Goal: Obtain resource: Obtain resource

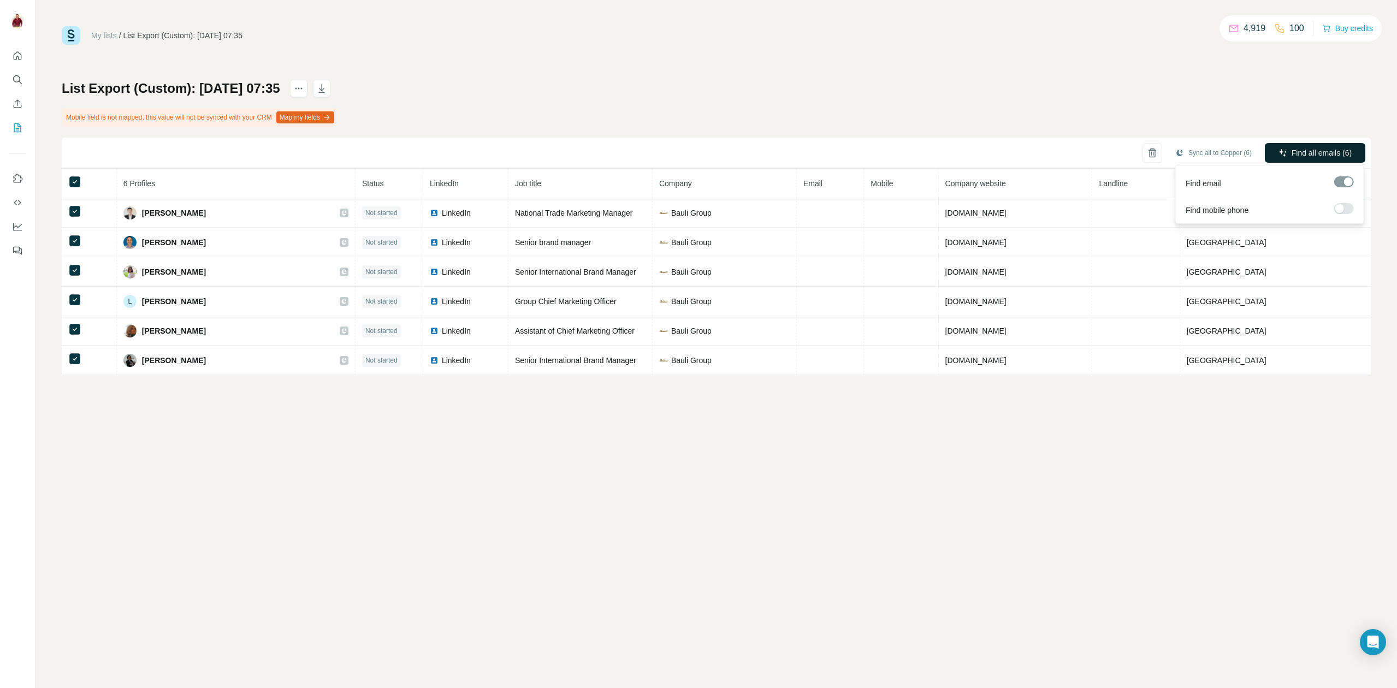
click at [1303, 155] on span "Find all emails (6)" at bounding box center [1321, 152] width 60 height 11
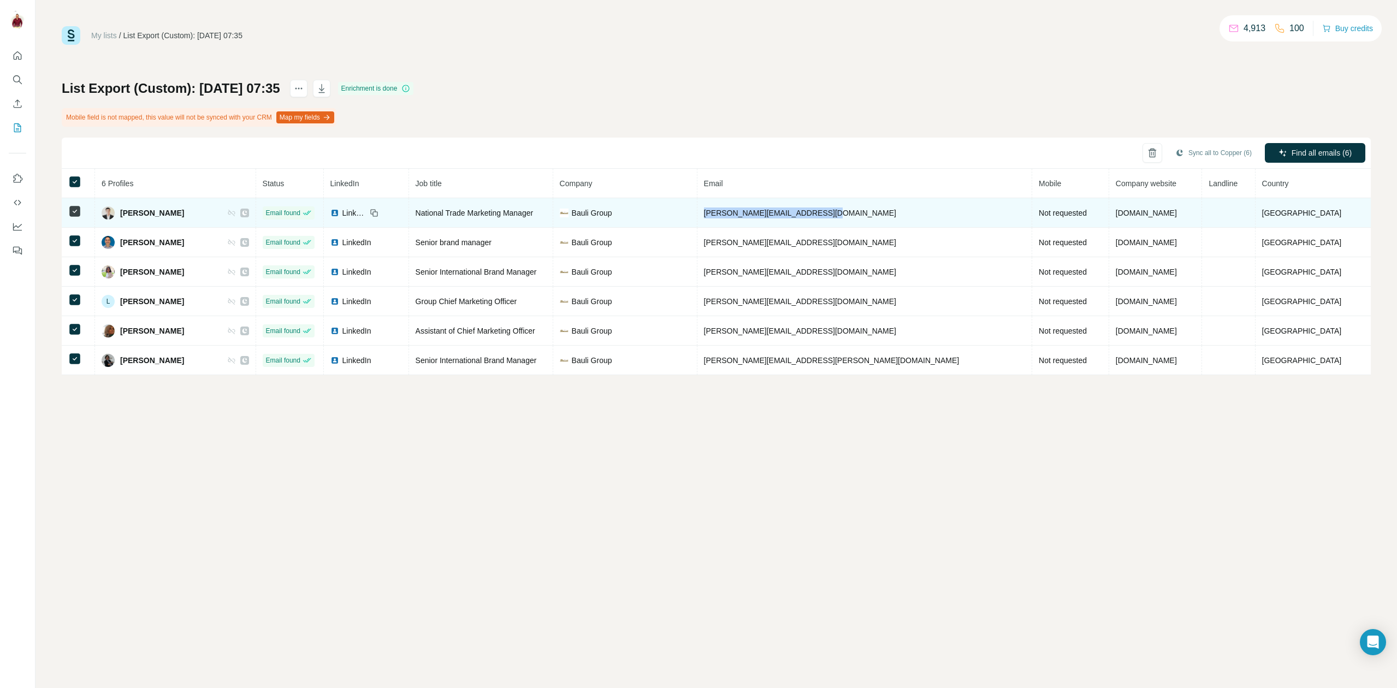
drag, startPoint x: 907, startPoint y: 212, endPoint x: 773, endPoint y: 210, distance: 133.8
click at [773, 210] on td "[PERSON_NAME][EMAIL_ADDRESS][DOMAIN_NAME]" at bounding box center [864, 212] width 335 height 29
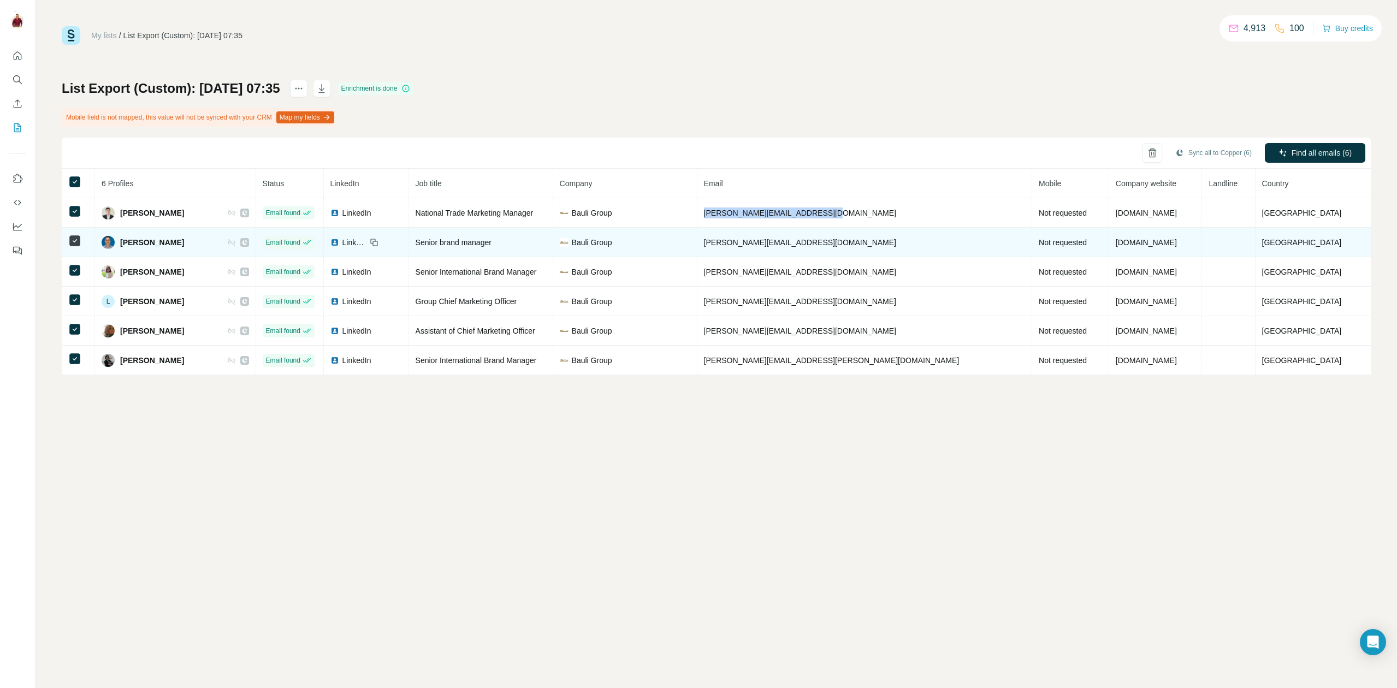
copy span "[PERSON_NAME][EMAIL_ADDRESS][DOMAIN_NAME]"
drag, startPoint x: 900, startPoint y: 242, endPoint x: 774, endPoint y: 246, distance: 126.7
click at [774, 246] on td "[PERSON_NAME][EMAIL_ADDRESS][DOMAIN_NAME]" at bounding box center [864, 242] width 335 height 29
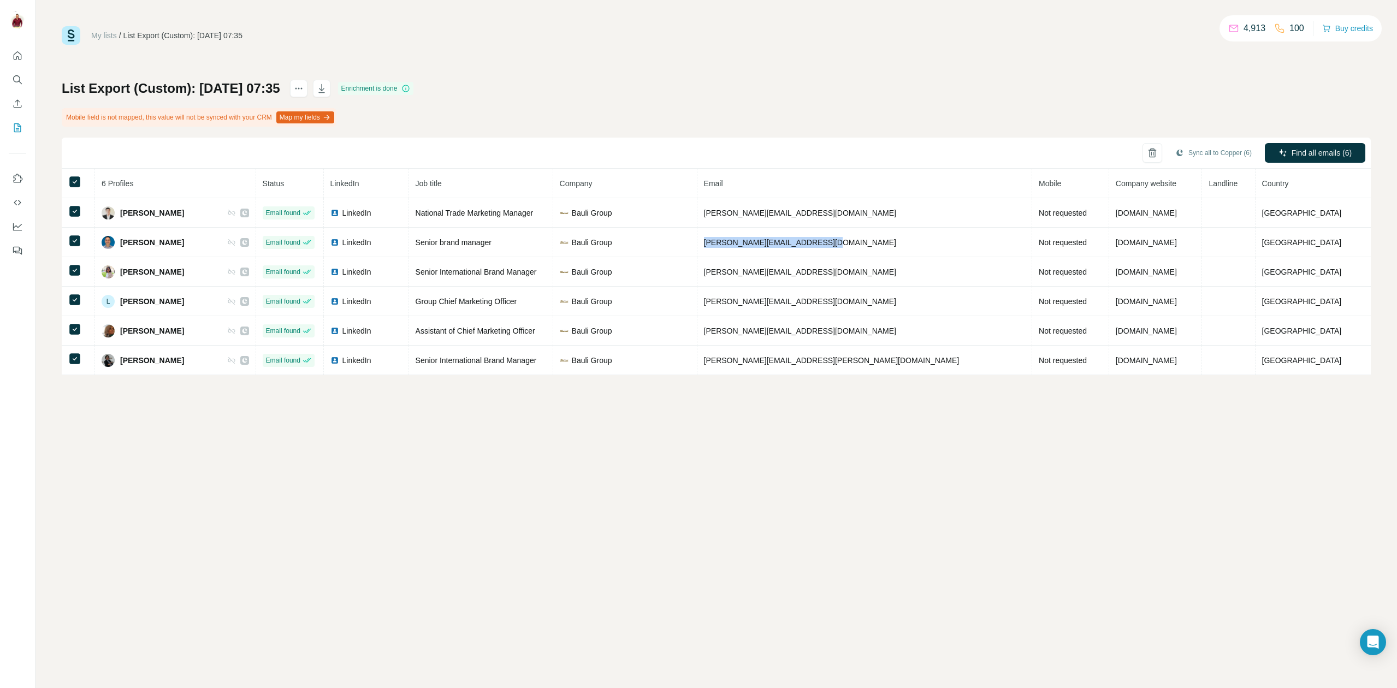
copy span "[PERSON_NAME][EMAIL_ADDRESS][DOMAIN_NAME]"
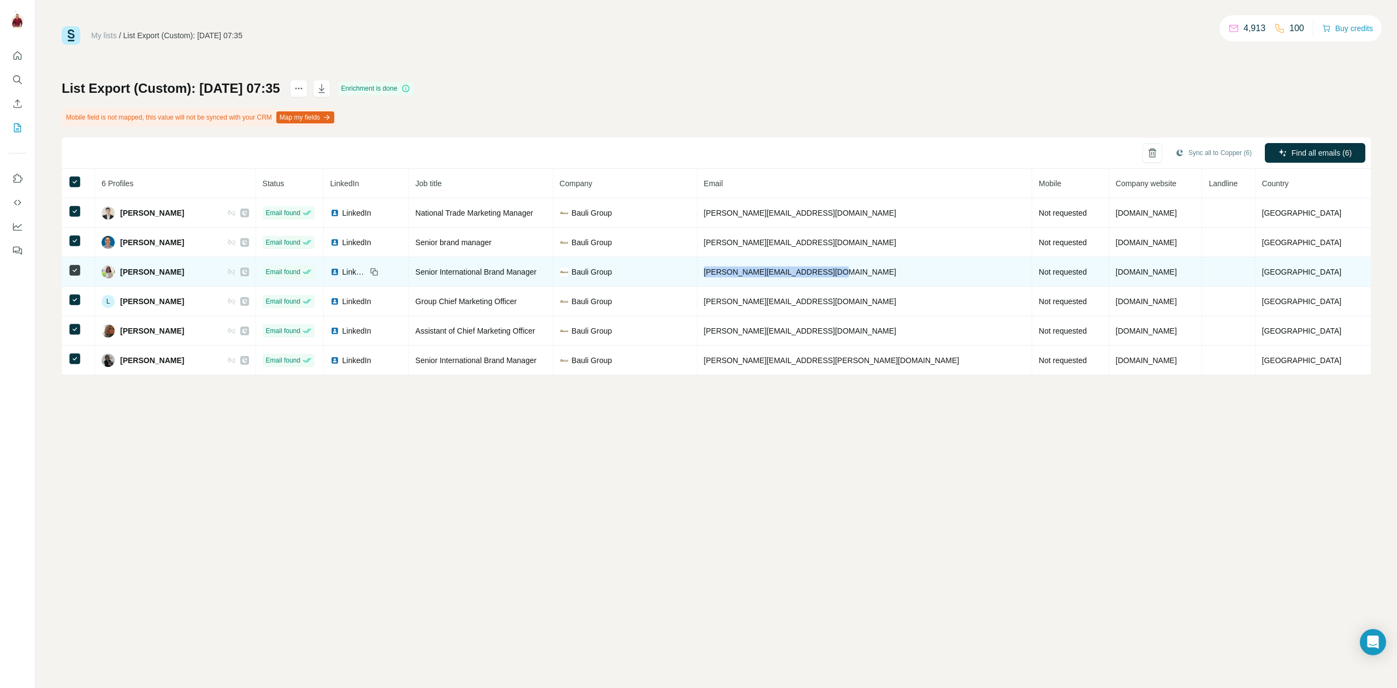
drag, startPoint x: 922, startPoint y: 273, endPoint x: 773, endPoint y: 274, distance: 148.5
click at [773, 274] on td "[PERSON_NAME][EMAIL_ADDRESS][DOMAIN_NAME]" at bounding box center [864, 271] width 335 height 29
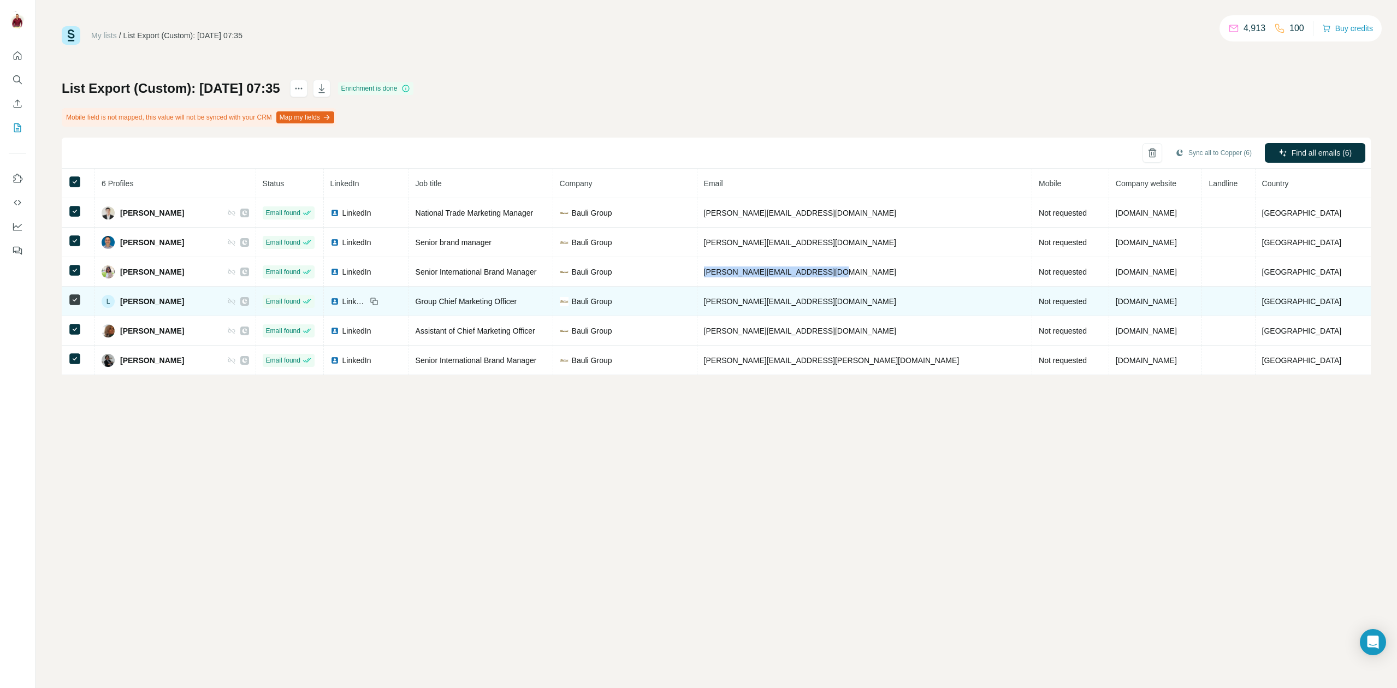
copy span "[PERSON_NAME][EMAIL_ADDRESS][DOMAIN_NAME]"
drag, startPoint x: 875, startPoint y: 302, endPoint x: 770, endPoint y: 306, distance: 104.9
click at [770, 306] on td "[PERSON_NAME][EMAIL_ADDRESS][DOMAIN_NAME]" at bounding box center [864, 301] width 335 height 29
copy span "[PERSON_NAME][EMAIL_ADDRESS][DOMAIN_NAME]"
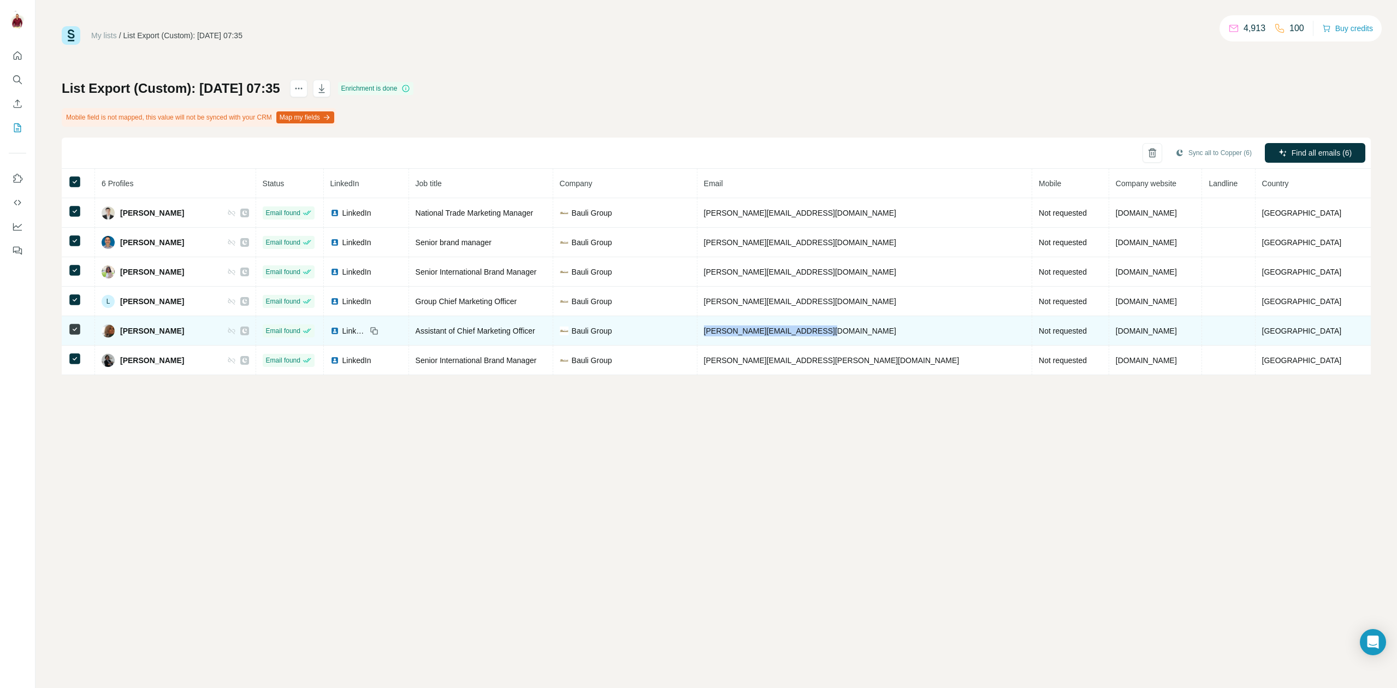
drag, startPoint x: 900, startPoint y: 333, endPoint x: 772, endPoint y: 335, distance: 128.3
click at [772, 335] on td "[PERSON_NAME][EMAIL_ADDRESS][DOMAIN_NAME]" at bounding box center [864, 330] width 335 height 29
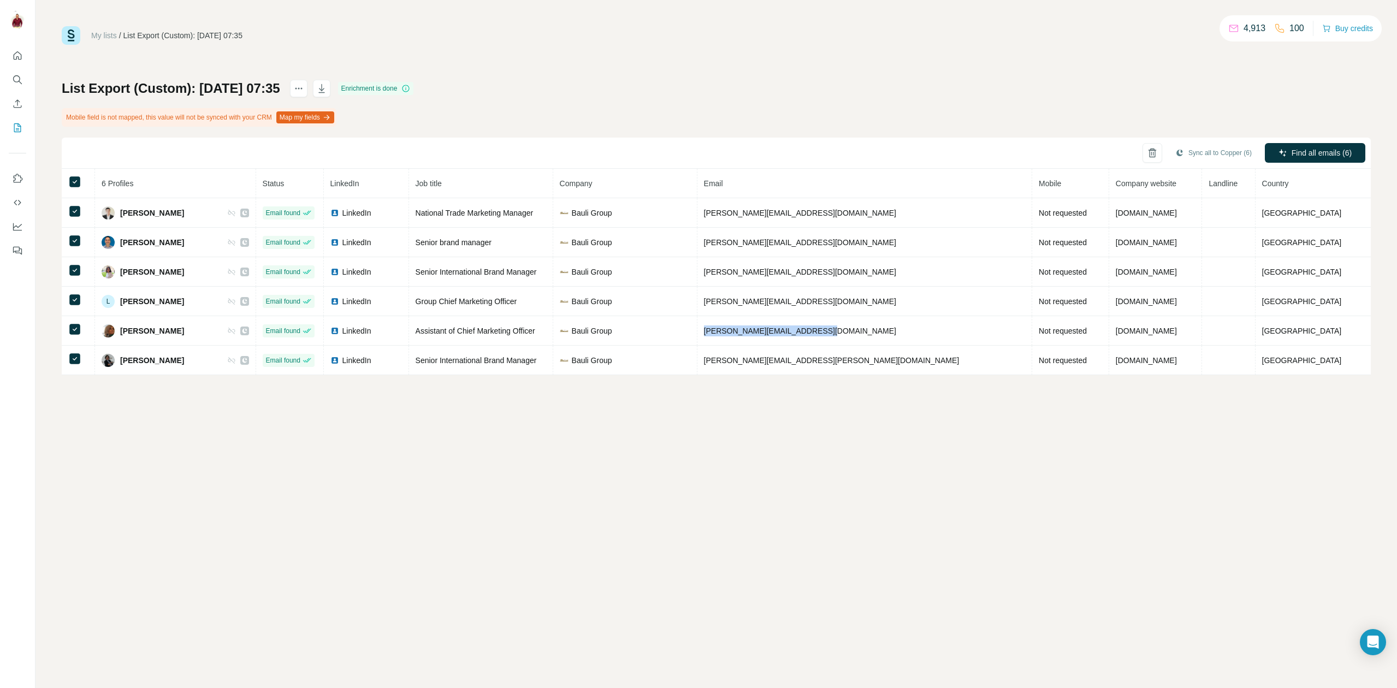
copy span "[PERSON_NAME][EMAIL_ADDRESS][DOMAIN_NAME]"
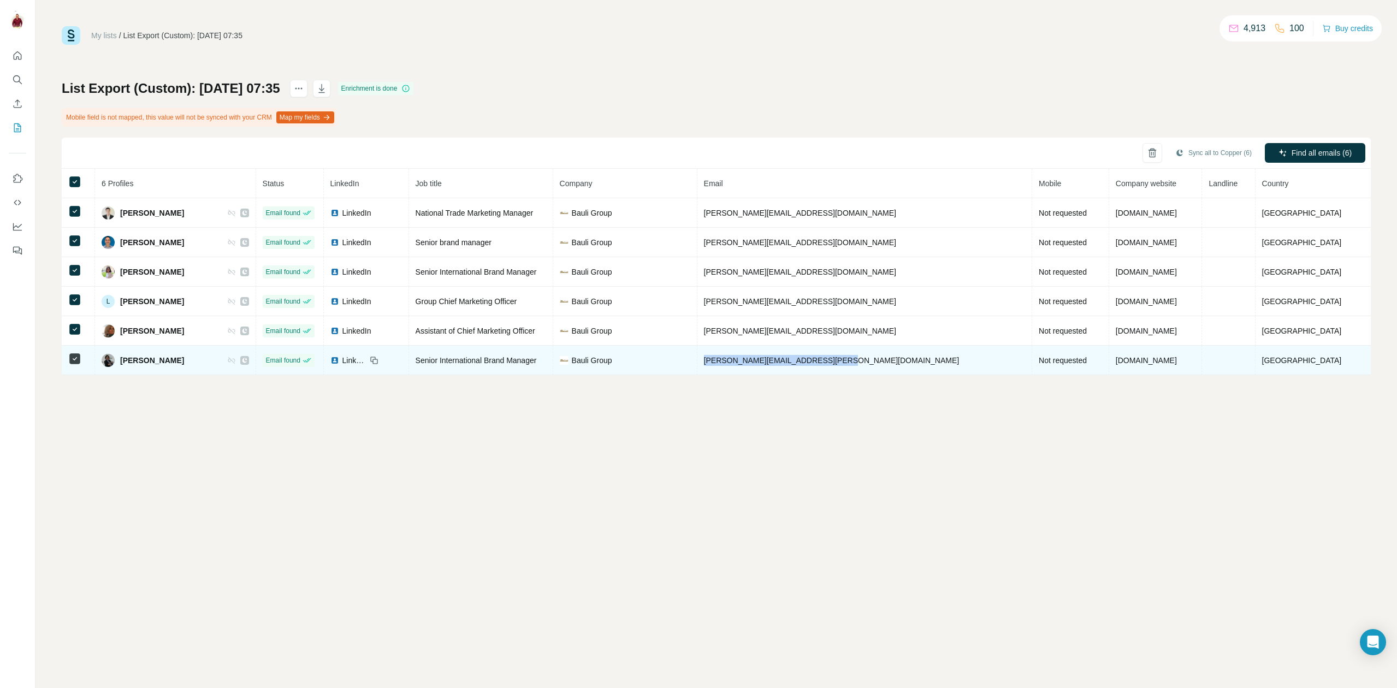
drag, startPoint x: 912, startPoint y: 359, endPoint x: 773, endPoint y: 362, distance: 139.3
click at [773, 362] on td "[PERSON_NAME][EMAIL_ADDRESS][PERSON_NAME][DOMAIN_NAME]" at bounding box center [864, 360] width 335 height 29
copy span "[PERSON_NAME][EMAIL_ADDRESS][PERSON_NAME][DOMAIN_NAME]"
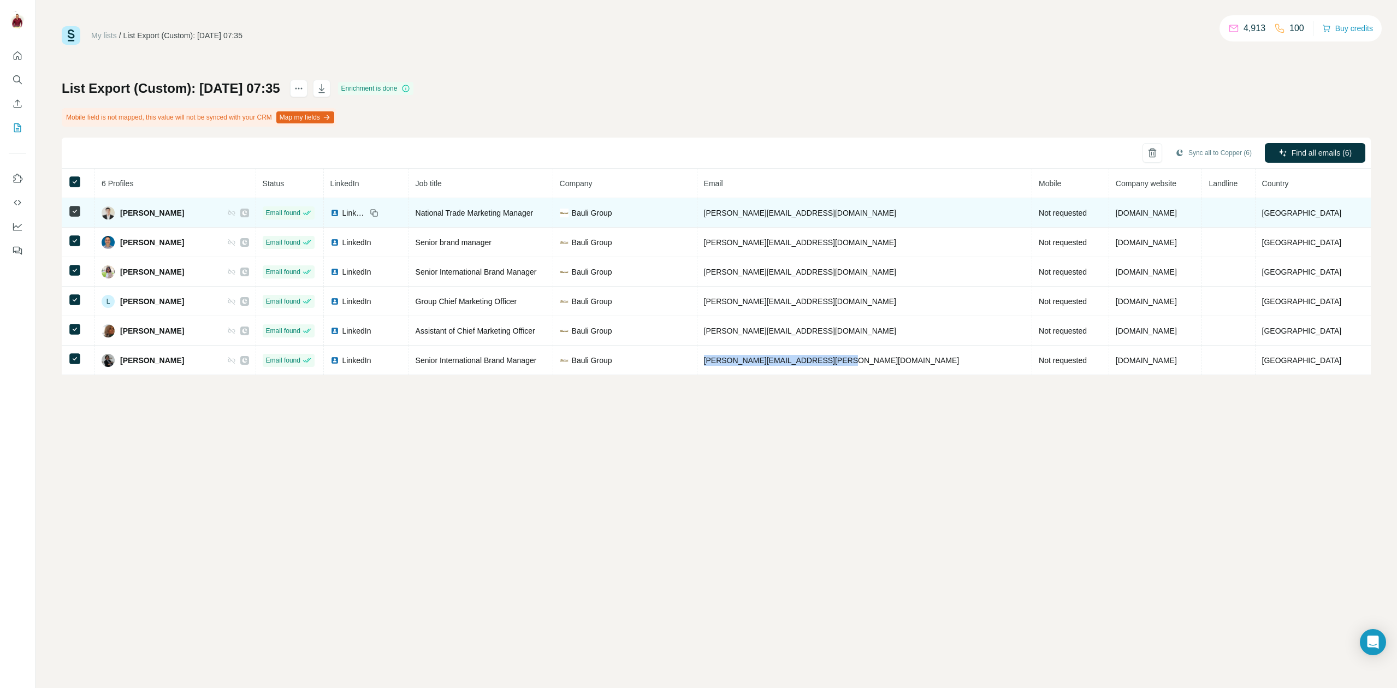
drag, startPoint x: 197, startPoint y: 211, endPoint x: 130, endPoint y: 215, distance: 66.7
click at [130, 215] on div "[PERSON_NAME]" at bounding box center [175, 212] width 147 height 13
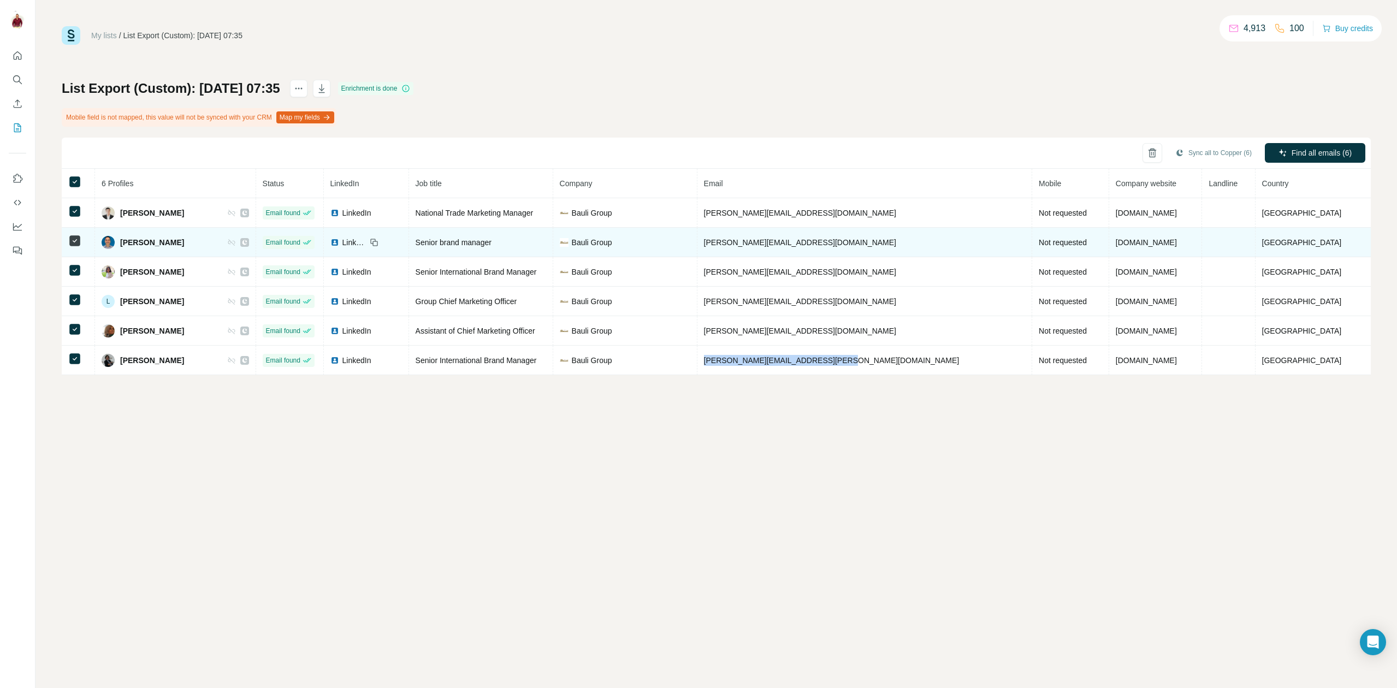
copy span "[PERSON_NAME]"
drag, startPoint x: 195, startPoint y: 244, endPoint x: 129, endPoint y: 241, distance: 66.1
click at [129, 241] on div "[PERSON_NAME]" at bounding box center [175, 242] width 147 height 13
copy span "[PERSON_NAME]"
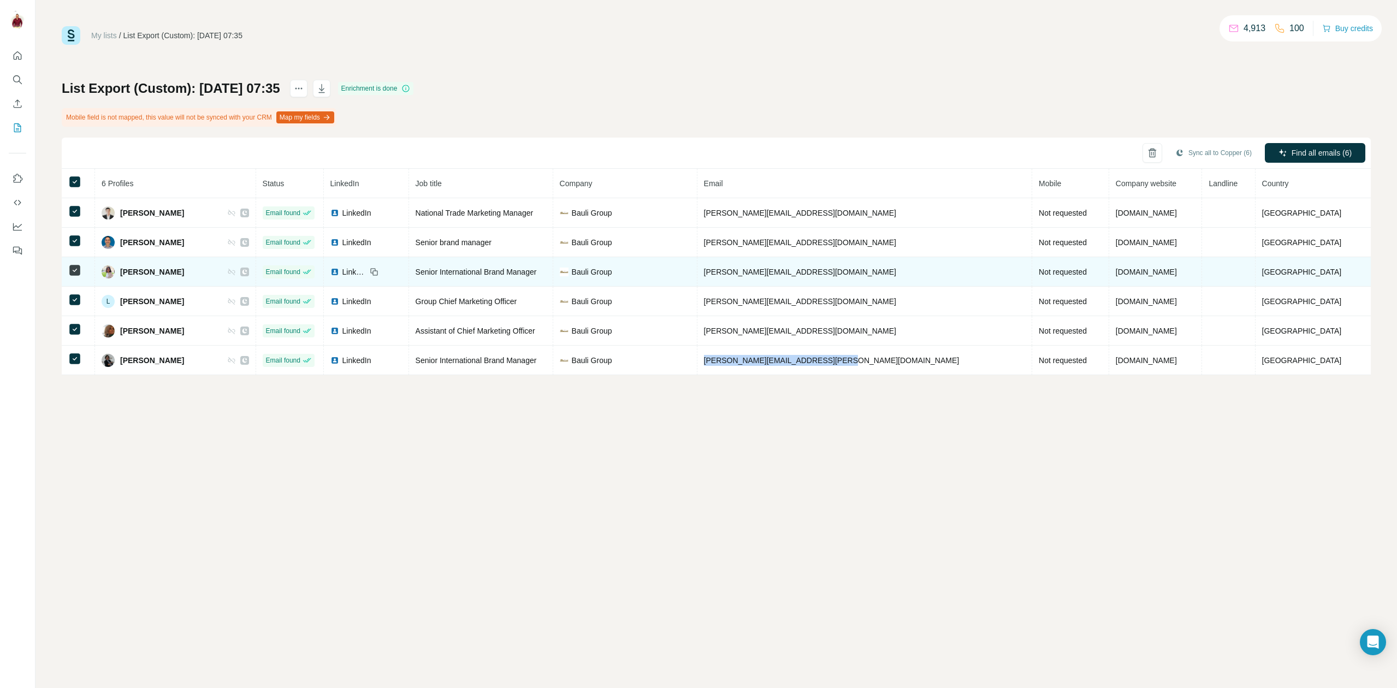
drag, startPoint x: 206, startPoint y: 271, endPoint x: 126, endPoint y: 274, distance: 79.8
click at [126, 274] on div "[PERSON_NAME]" at bounding box center [175, 271] width 147 height 13
copy div "[PERSON_NAME]"
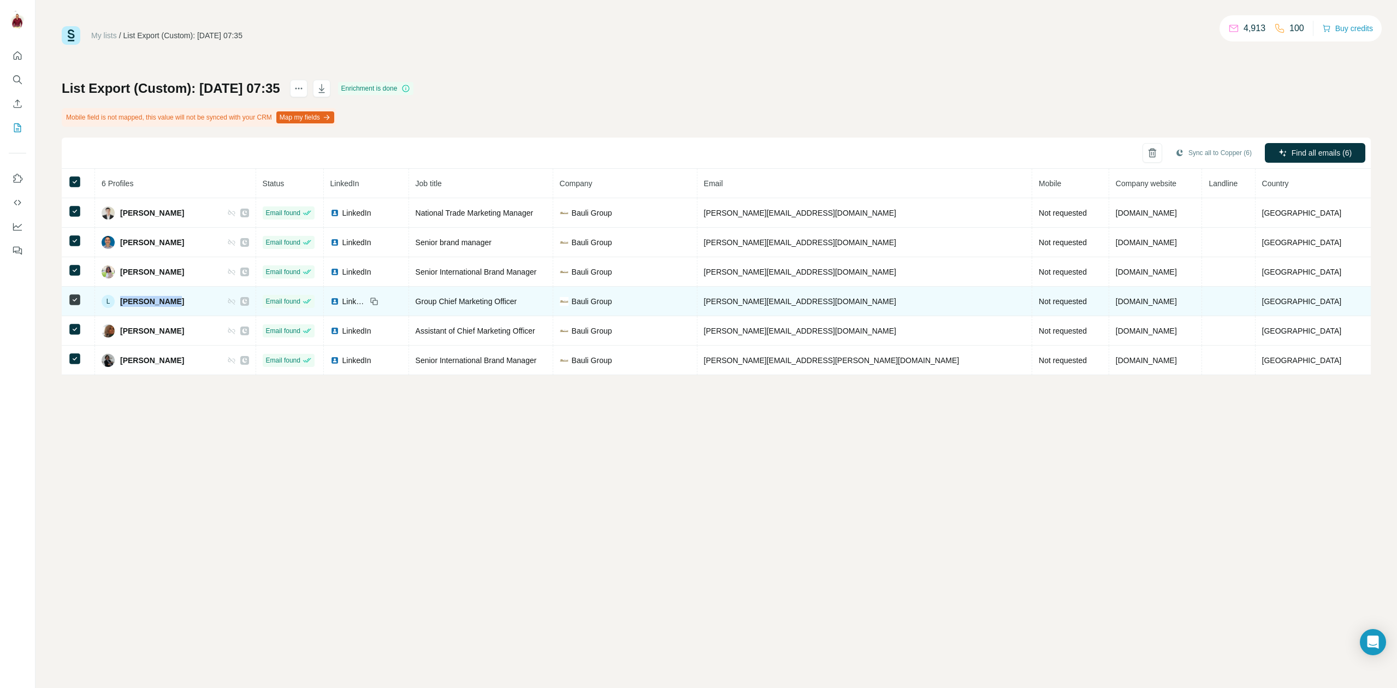
drag, startPoint x: 162, startPoint y: 302, endPoint x: 130, endPoint y: 302, distance: 32.2
click at [130, 302] on div "L [PERSON_NAME]" at bounding box center [175, 301] width 147 height 13
copy span "[PERSON_NAME]"
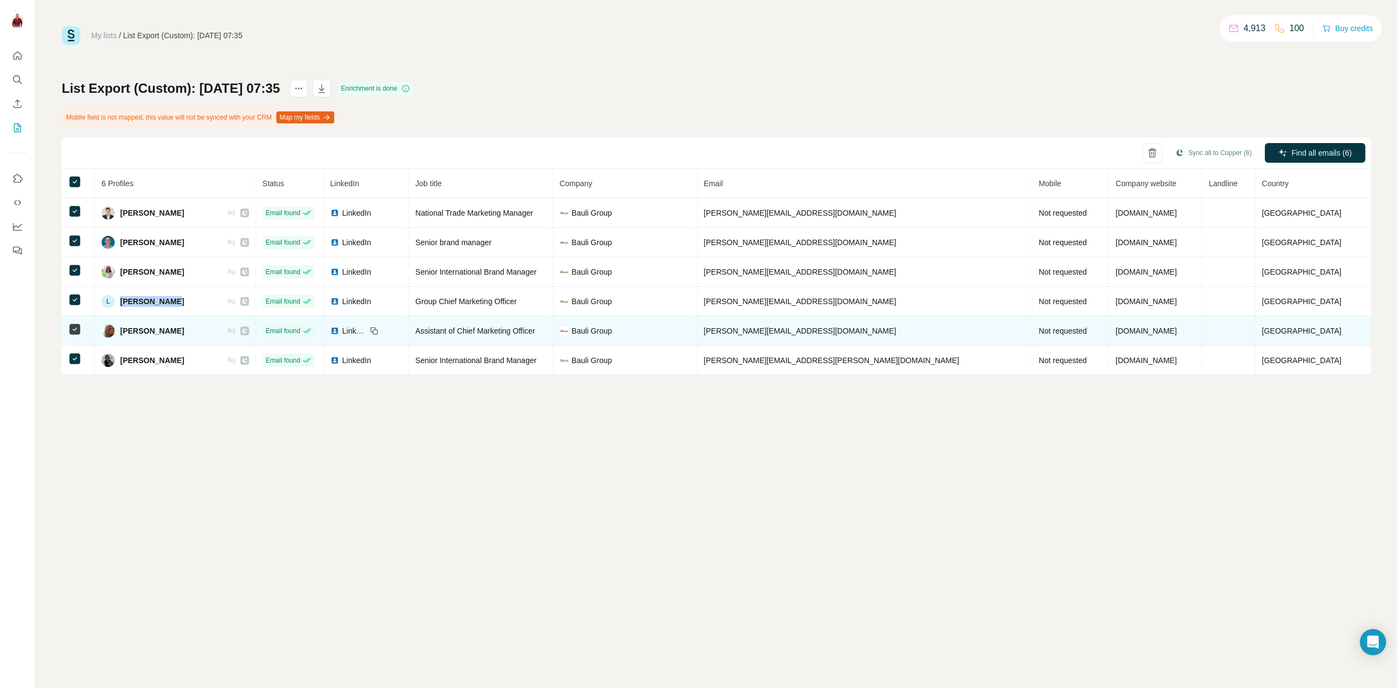
drag, startPoint x: 187, startPoint y: 329, endPoint x: 132, endPoint y: 330, distance: 55.7
click at [132, 330] on div "[PERSON_NAME]" at bounding box center [175, 330] width 147 height 13
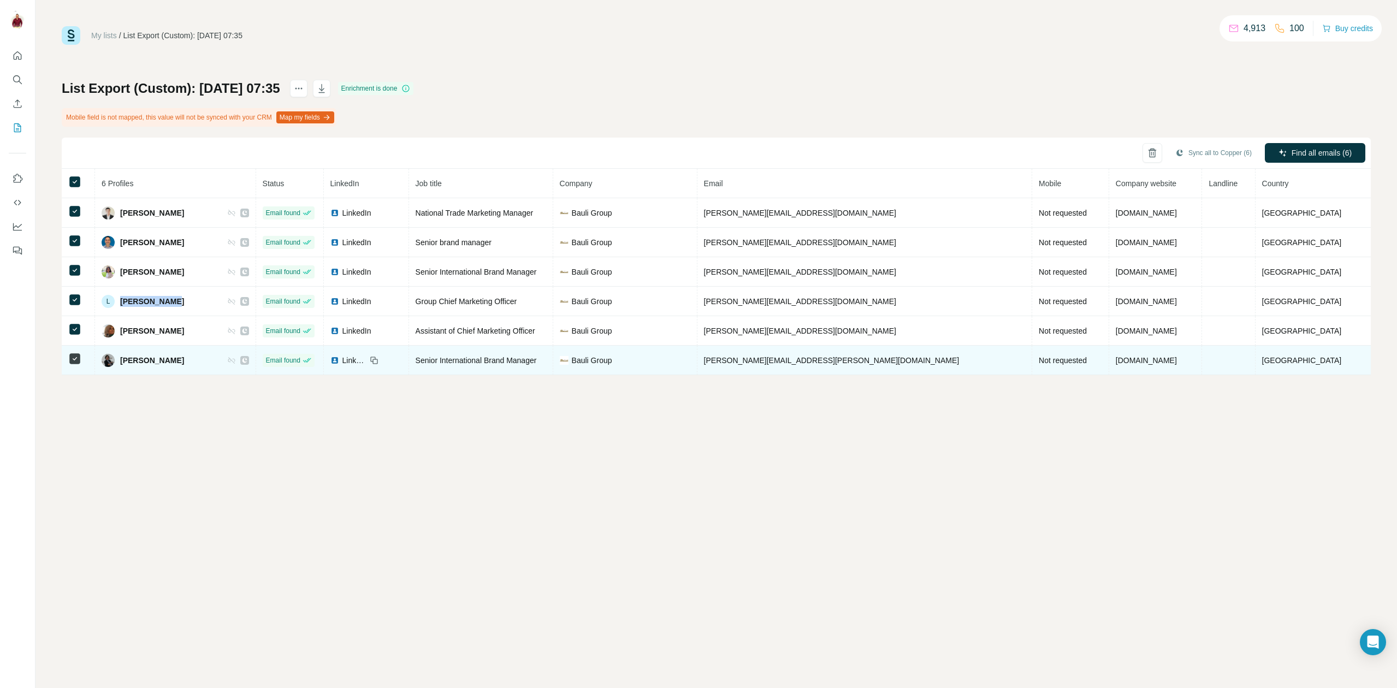
drag, startPoint x: 210, startPoint y: 361, endPoint x: 132, endPoint y: 360, distance: 78.6
click at [131, 361] on div "[PERSON_NAME]" at bounding box center [175, 360] width 147 height 13
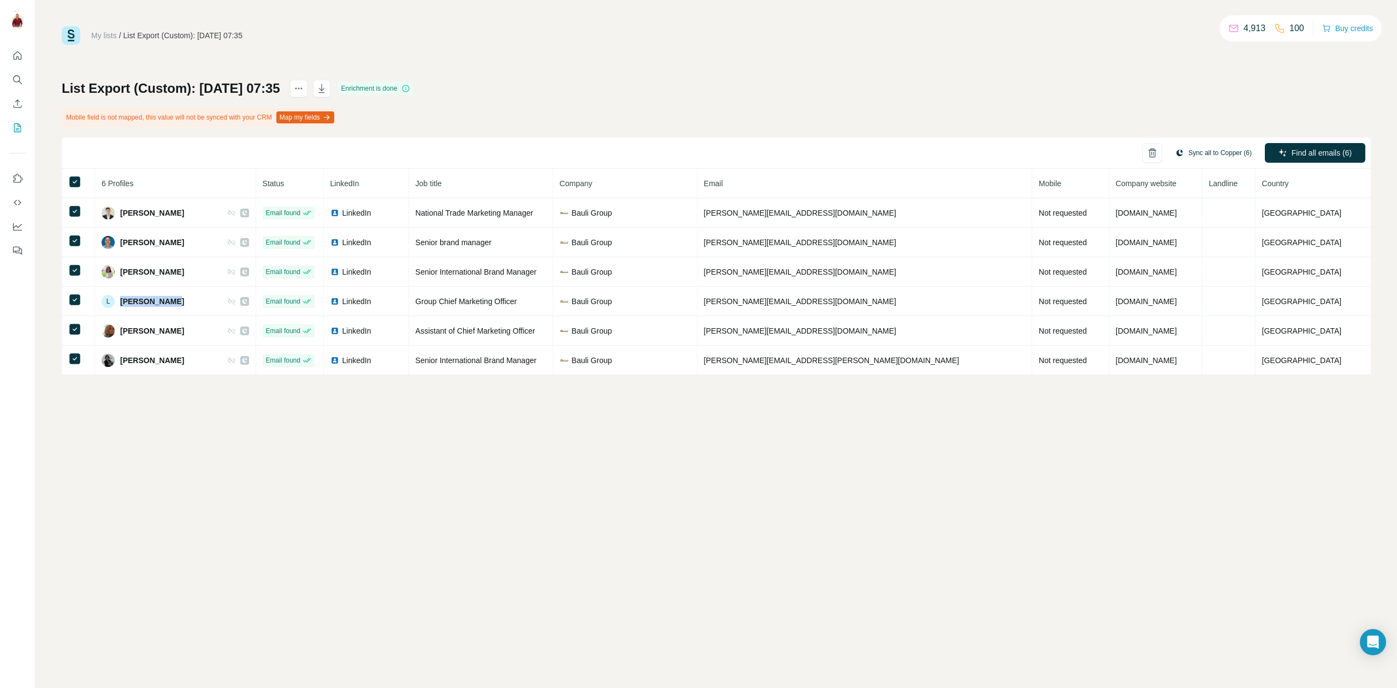
click at [1218, 155] on button "Sync all to Copper (6)" at bounding box center [1213, 153] width 92 height 16
click at [1212, 229] on button "Sync all to Copper" at bounding box center [1194, 235] width 121 height 22
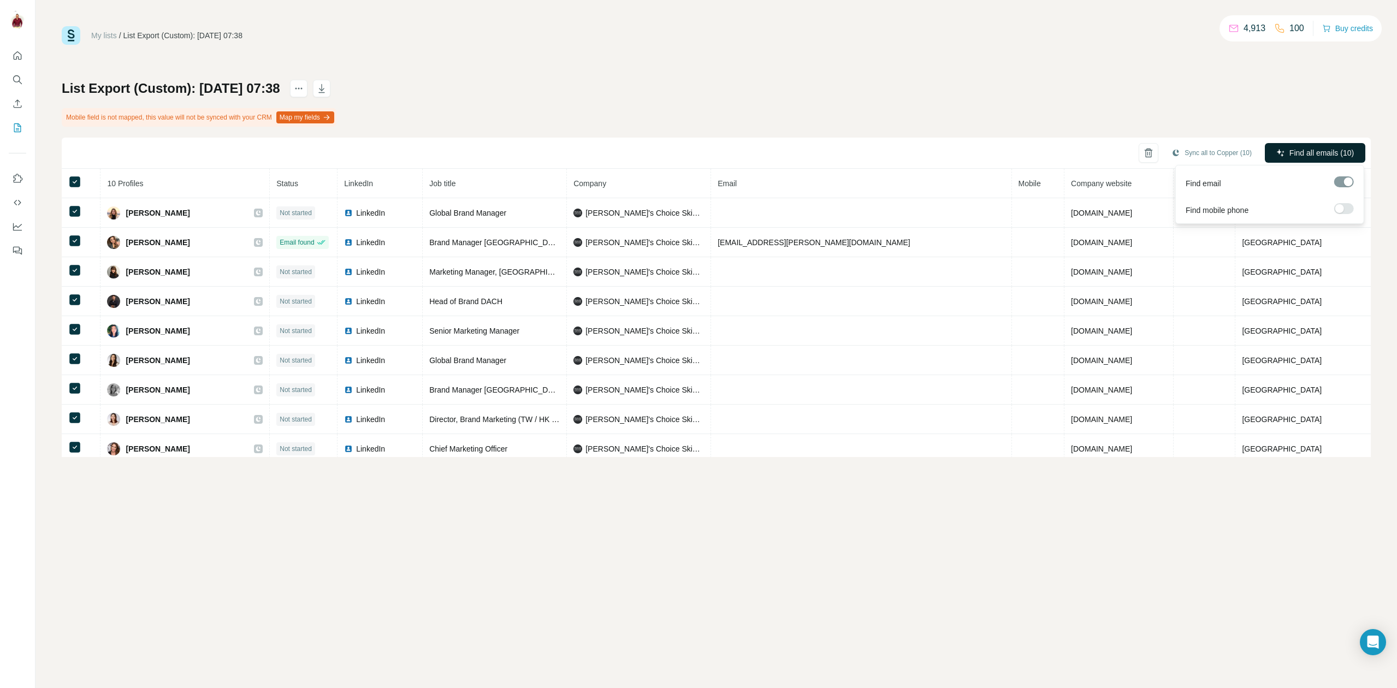
click at [1334, 154] on span "Find all emails (10)" at bounding box center [1321, 152] width 64 height 11
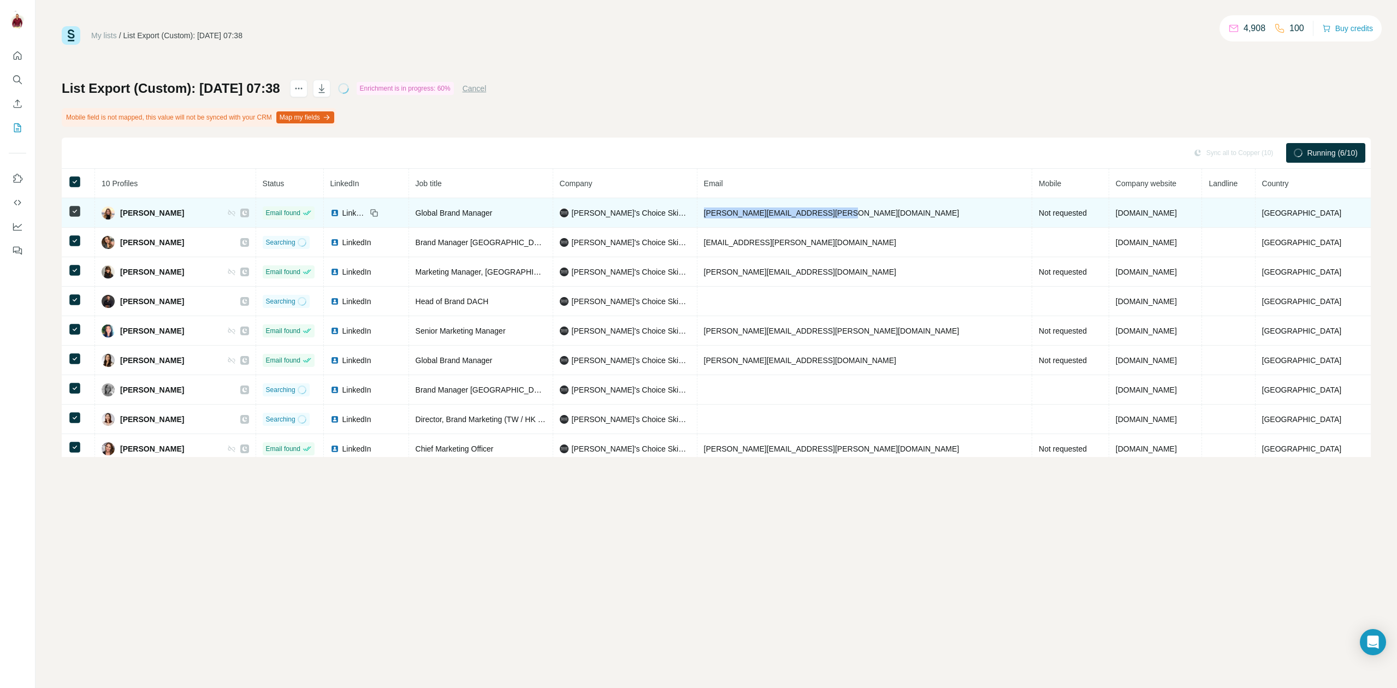
drag, startPoint x: 904, startPoint y: 208, endPoint x: 756, endPoint y: 211, distance: 148.0
click at [756, 211] on td "adrianne.wensman@paulaschoice.com" at bounding box center [864, 212] width 335 height 29
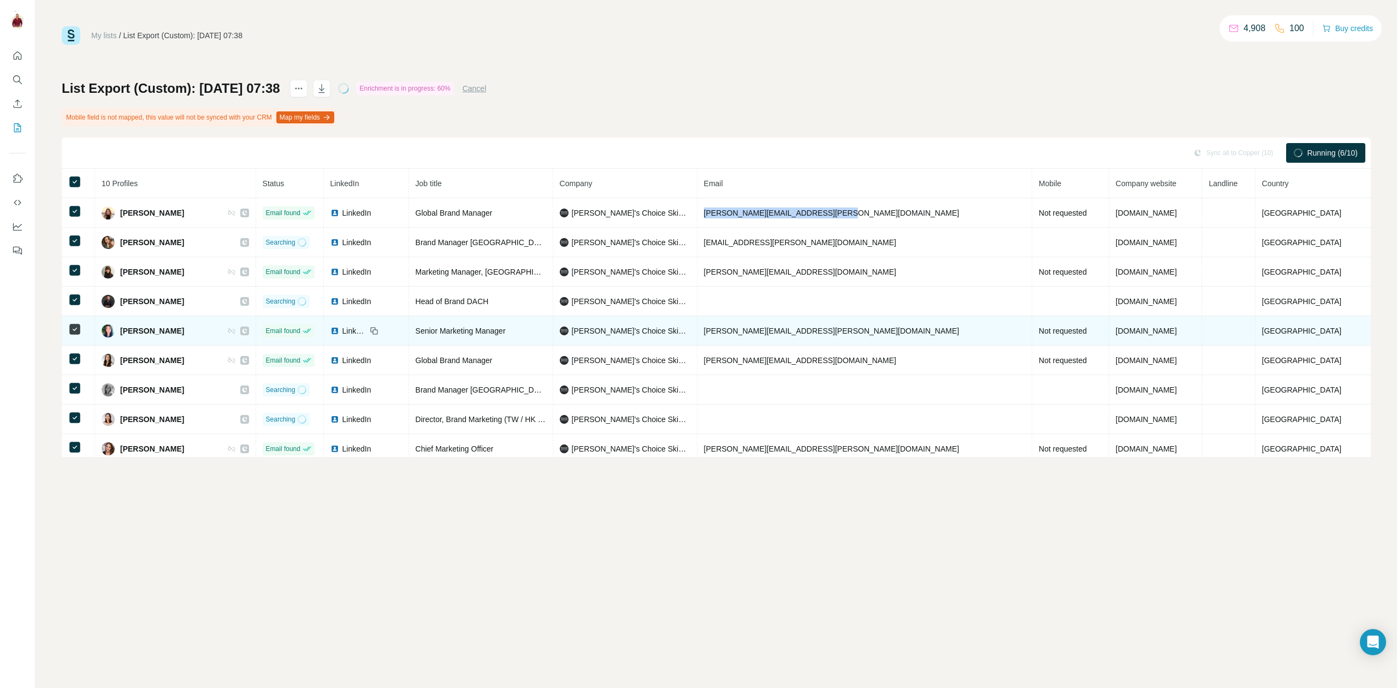
copy span "adrianne.wensman@paulaschoice.com"
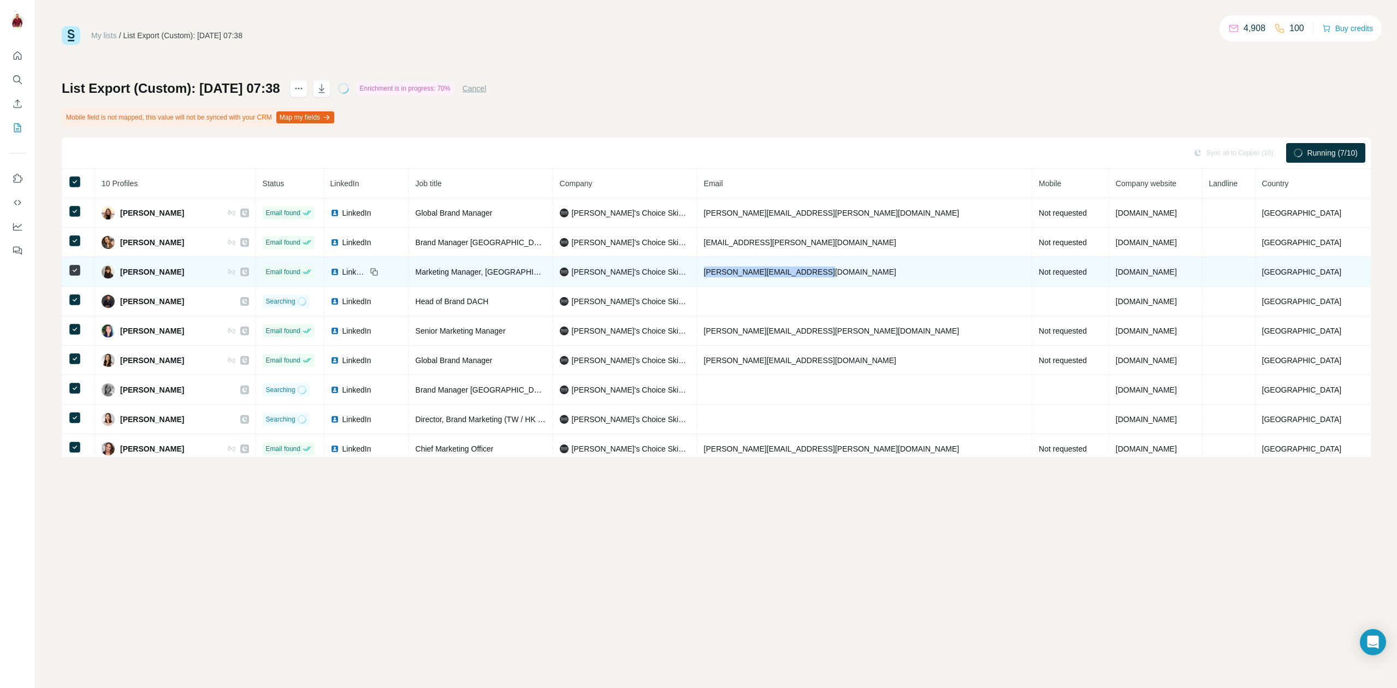
drag, startPoint x: 871, startPoint y: 272, endPoint x: 752, endPoint y: 272, distance: 119.0
click at [752, 272] on td "chloe.zhang@paulaschoice.com" at bounding box center [864, 271] width 335 height 29
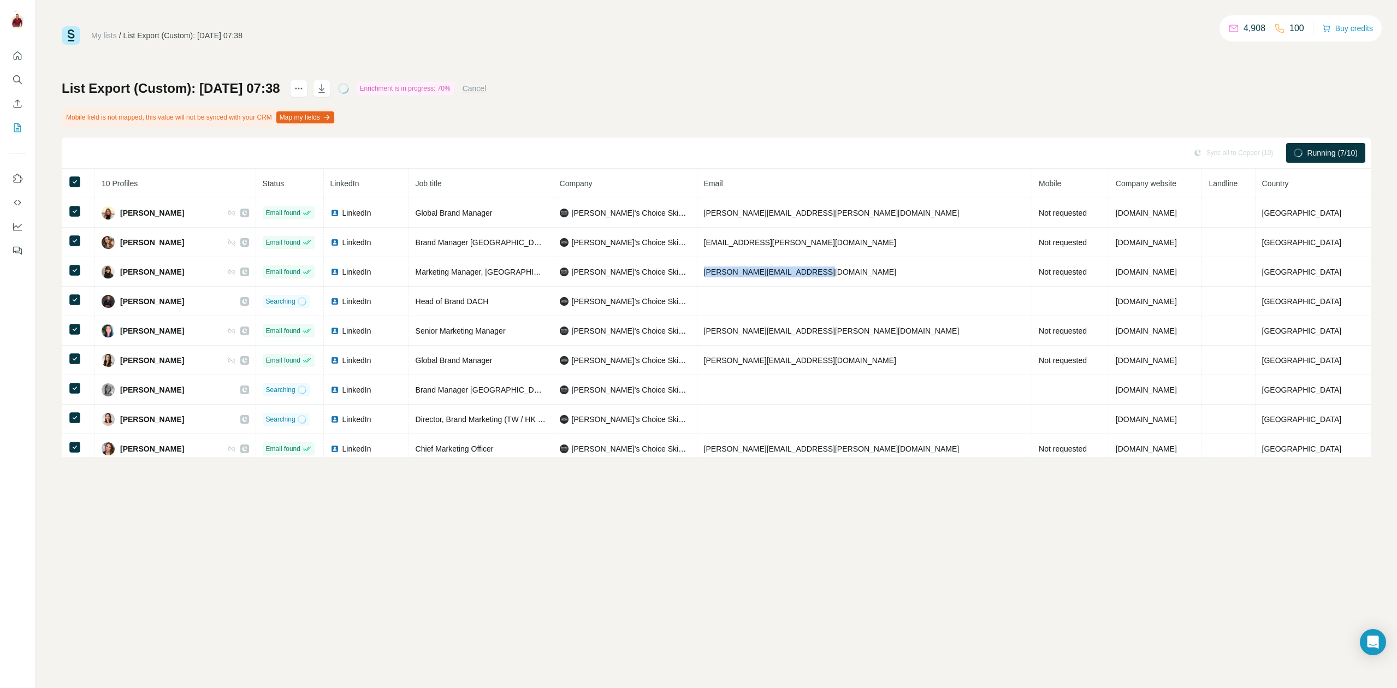
copy span "chloe.zhang@paulaschoice.com"
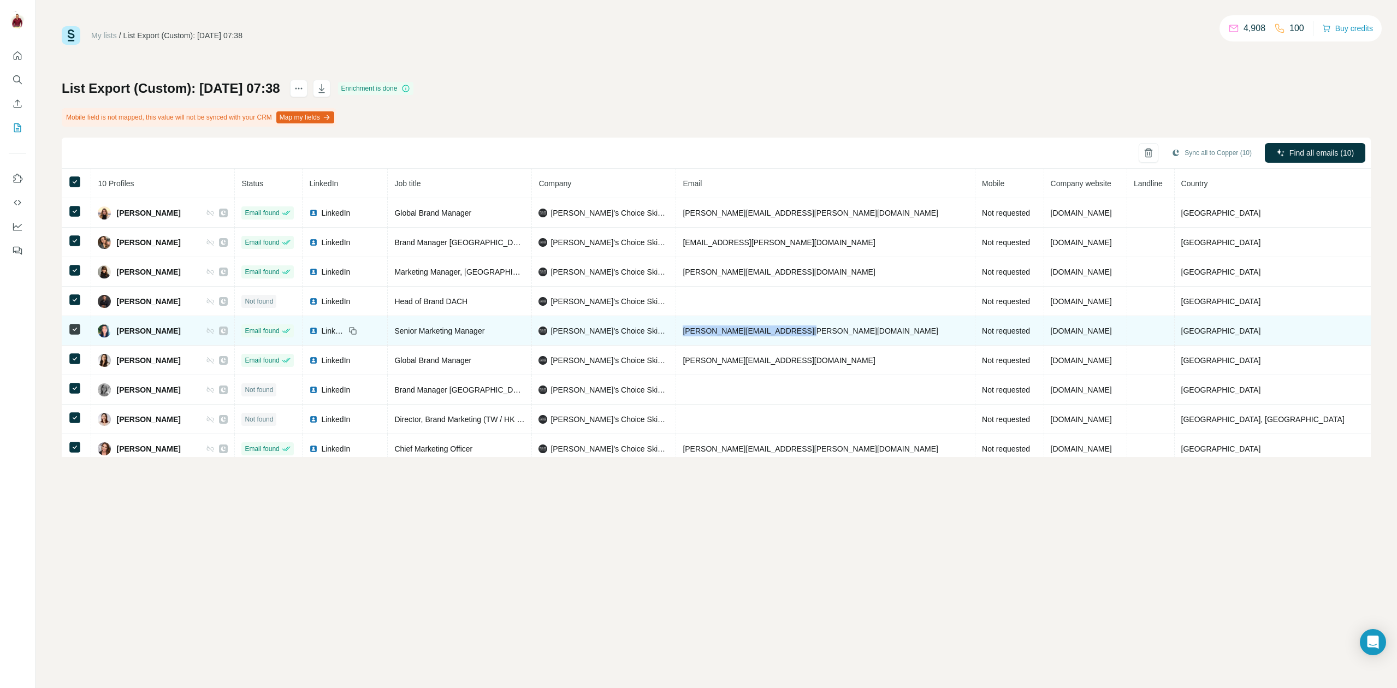
drag, startPoint x: 880, startPoint y: 329, endPoint x: 739, endPoint y: 332, distance: 140.3
click at [739, 332] on td "esther.moore@paulaschoice.com" at bounding box center [825, 330] width 299 height 29
copy span "esther.moore@paulaschoice.com"
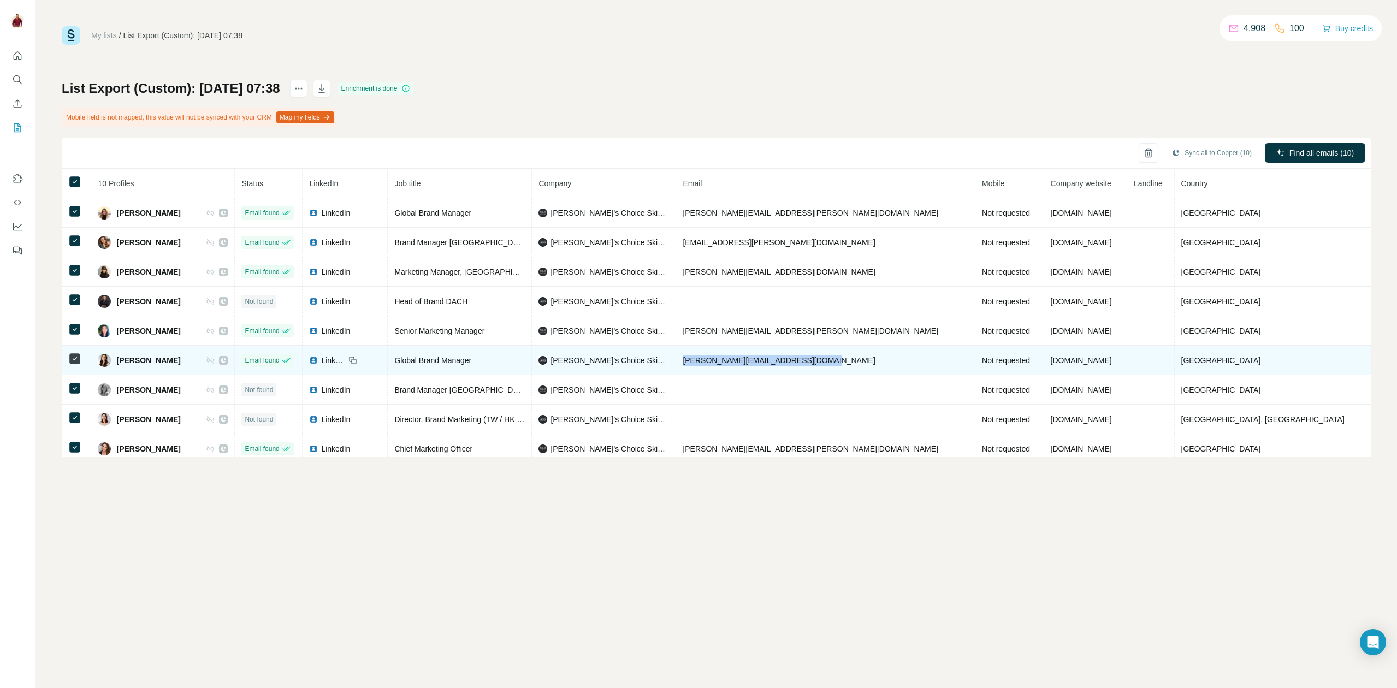
drag, startPoint x: 884, startPoint y: 361, endPoint x: 740, endPoint y: 362, distance: 144.1
click at [740, 362] on td "madison.rodriguez@paulaschoice.com" at bounding box center [825, 360] width 299 height 29
copy span "madison.rodriguez@paulaschoice.com"
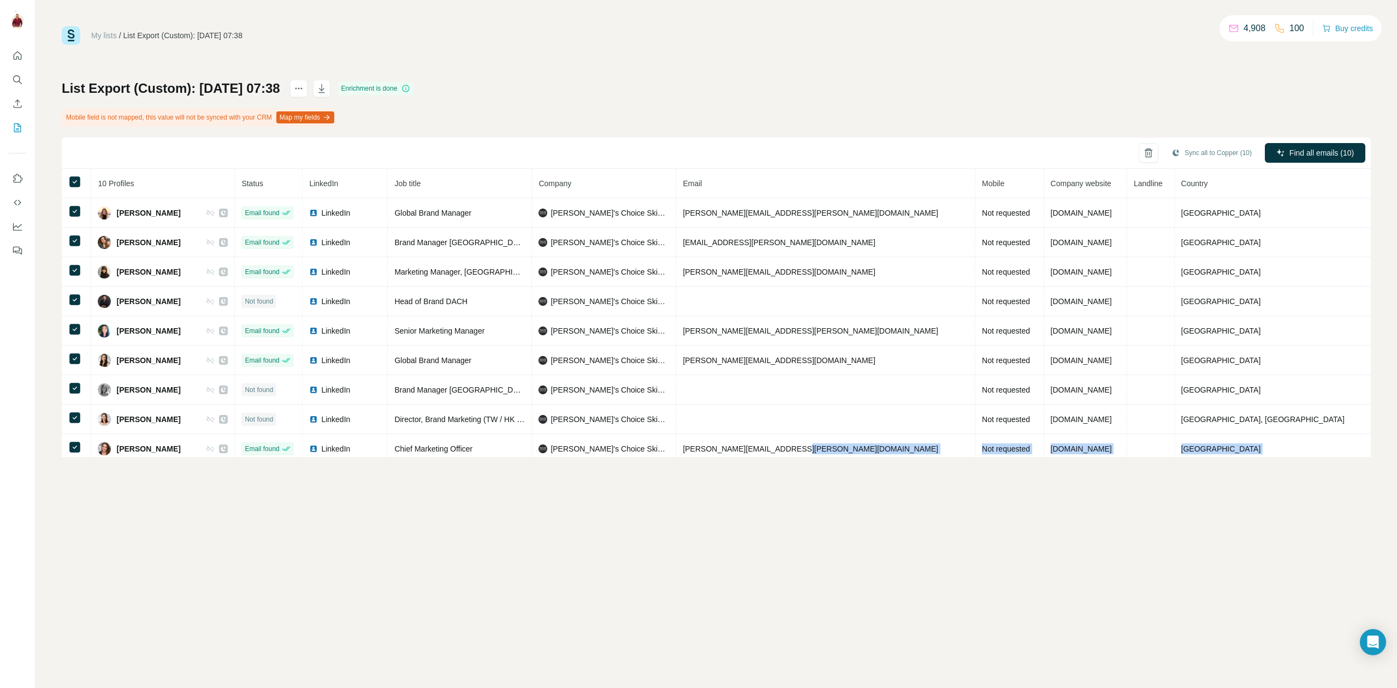
scroll to position [36, 0]
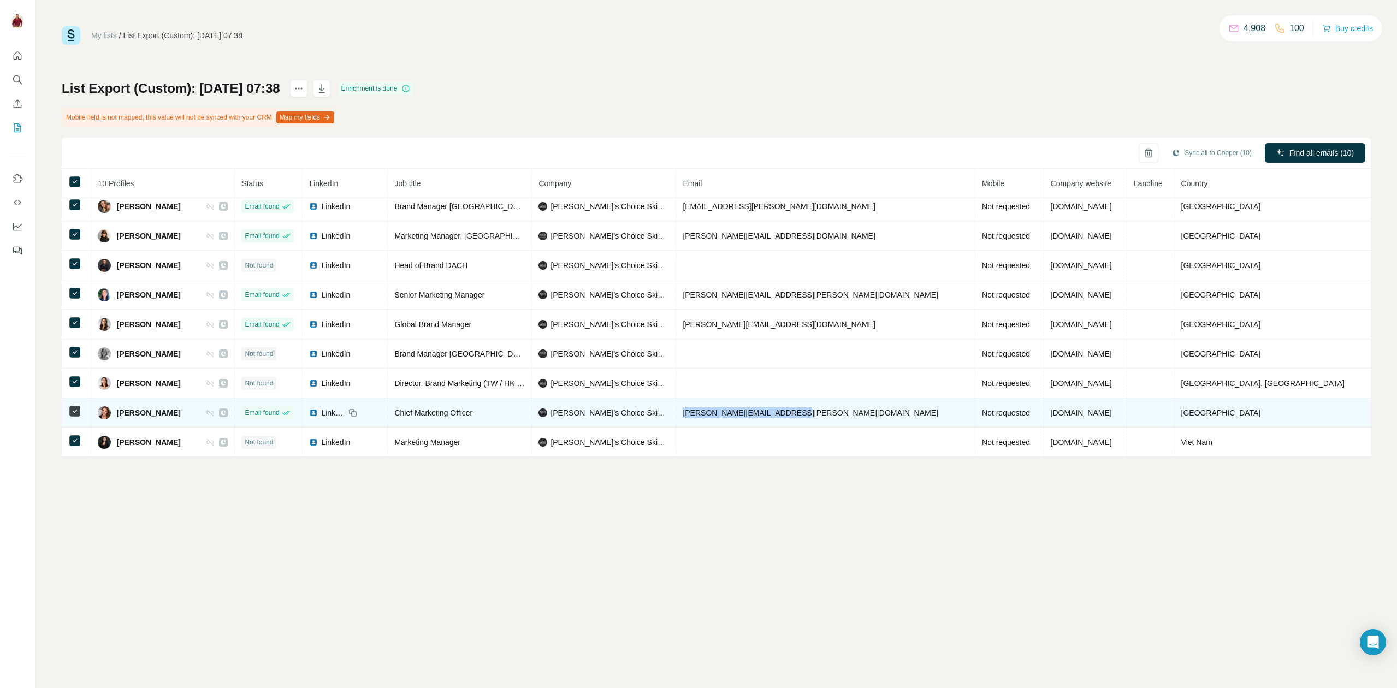
drag, startPoint x: 854, startPoint y: 447, endPoint x: 739, endPoint y: 416, distance: 119.9
click at [739, 416] on td "tina.pozzi@paulaschoice.com" at bounding box center [825, 412] width 299 height 29
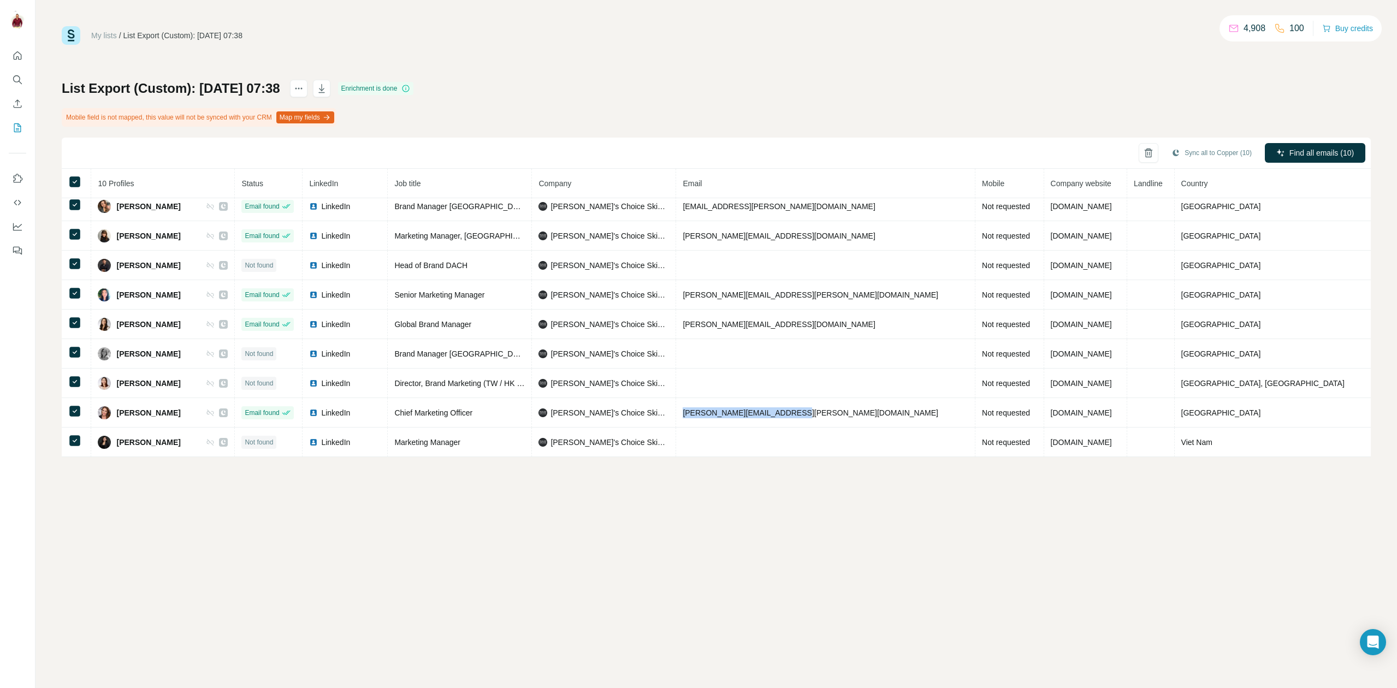
copy span "tina.pozzi@paulaschoice.com"
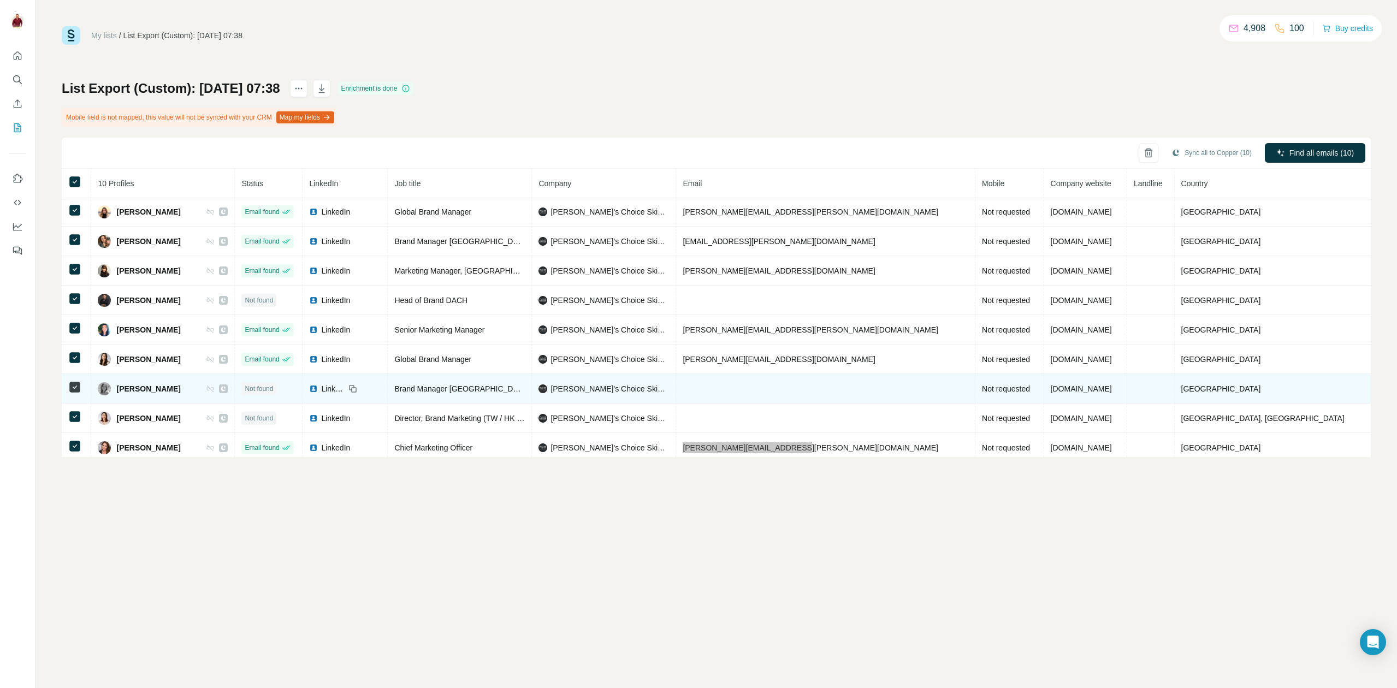
scroll to position [0, 0]
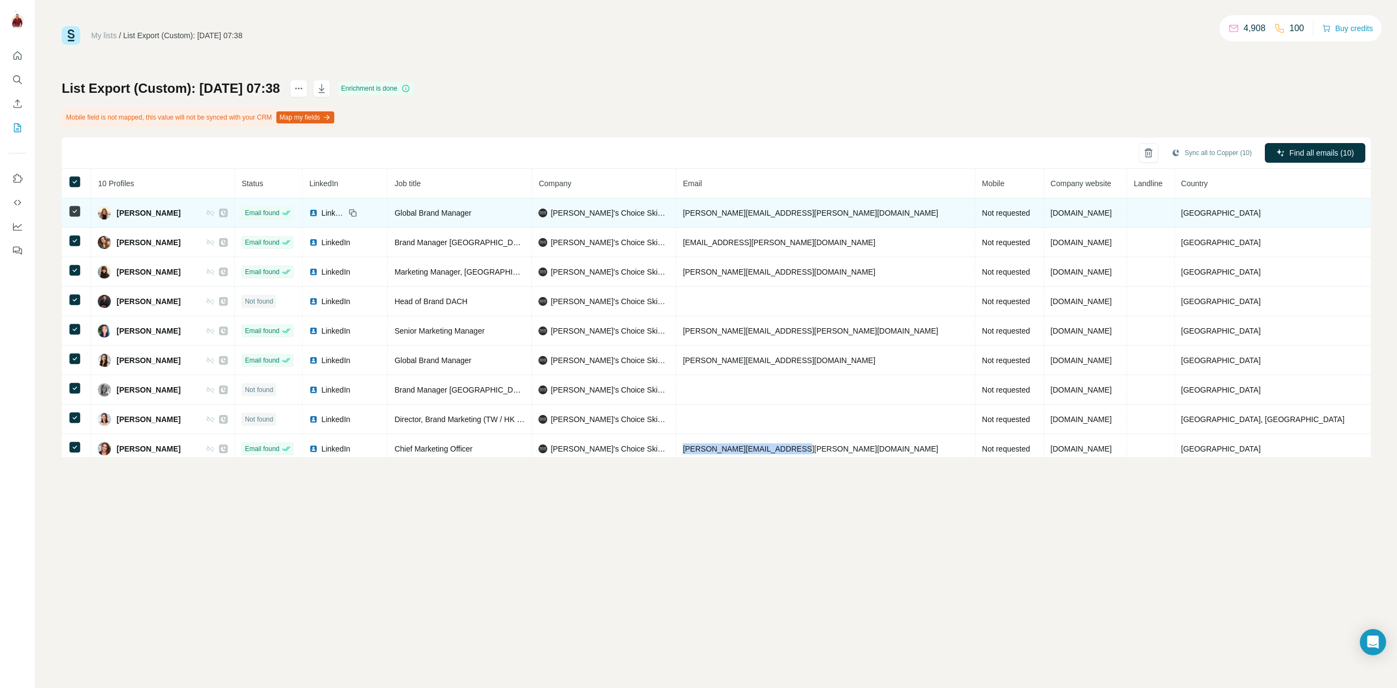
drag, startPoint x: 211, startPoint y: 216, endPoint x: 124, endPoint y: 211, distance: 86.9
click at [124, 211] on div "Adrianne Wensman" at bounding box center [163, 212] width 130 height 13
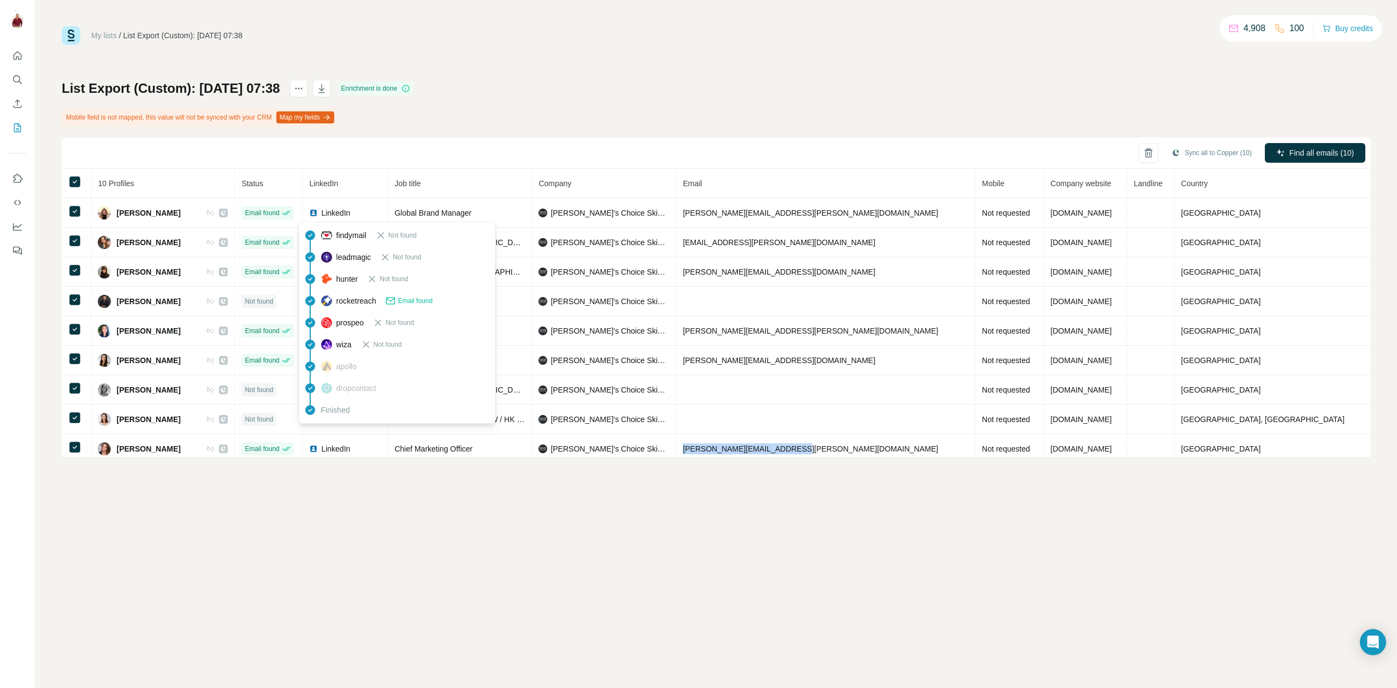
copy span "Adrianne Wensman"
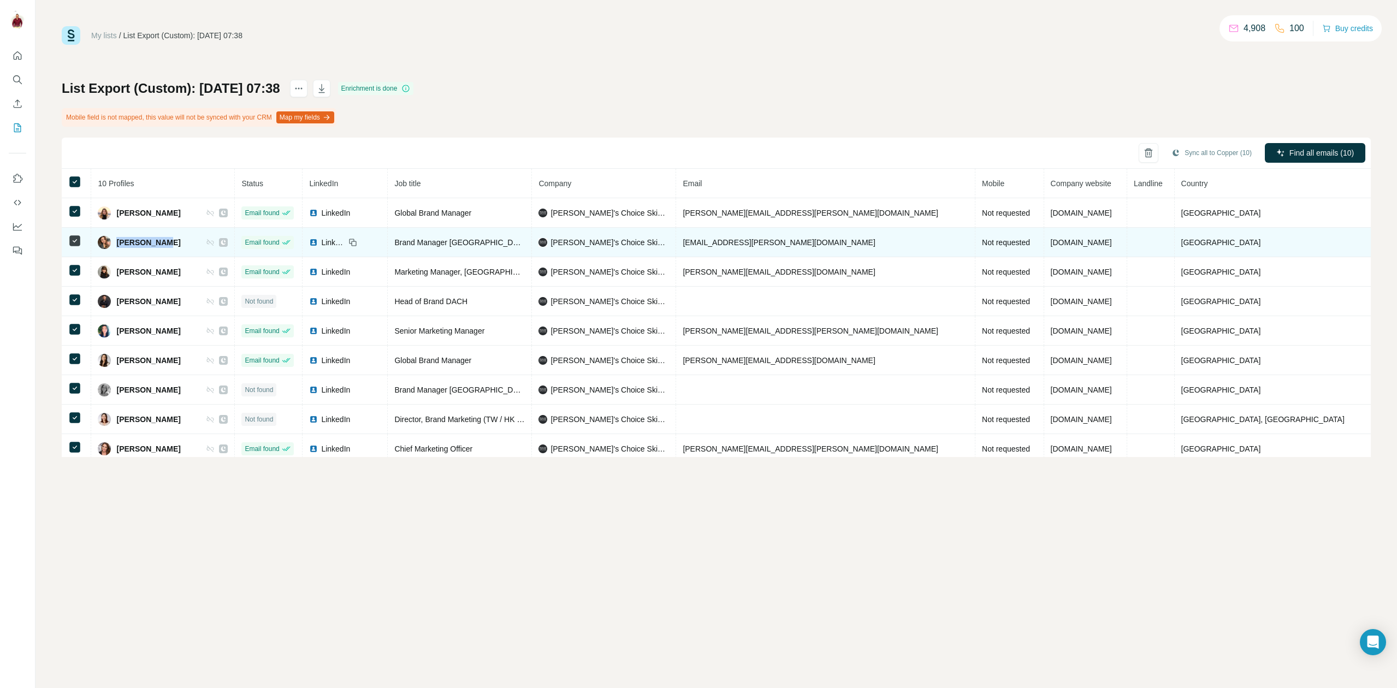
drag, startPoint x: 193, startPoint y: 240, endPoint x: 123, endPoint y: 238, distance: 70.5
click at [123, 238] on div "Anuka Patel" at bounding box center [163, 242] width 130 height 13
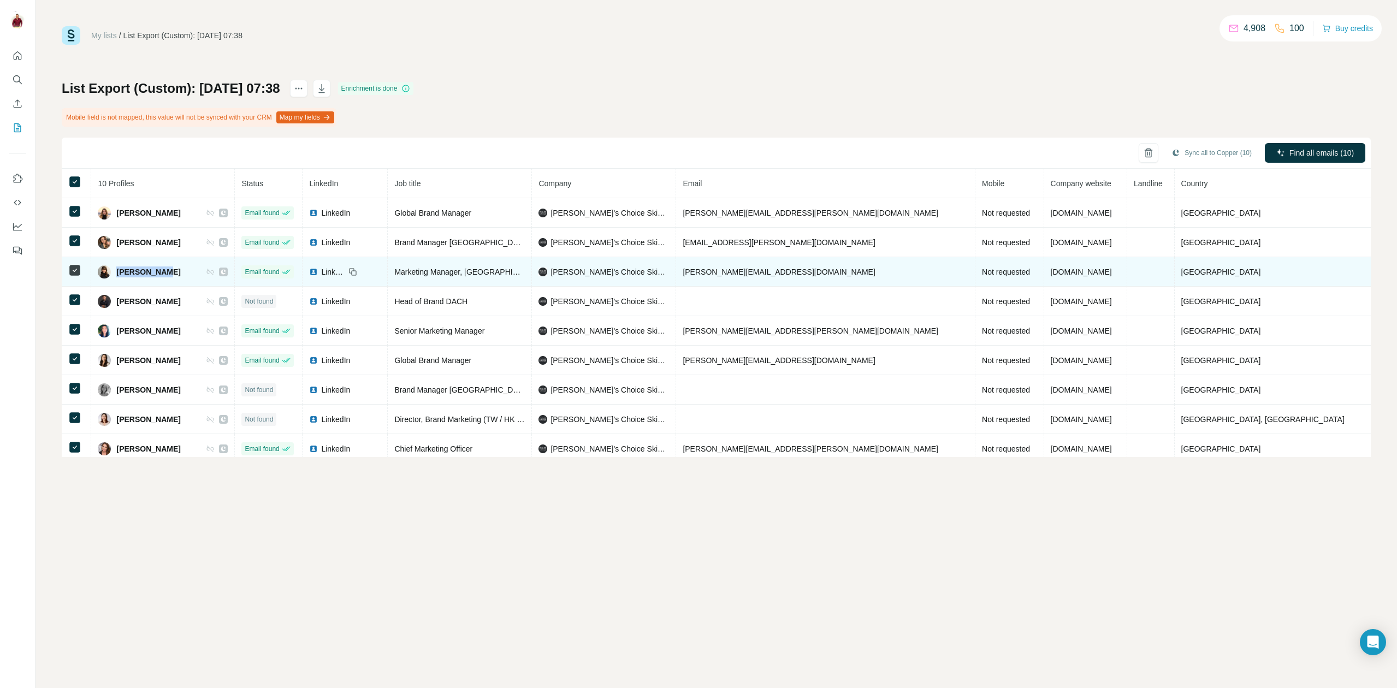
drag, startPoint x: 181, startPoint y: 269, endPoint x: 125, endPoint y: 270, distance: 55.7
click at [125, 270] on div "Chloe Zhang" at bounding box center [163, 271] width 130 height 13
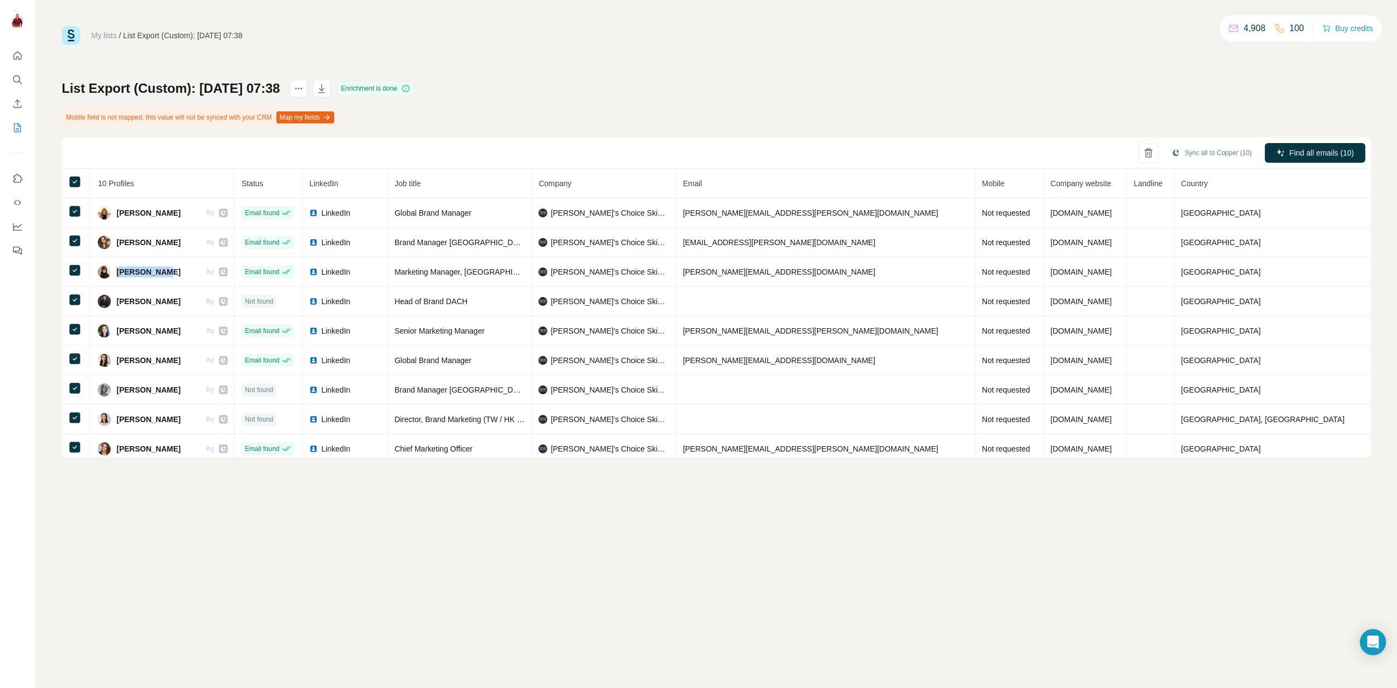
copy span "Chloe Zhang"
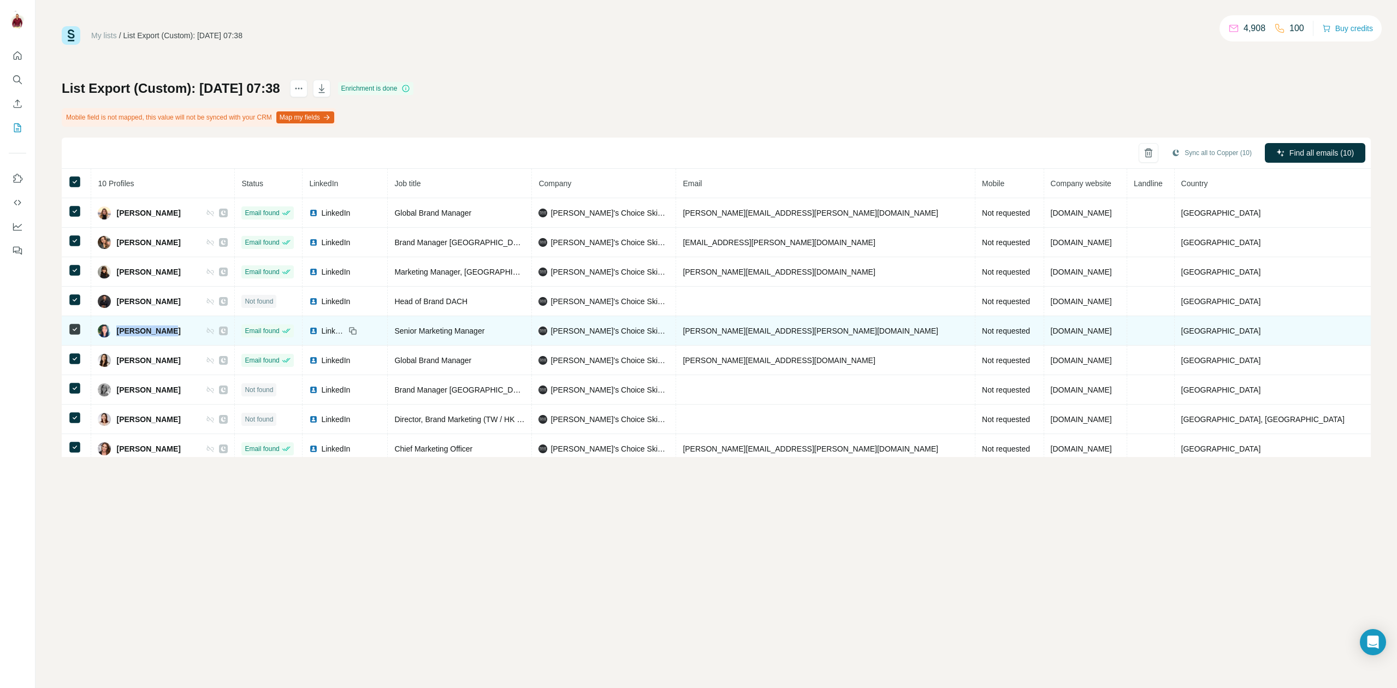
drag, startPoint x: 179, startPoint y: 330, endPoint x: 124, endPoint y: 330, distance: 55.1
click at [124, 330] on div "Esther Moore" at bounding box center [163, 330] width 130 height 13
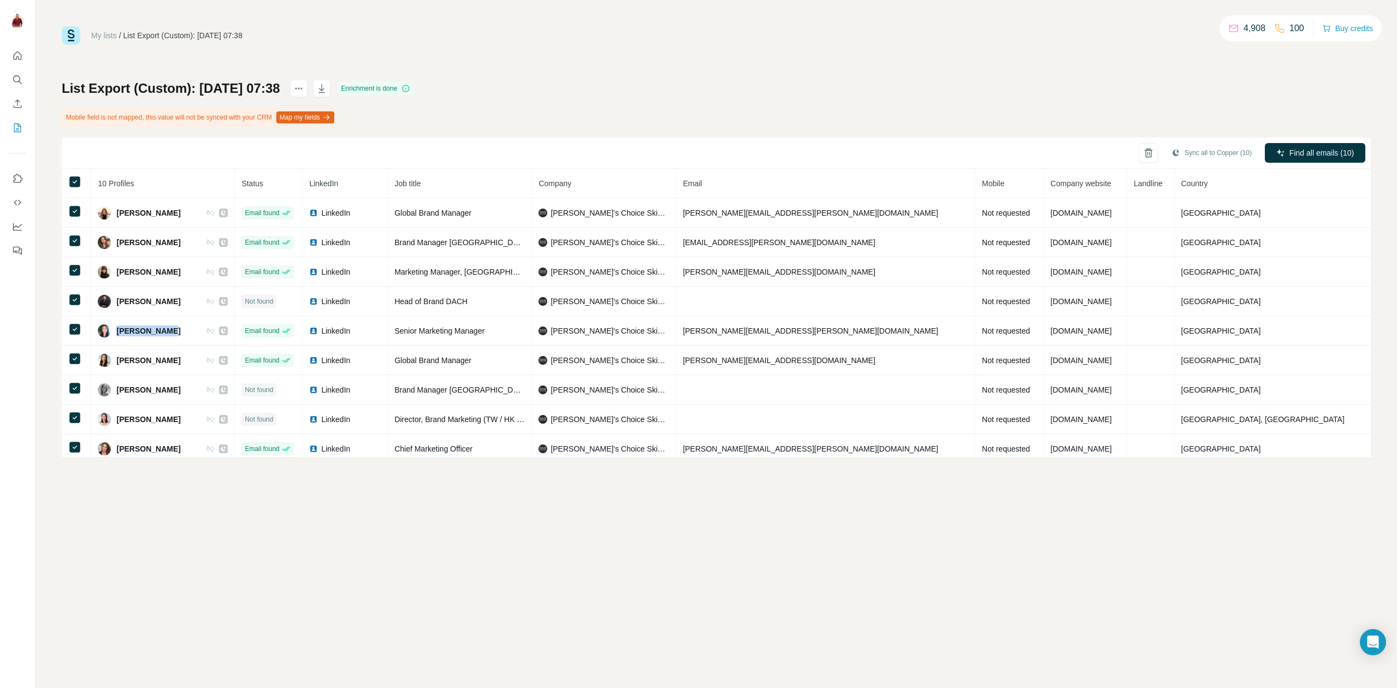
copy span "Esther Moore"
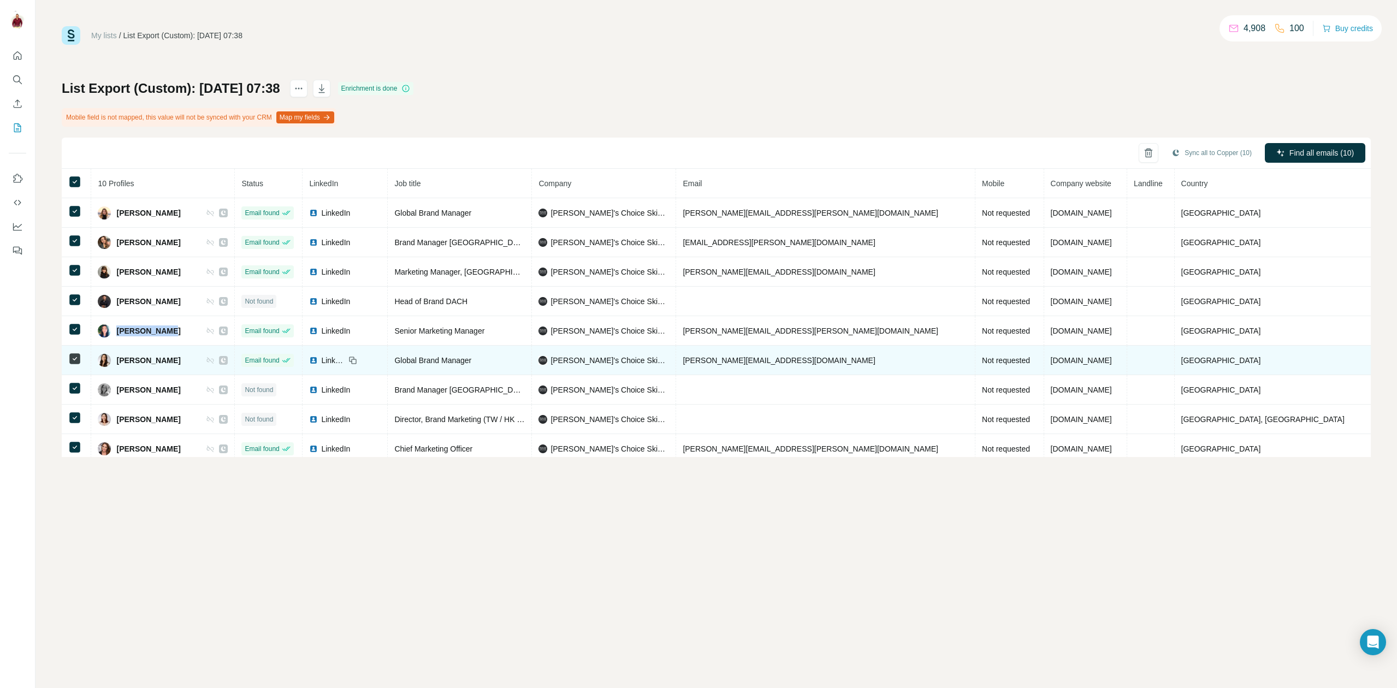
drag, startPoint x: 205, startPoint y: 360, endPoint x: 127, endPoint y: 361, distance: 78.1
click at [127, 361] on div "Madison Rodriguez" at bounding box center [163, 360] width 130 height 13
copy span "Madison Rodriguez"
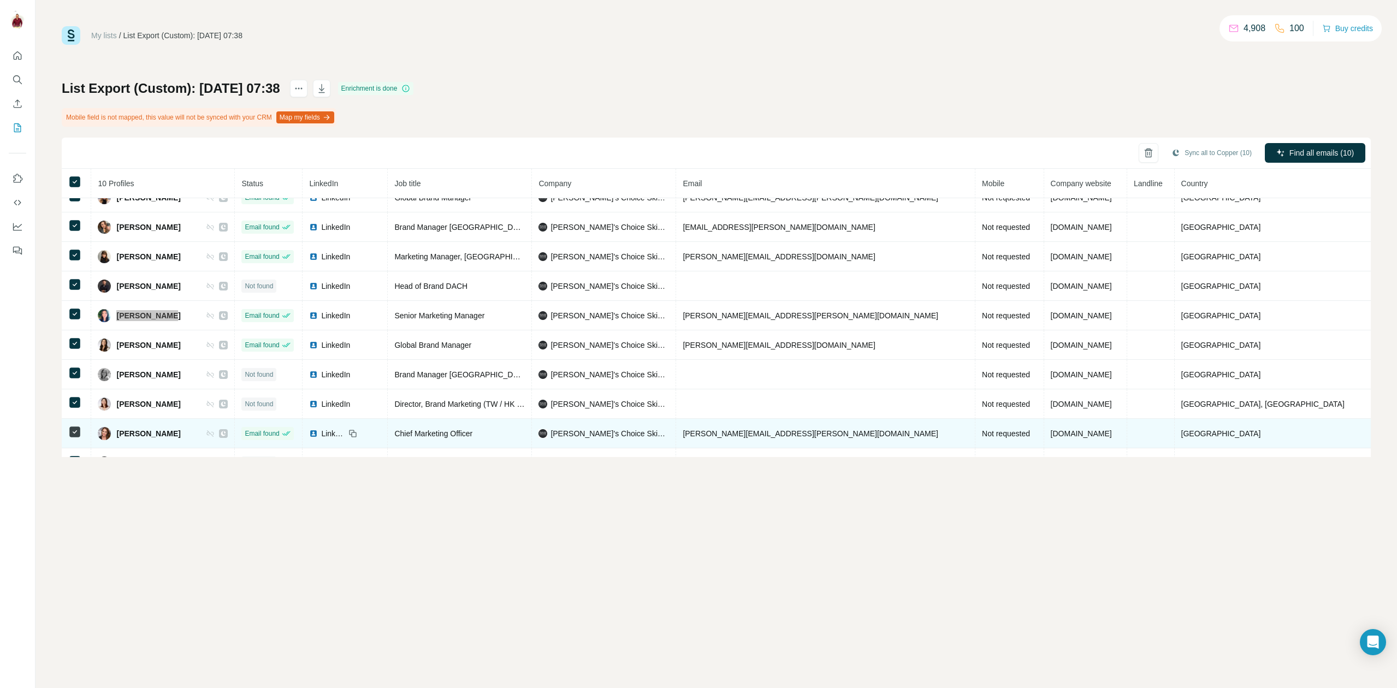
scroll to position [36, 0]
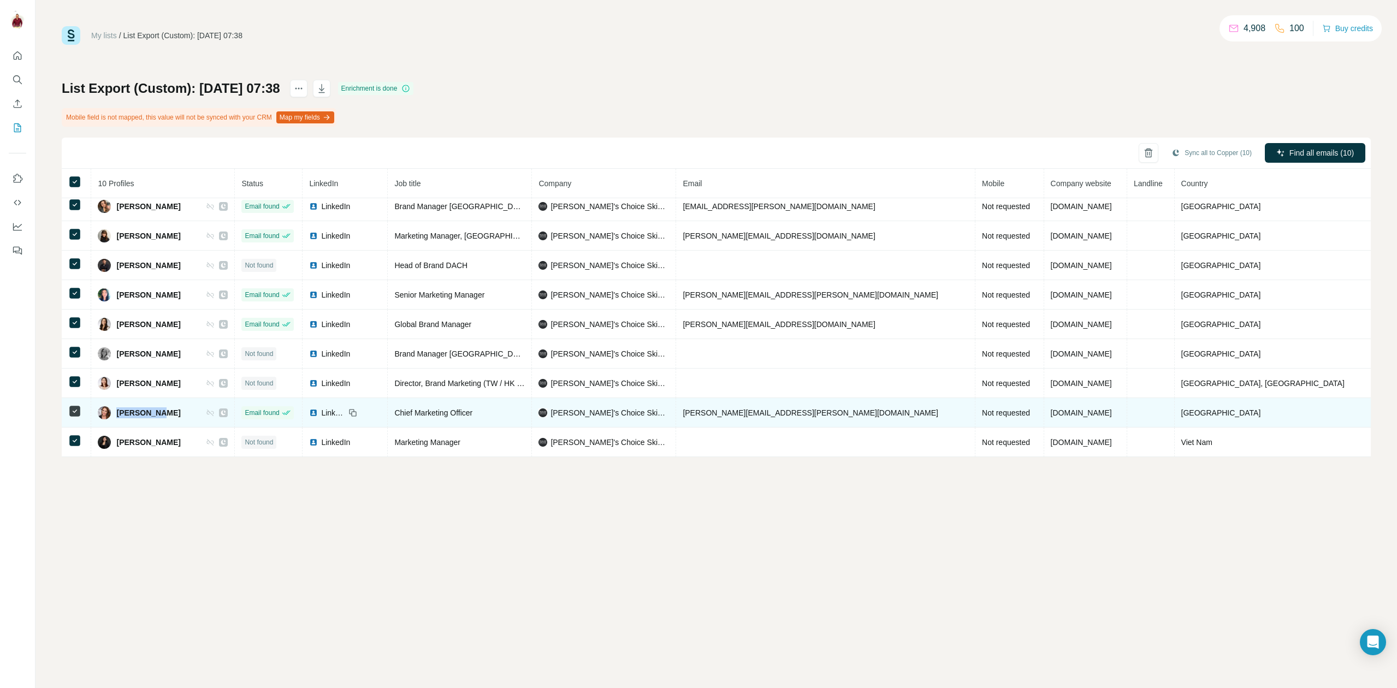
drag, startPoint x: 163, startPoint y: 413, endPoint x: 122, endPoint y: 412, distance: 41.0
click at [122, 412] on div "Tina Pozzi" at bounding box center [163, 412] width 130 height 13
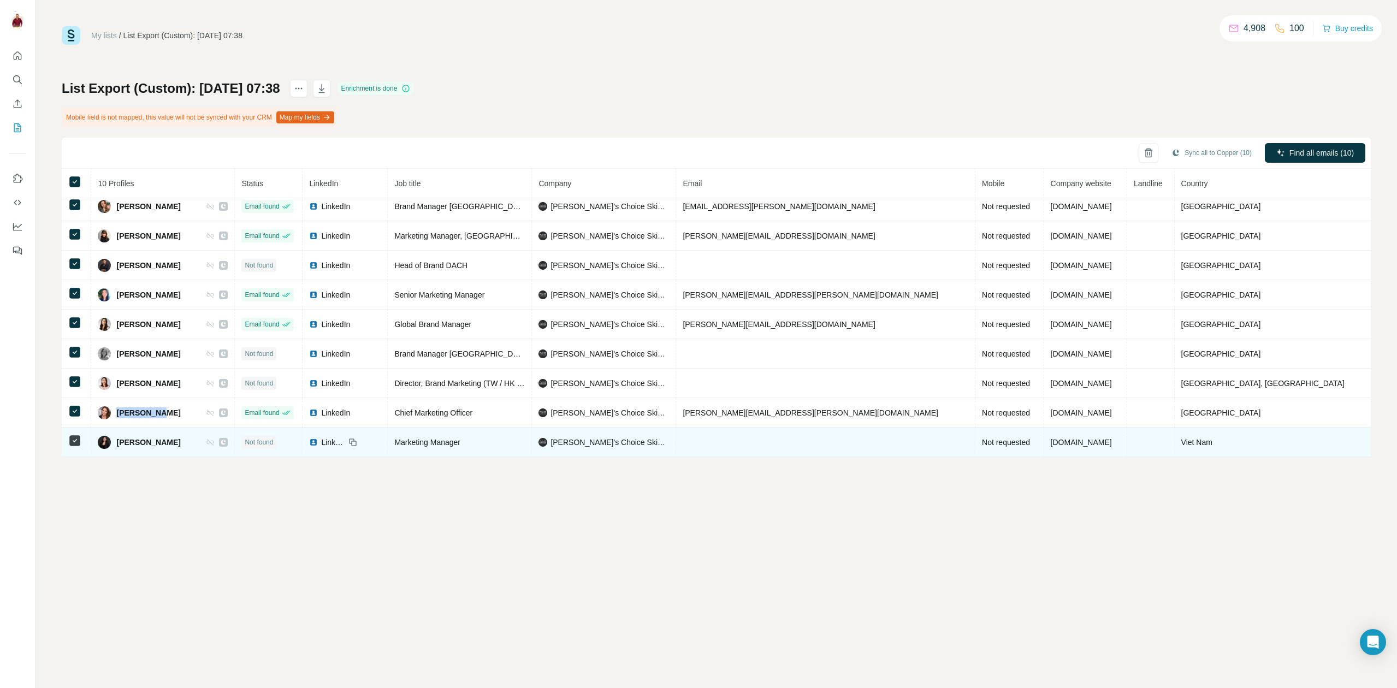
copy span "Tina Pozzi"
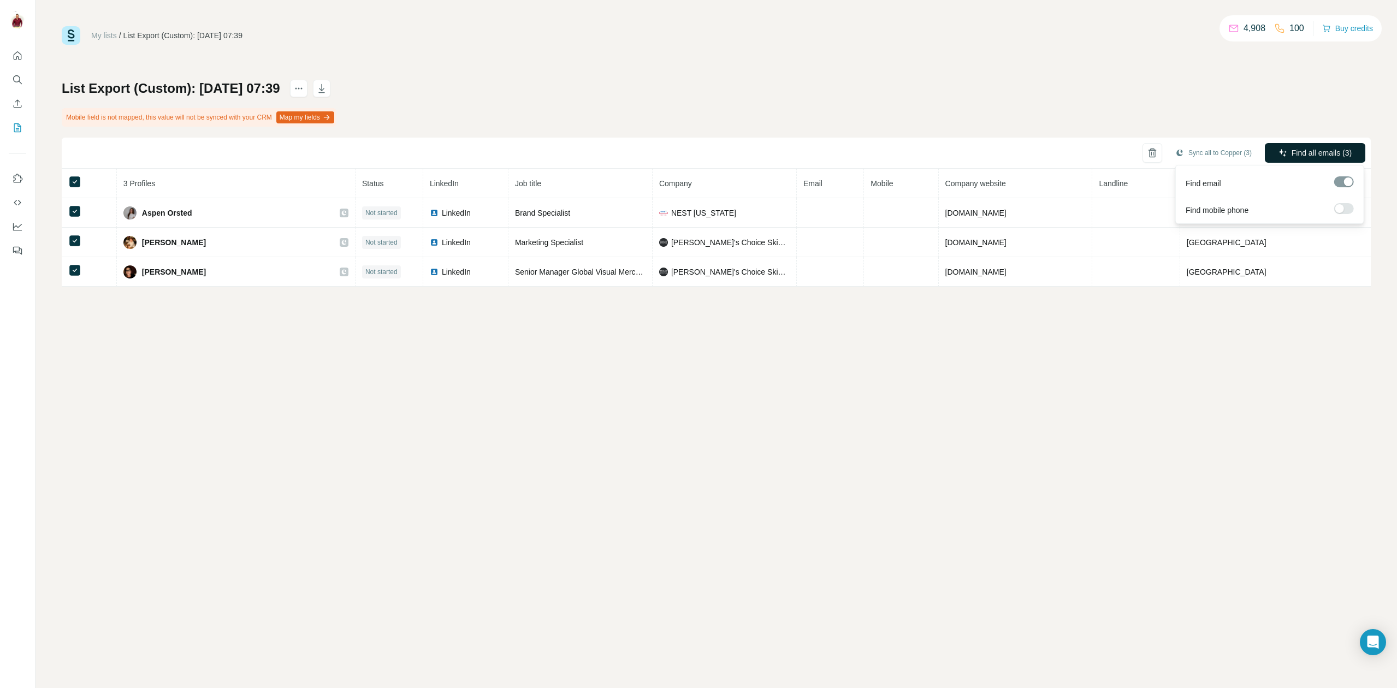
click at [1338, 155] on span "Find all emails (3)" at bounding box center [1321, 152] width 60 height 11
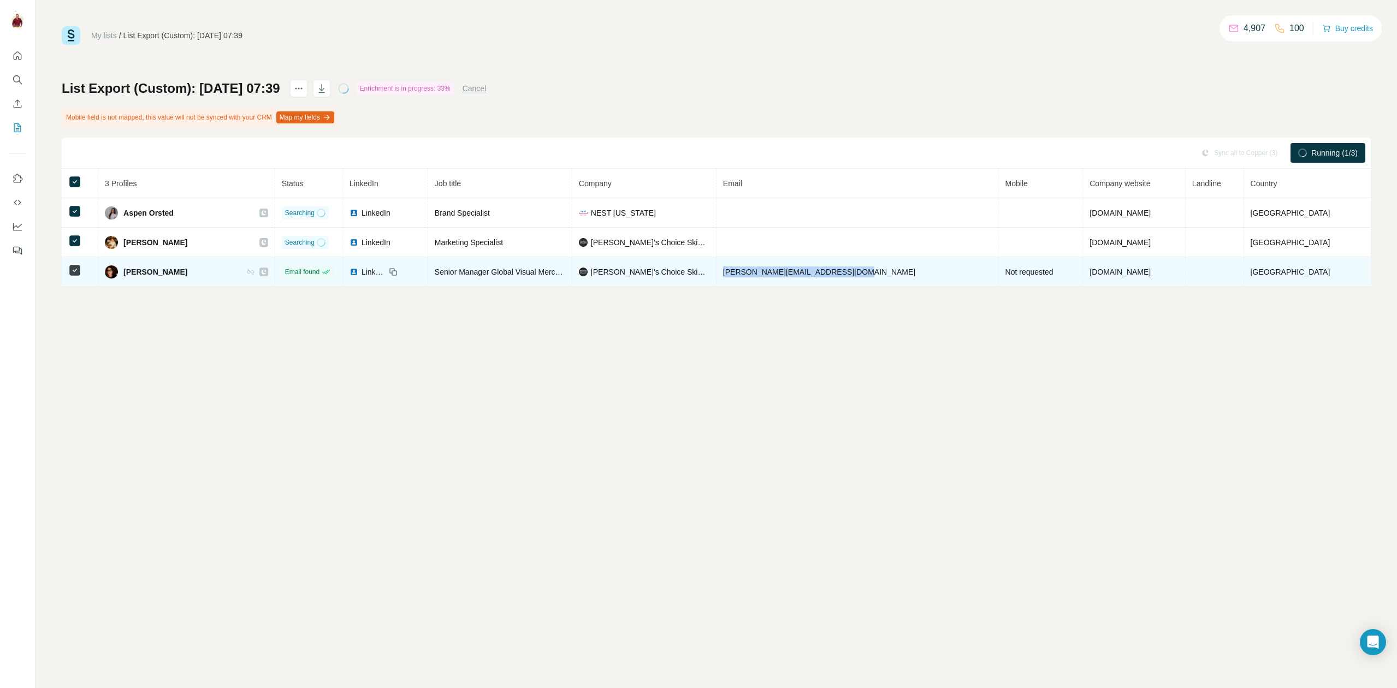
drag, startPoint x: 852, startPoint y: 275, endPoint x: 752, endPoint y: 273, distance: 99.9
click at [752, 273] on td "rachel.mirensky@paulaschoice.com" at bounding box center [857, 271] width 282 height 29
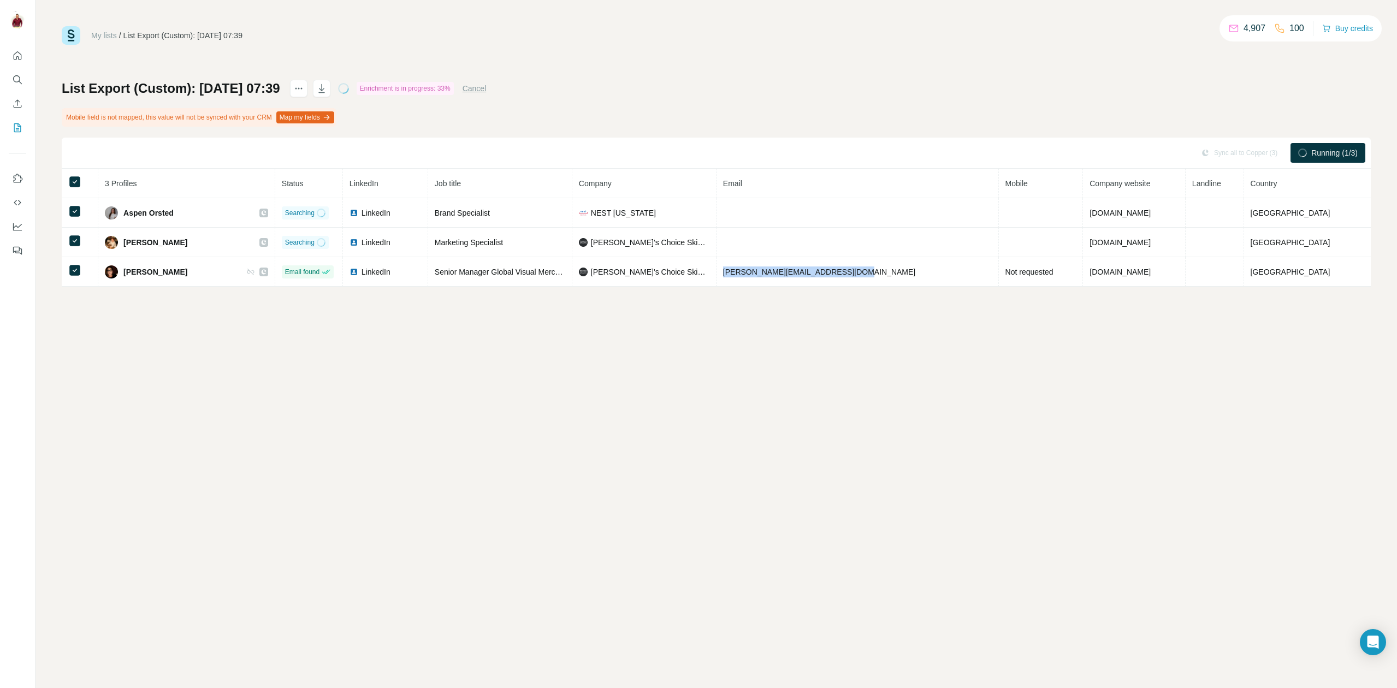
copy span "rachel.mirensky@paulaschoice.com"
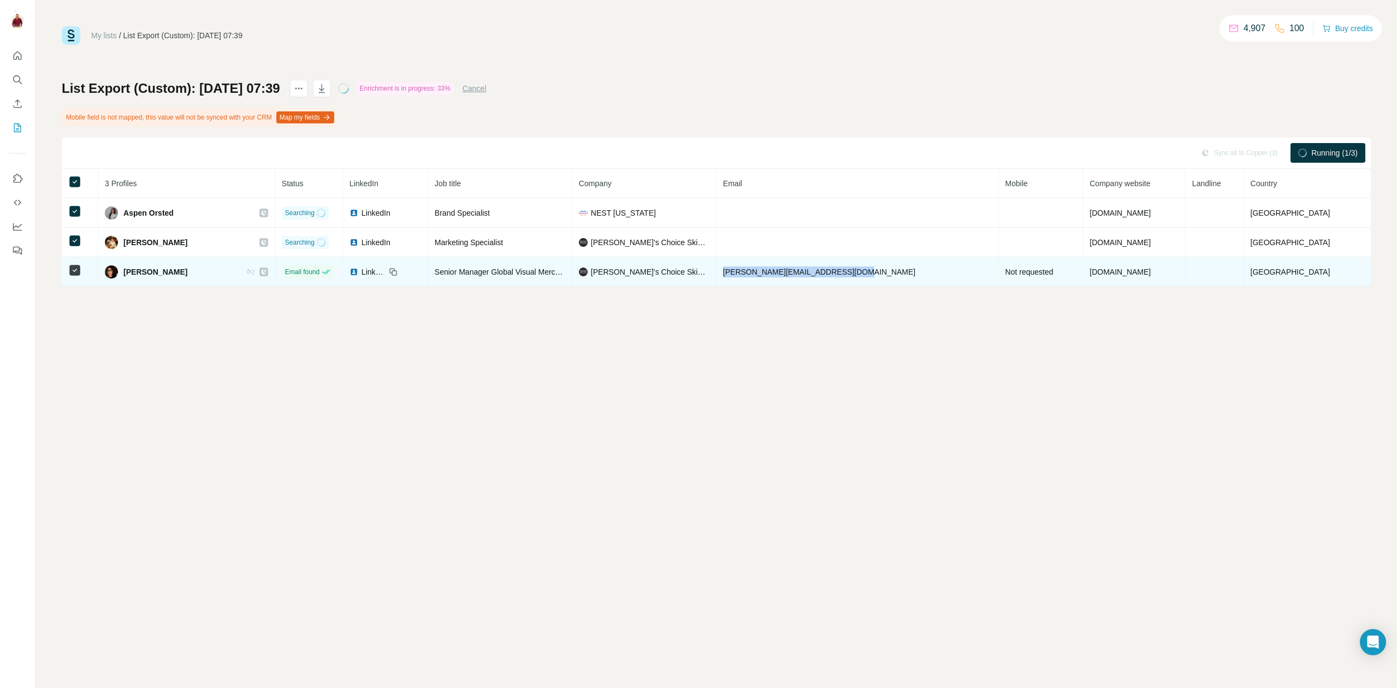
drag, startPoint x: 210, startPoint y: 270, endPoint x: 129, endPoint y: 275, distance: 81.0
click at [129, 275] on div "Rachel Mirensky" at bounding box center [186, 271] width 163 height 13
copy span "Rachel Mirensky"
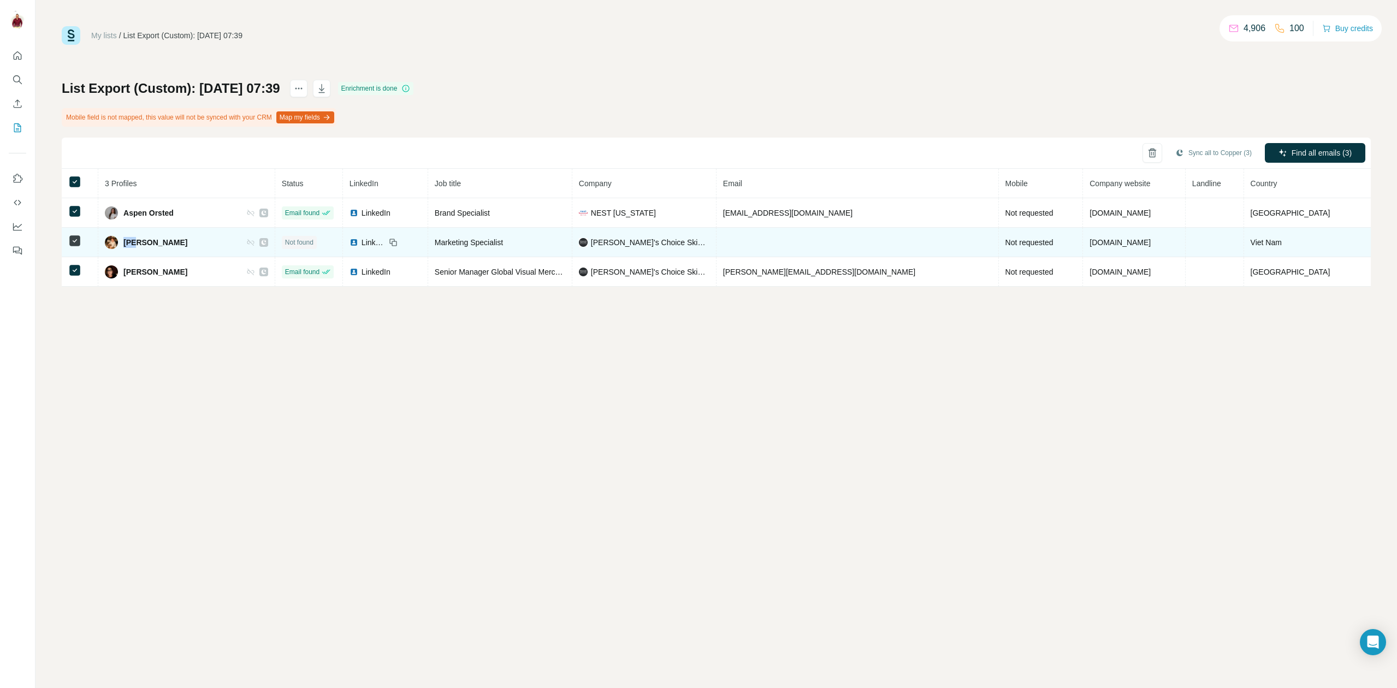
drag, startPoint x: 129, startPoint y: 242, endPoint x: 144, endPoint y: 244, distance: 14.3
click at [144, 244] on span "Đức Duy Nguyễn" at bounding box center [155, 242] width 64 height 11
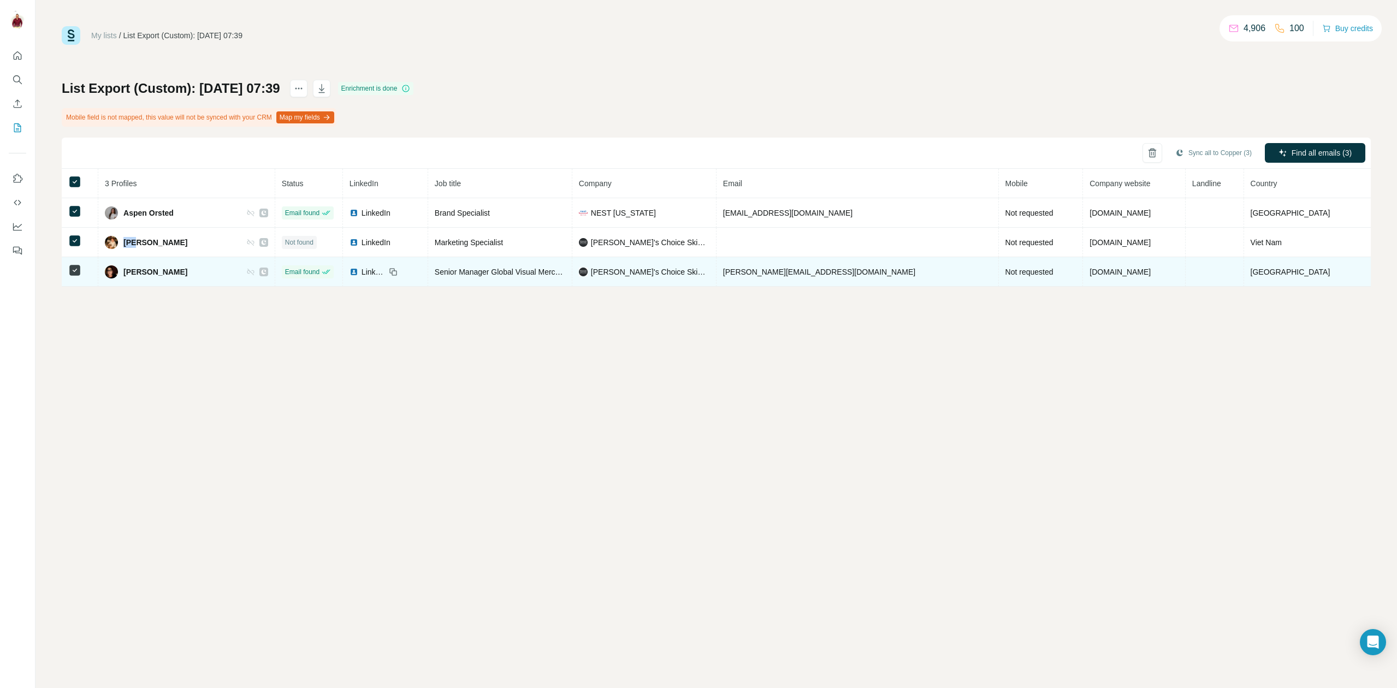
copy span "Đức"
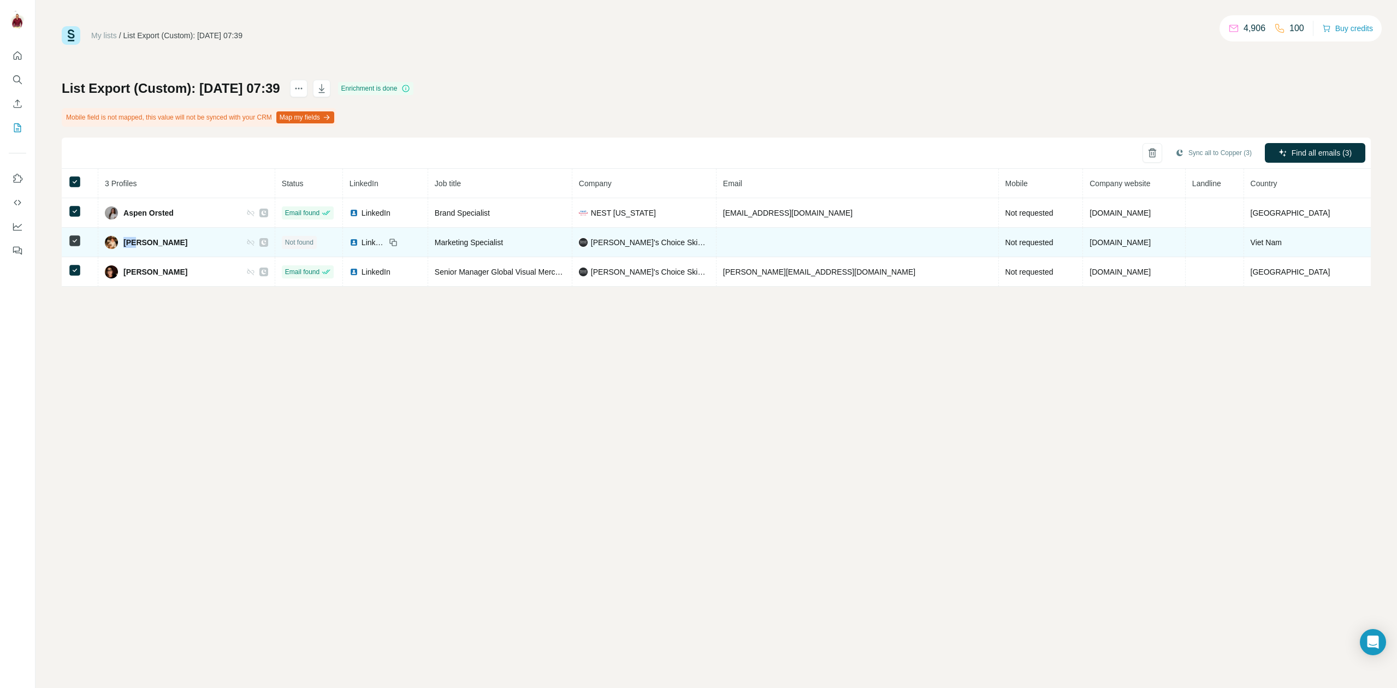
click at [192, 242] on div "Đức Duy Nguyễn" at bounding box center [186, 242] width 163 height 13
click at [193, 242] on div "Đức Duy Nguyễn" at bounding box center [186, 242] width 163 height 13
drag, startPoint x: 200, startPoint y: 242, endPoint x: 163, endPoint y: 244, distance: 37.1
click at [163, 244] on div "Đức Duy Nguyễn" at bounding box center [186, 242] width 163 height 13
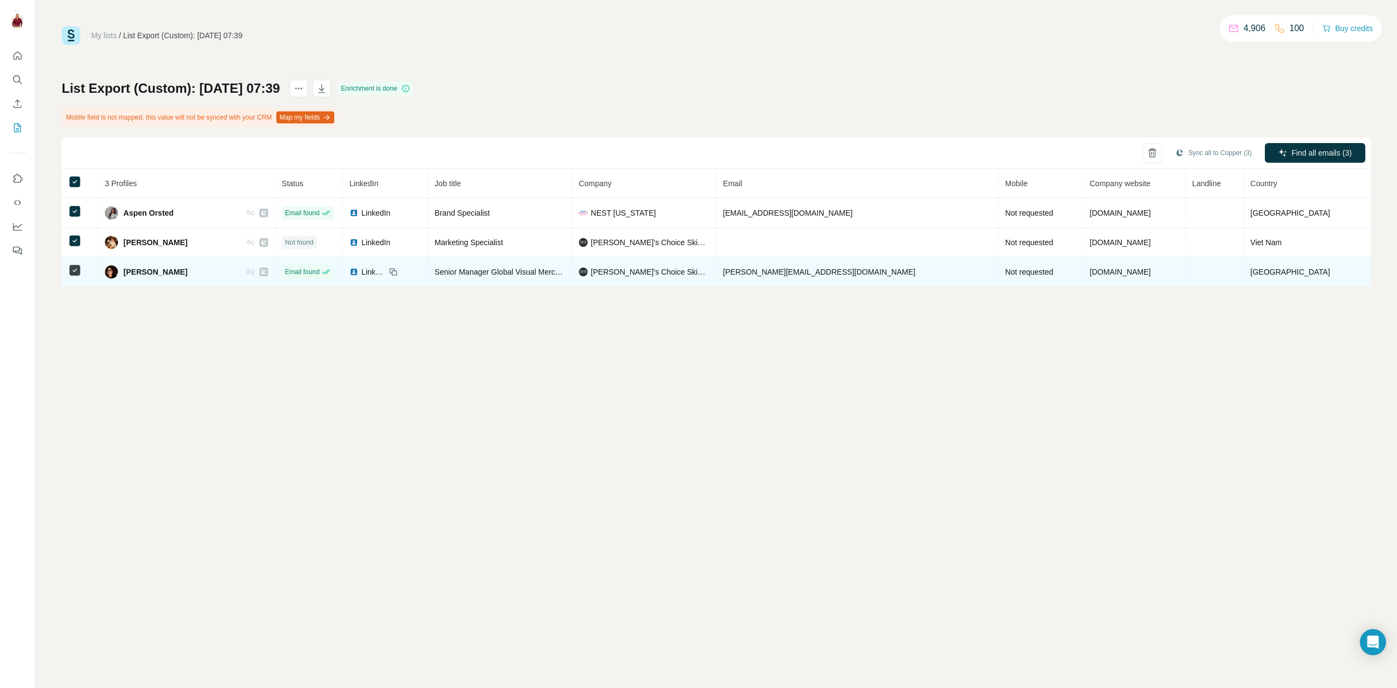
copy span "Nguyễn"
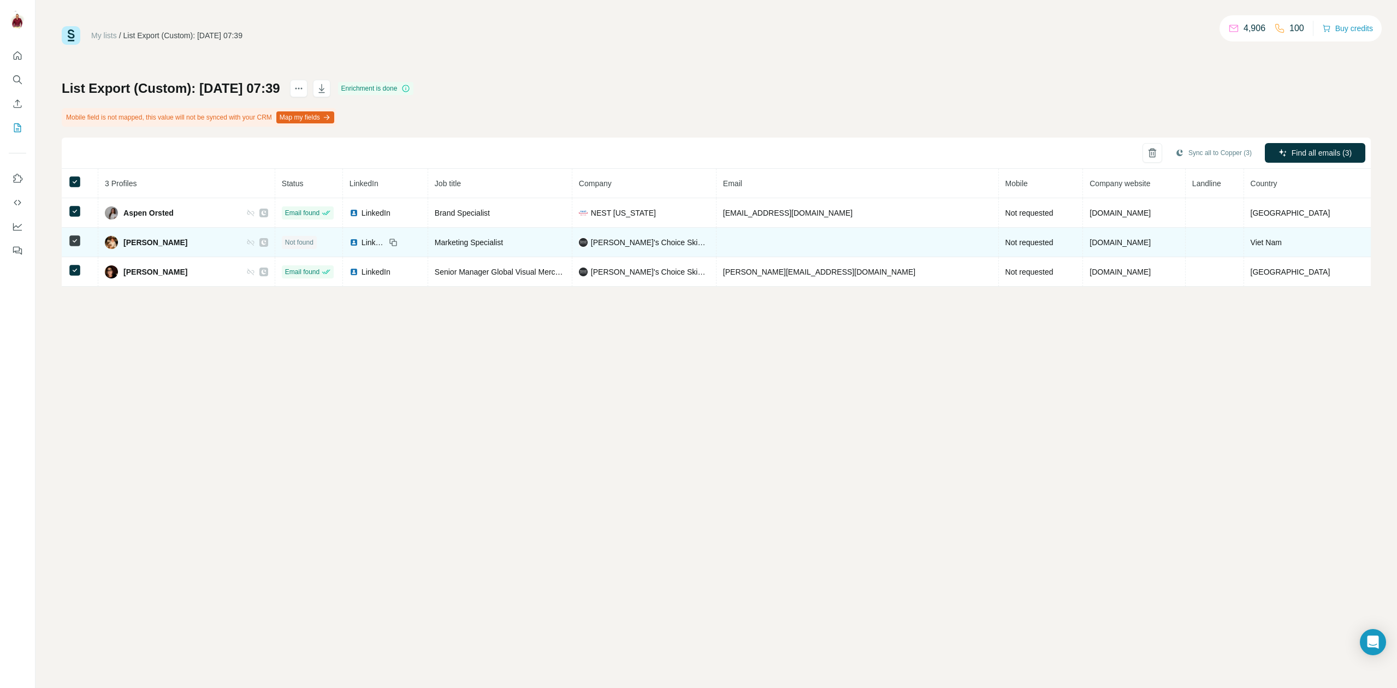
click at [195, 248] on div "Đức Duy Nguyễn" at bounding box center [186, 242] width 163 height 13
click at [132, 240] on span "Đức Duy Nguyễn" at bounding box center [155, 242] width 64 height 11
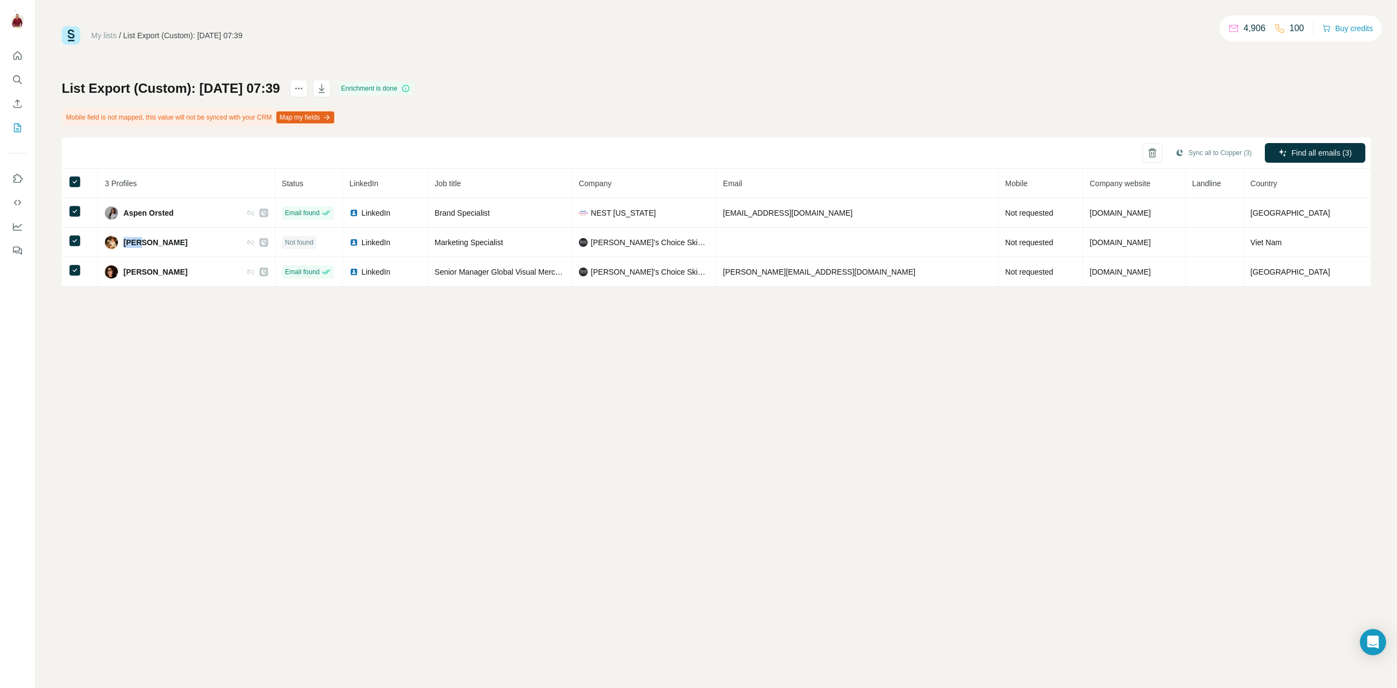
copy span "Đức"
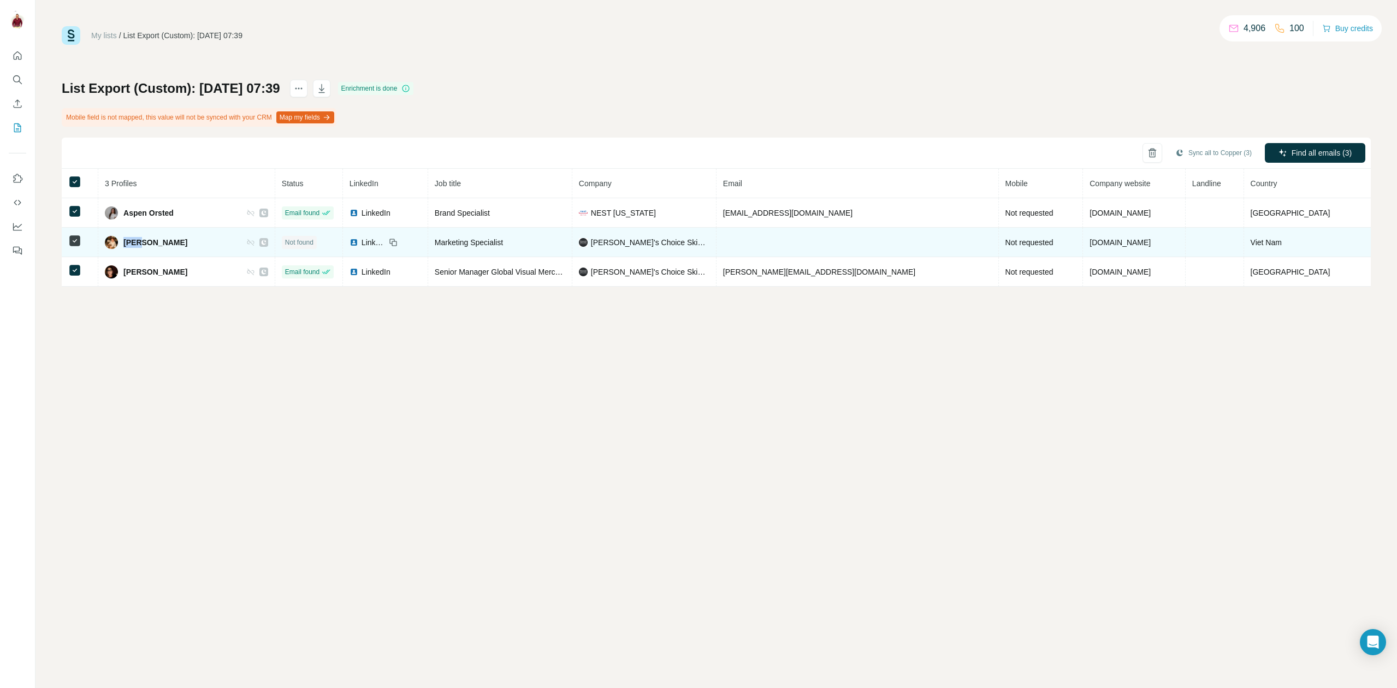
drag, startPoint x: 195, startPoint y: 241, endPoint x: 164, endPoint y: 239, distance: 30.7
click at [164, 239] on div "Đức Duy Nguyễn" at bounding box center [186, 242] width 163 height 13
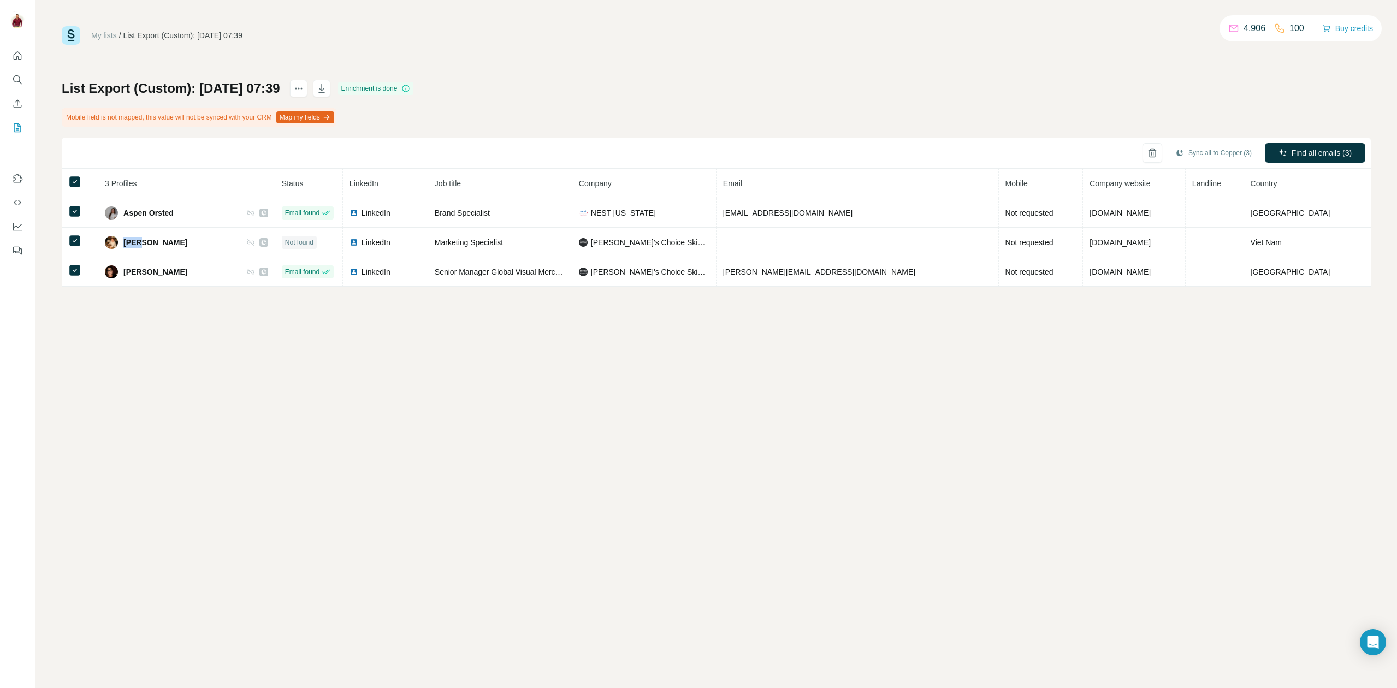
copy span "Nguyễn"
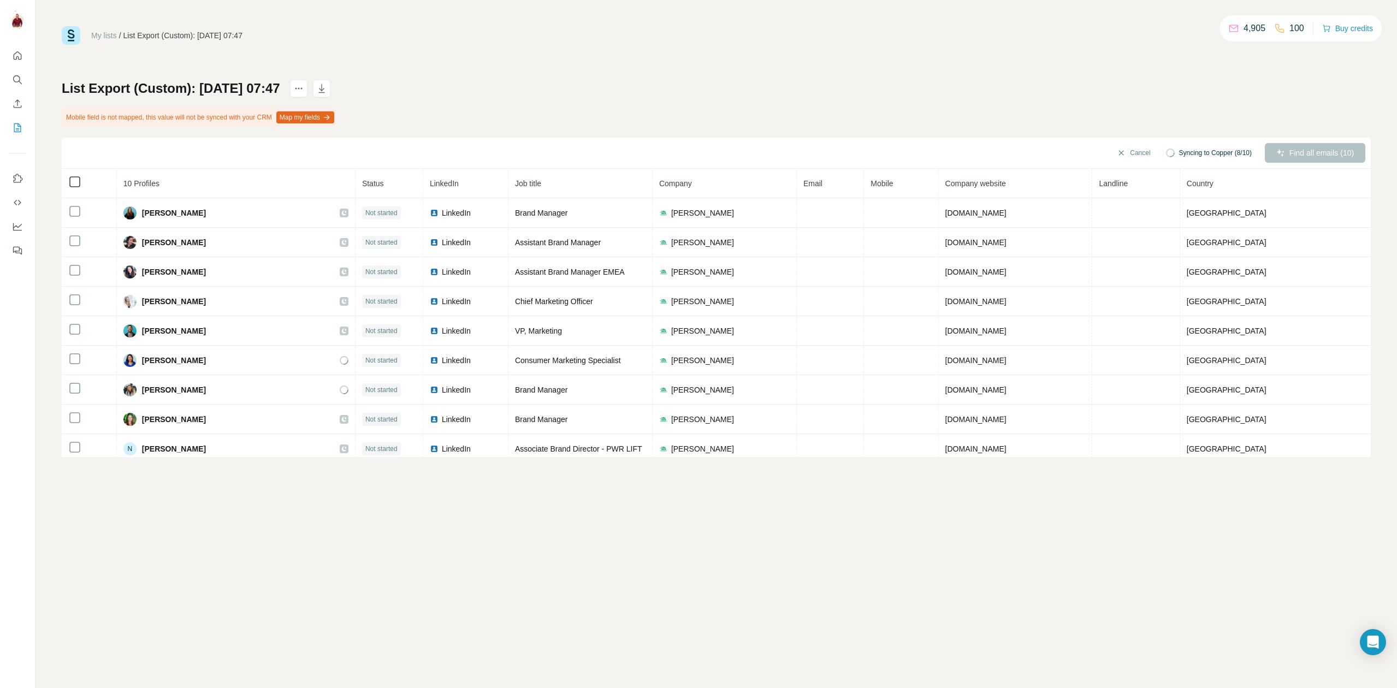
click at [72, 188] on icon at bounding box center [74, 181] width 13 height 13
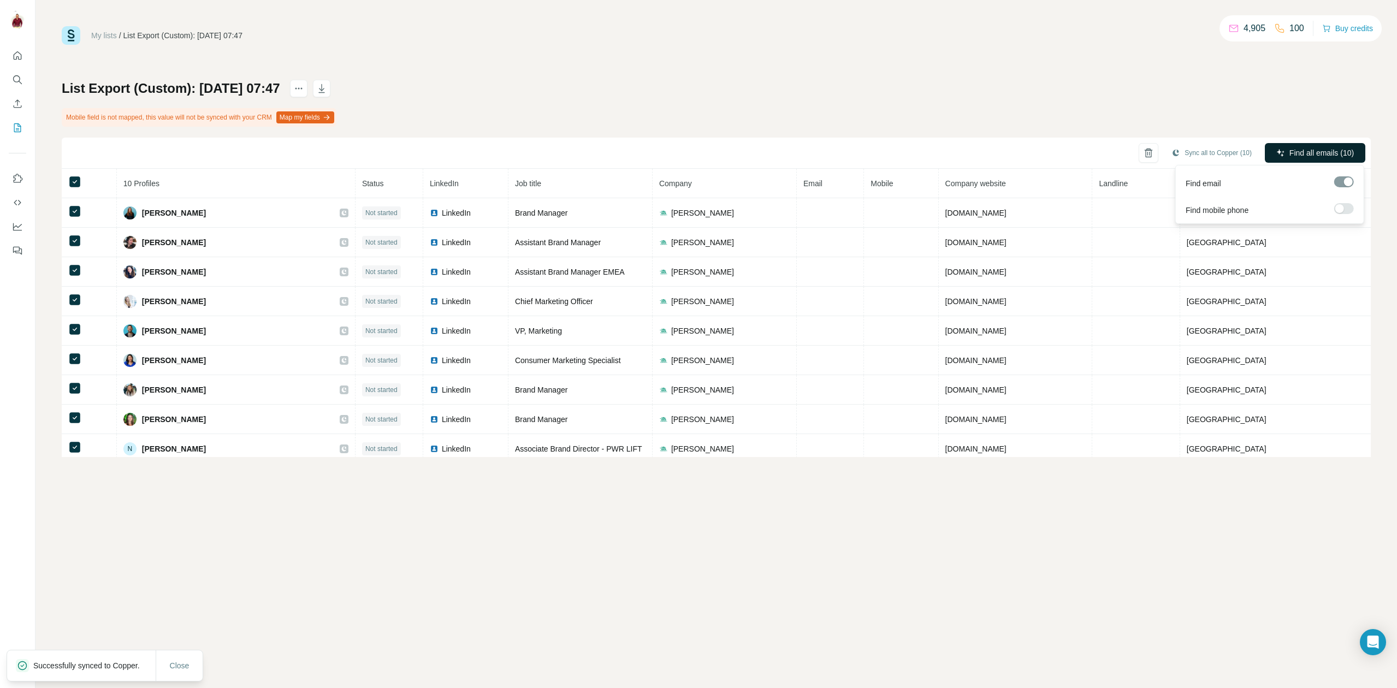
click at [1327, 158] on button "Find all emails (10)" at bounding box center [1315, 153] width 100 height 20
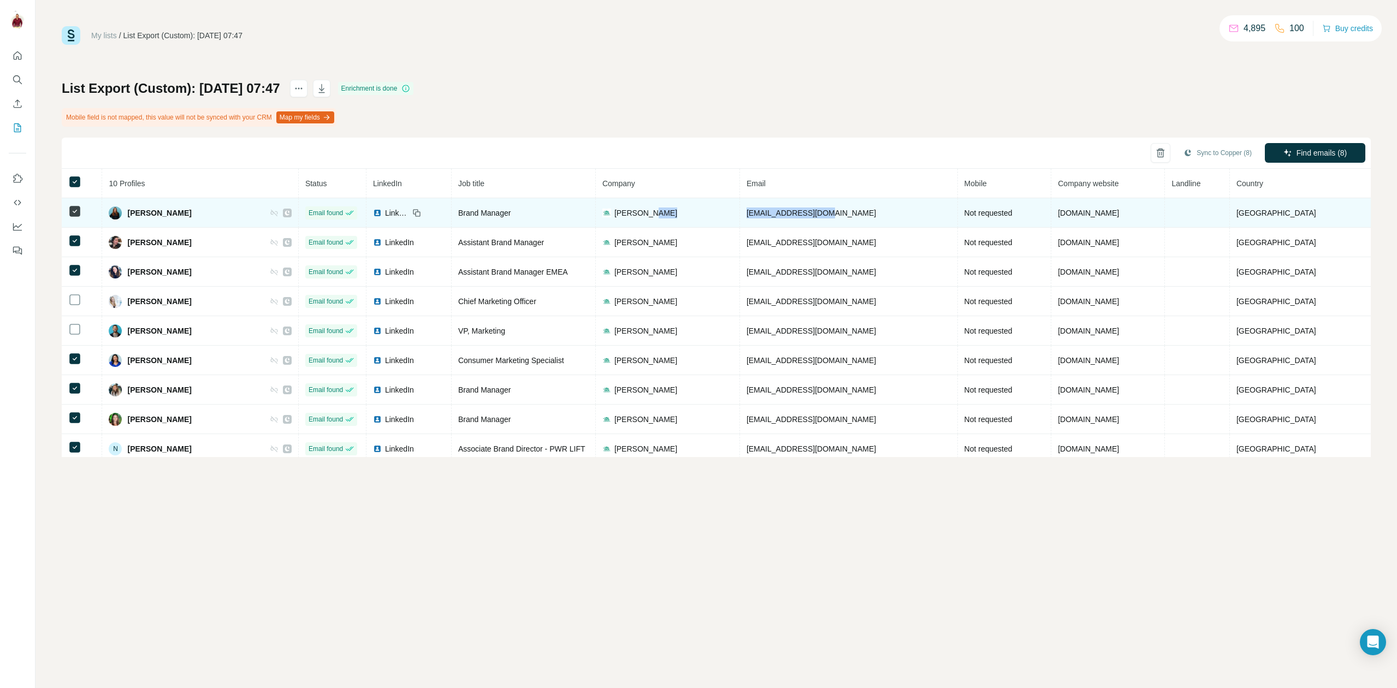
drag, startPoint x: 854, startPoint y: 213, endPoint x: 743, endPoint y: 215, distance: 111.4
click at [743, 215] on tr "Alandra Lujan Email found LinkedIn Brand Manager Vita Coco alujan@vitacoco.com …" at bounding box center [716, 212] width 1309 height 29
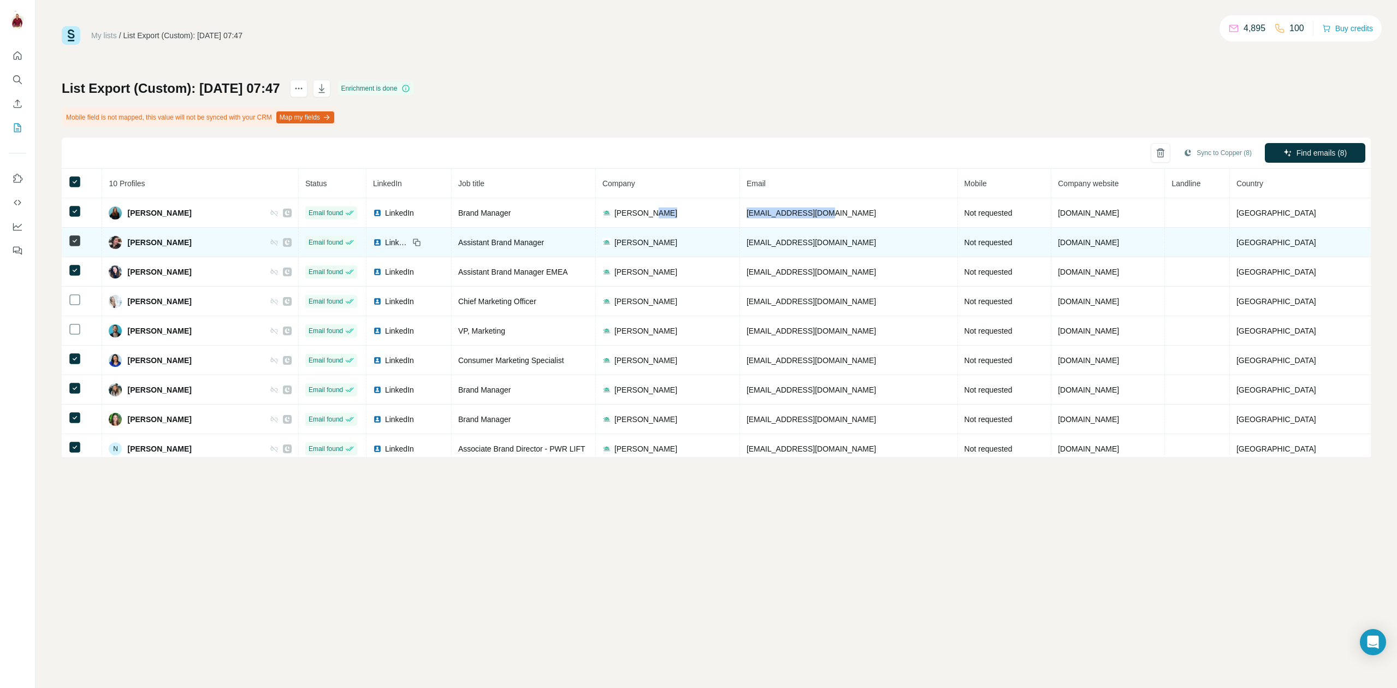
copy tr "alujan@vitacoco.com"
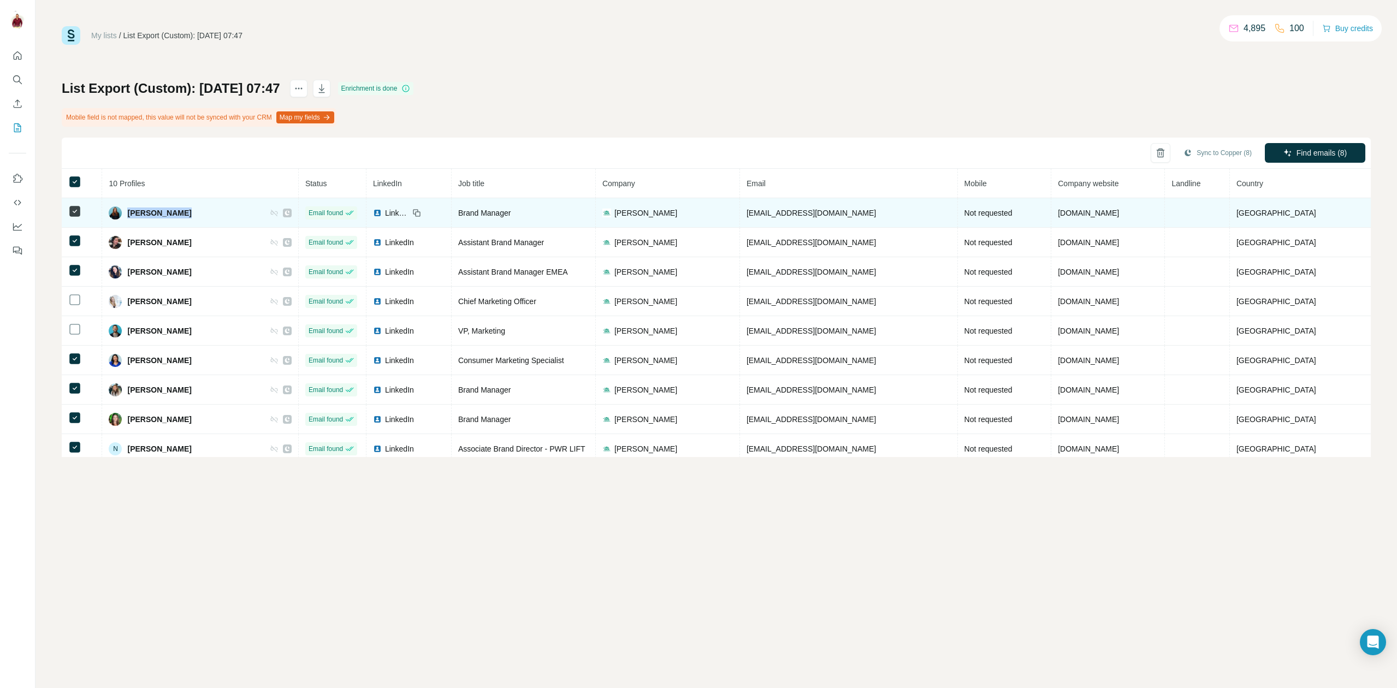
drag, startPoint x: 182, startPoint y: 212, endPoint x: 129, endPoint y: 214, distance: 53.0
click at [129, 214] on div "Alandra Lujan" at bounding box center [200, 212] width 182 height 13
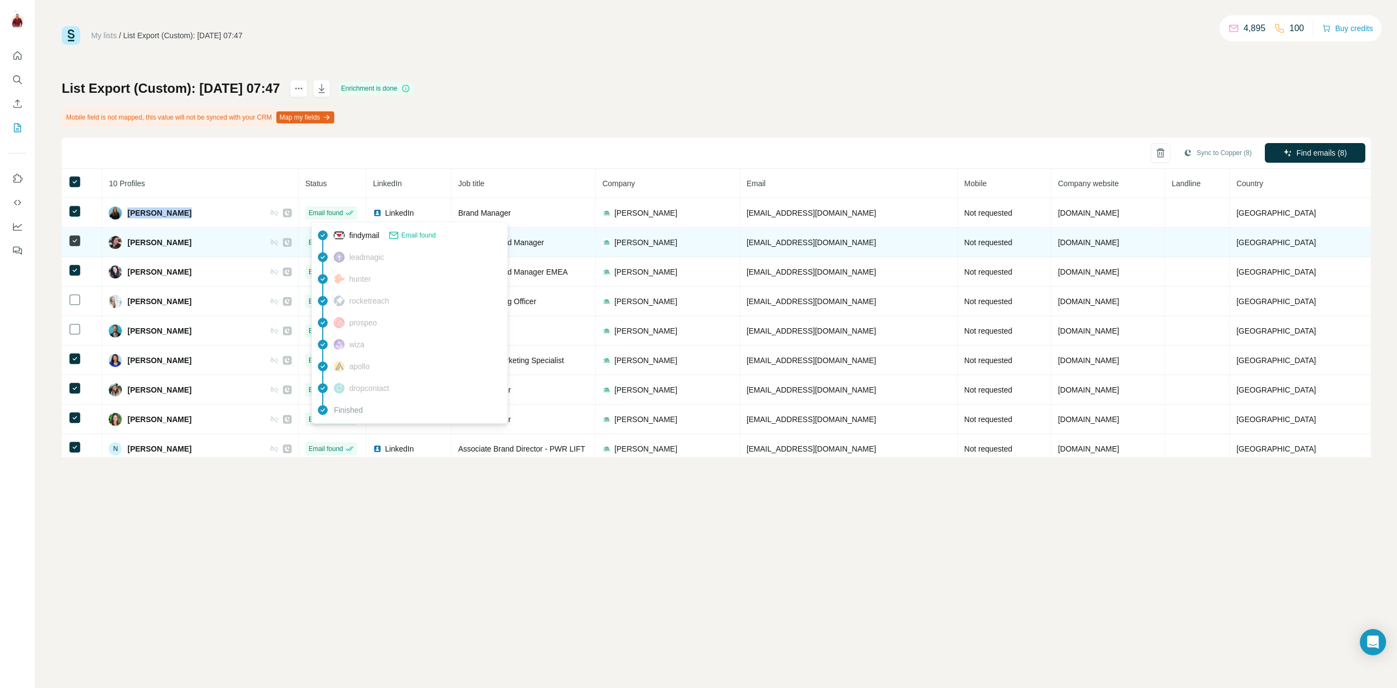
copy span "Alandra Lujan"
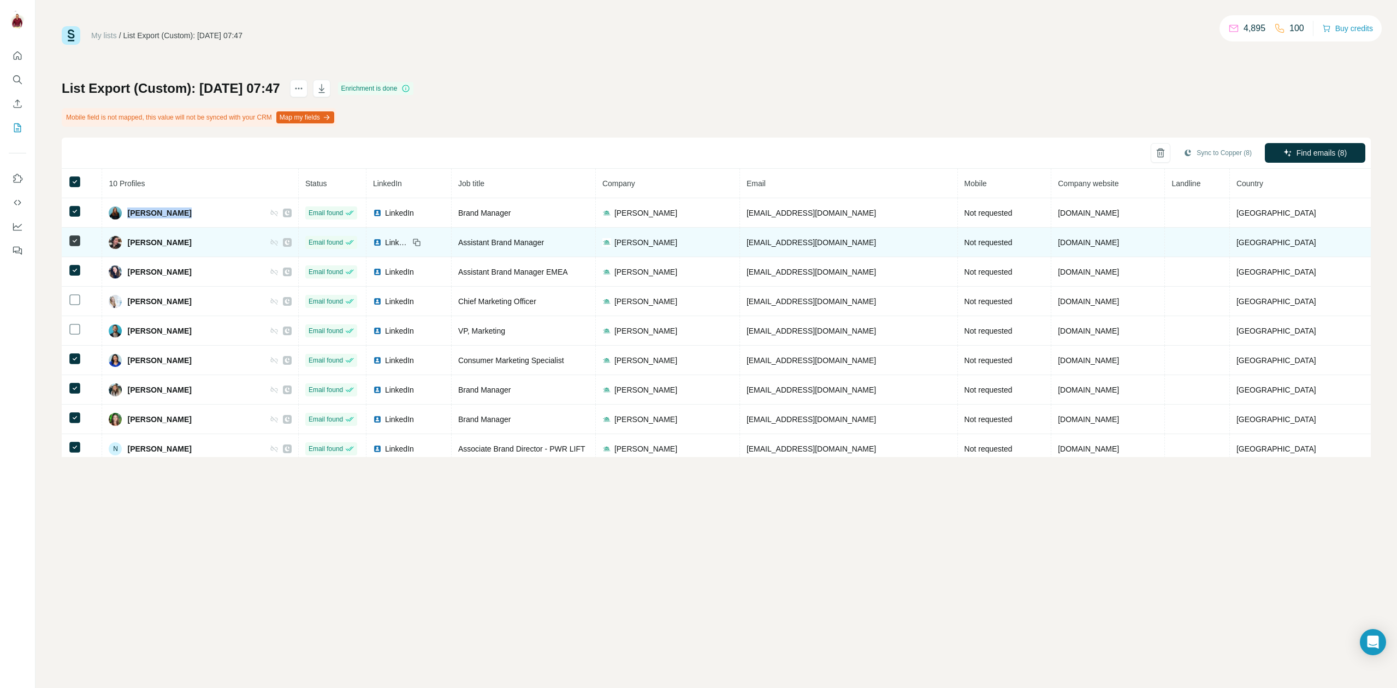
drag, startPoint x: 194, startPoint y: 240, endPoint x: 124, endPoint y: 244, distance: 70.0
click at [124, 244] on div "Indigo Clarkson" at bounding box center [200, 242] width 182 height 13
copy div "Indigo Clarkson"
drag, startPoint x: 847, startPoint y: 240, endPoint x: 751, endPoint y: 247, distance: 96.9
click at [751, 247] on td "iclarkson@vitacoco.com" at bounding box center [849, 242] width 218 height 29
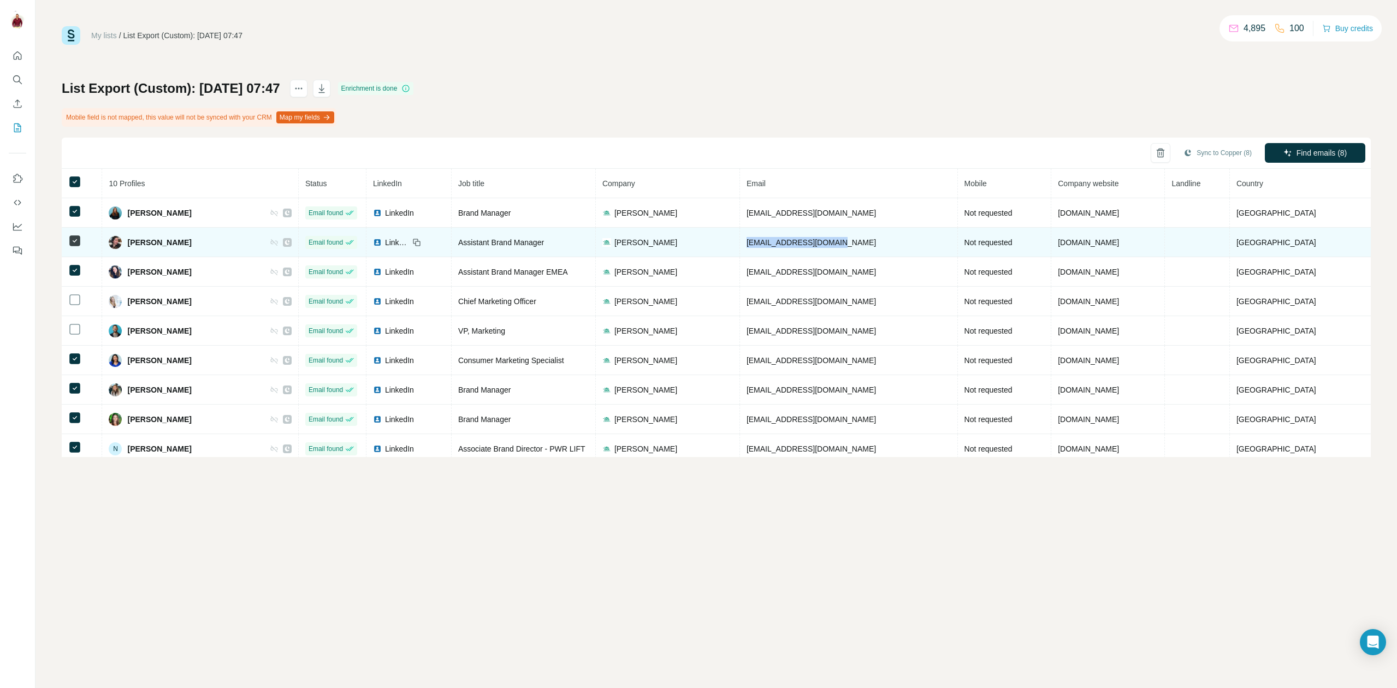
copy span "iclarkson@vitacoco.com"
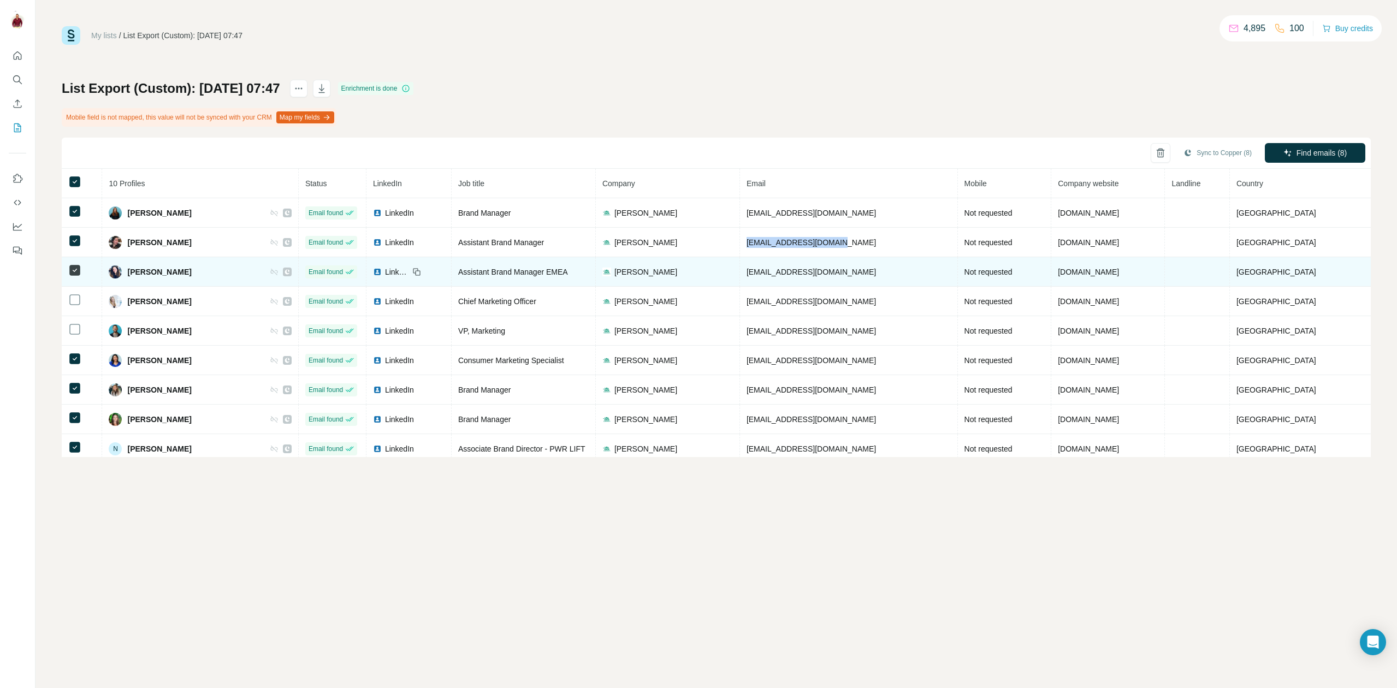
drag, startPoint x: 197, startPoint y: 269, endPoint x: 126, endPoint y: 272, distance: 71.6
click at [126, 272] on div "Jade Henderson" at bounding box center [200, 271] width 182 height 13
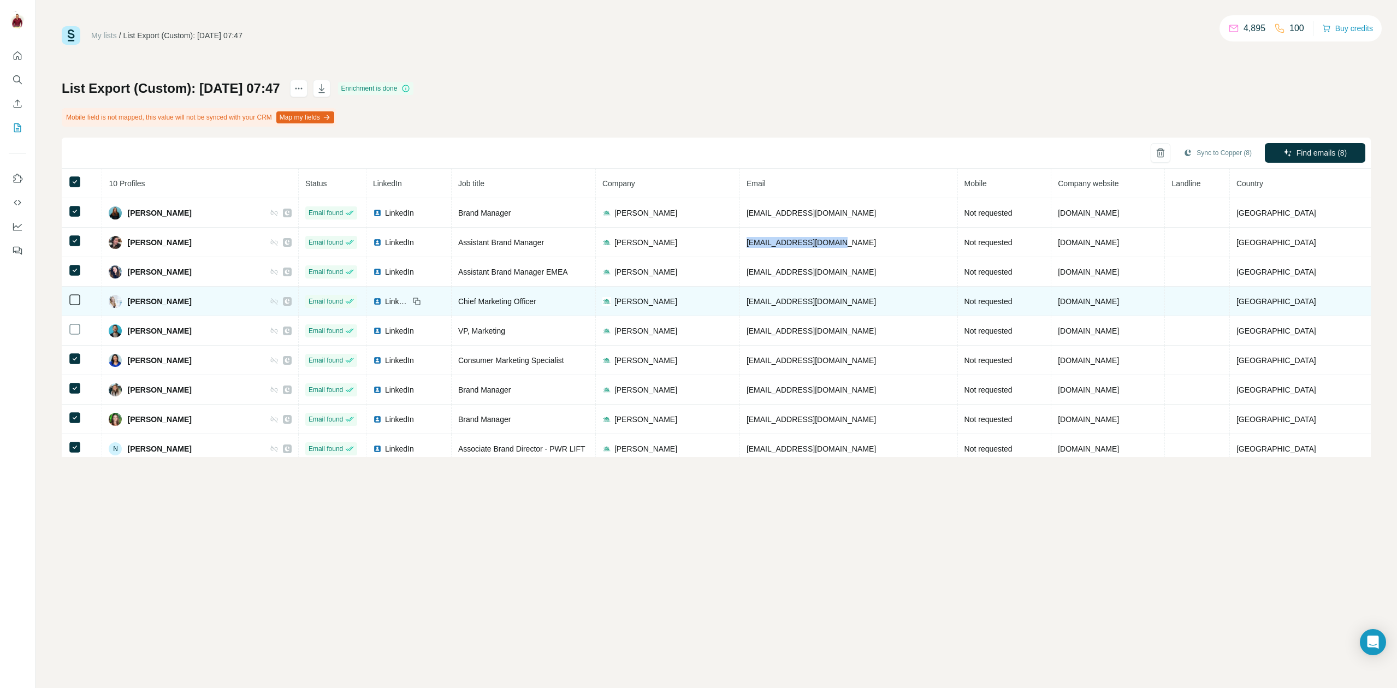
copy span "Jade Henderson"
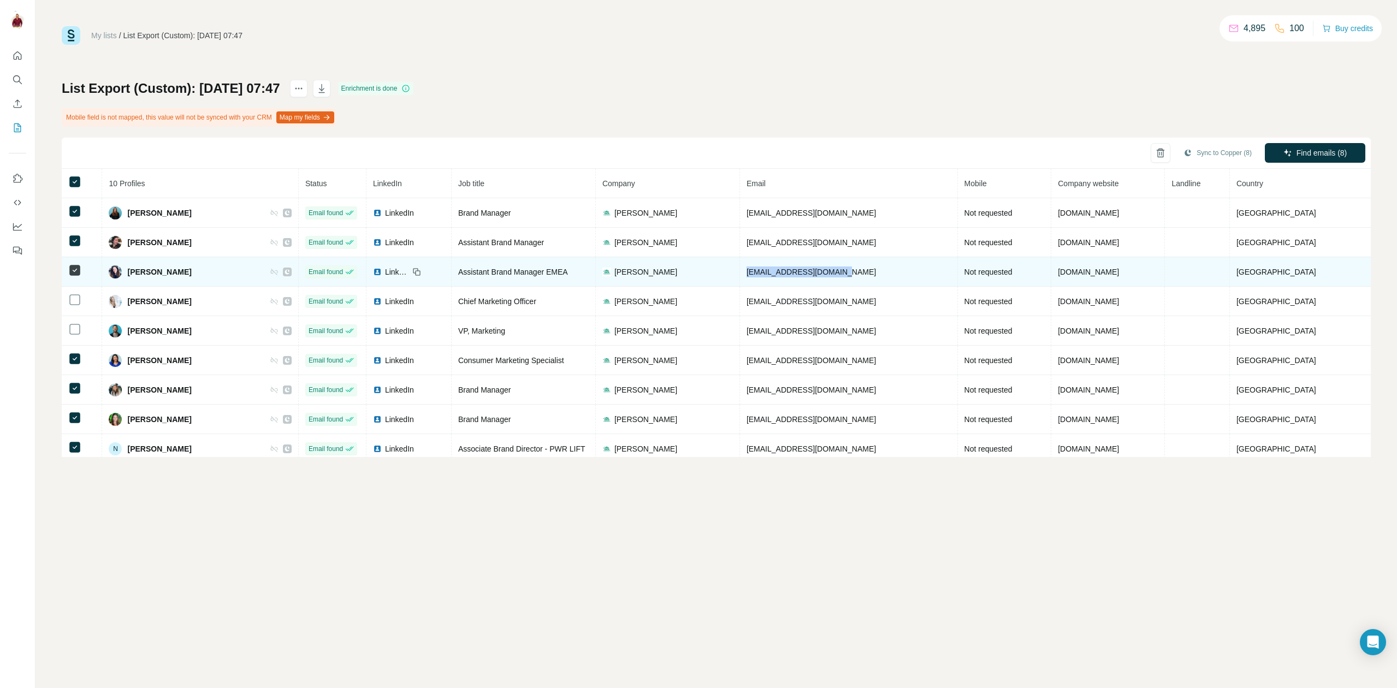
drag, startPoint x: 870, startPoint y: 274, endPoint x: 752, endPoint y: 273, distance: 117.9
click at [752, 273] on td "jhenderson@vitacoco.com" at bounding box center [849, 271] width 218 height 29
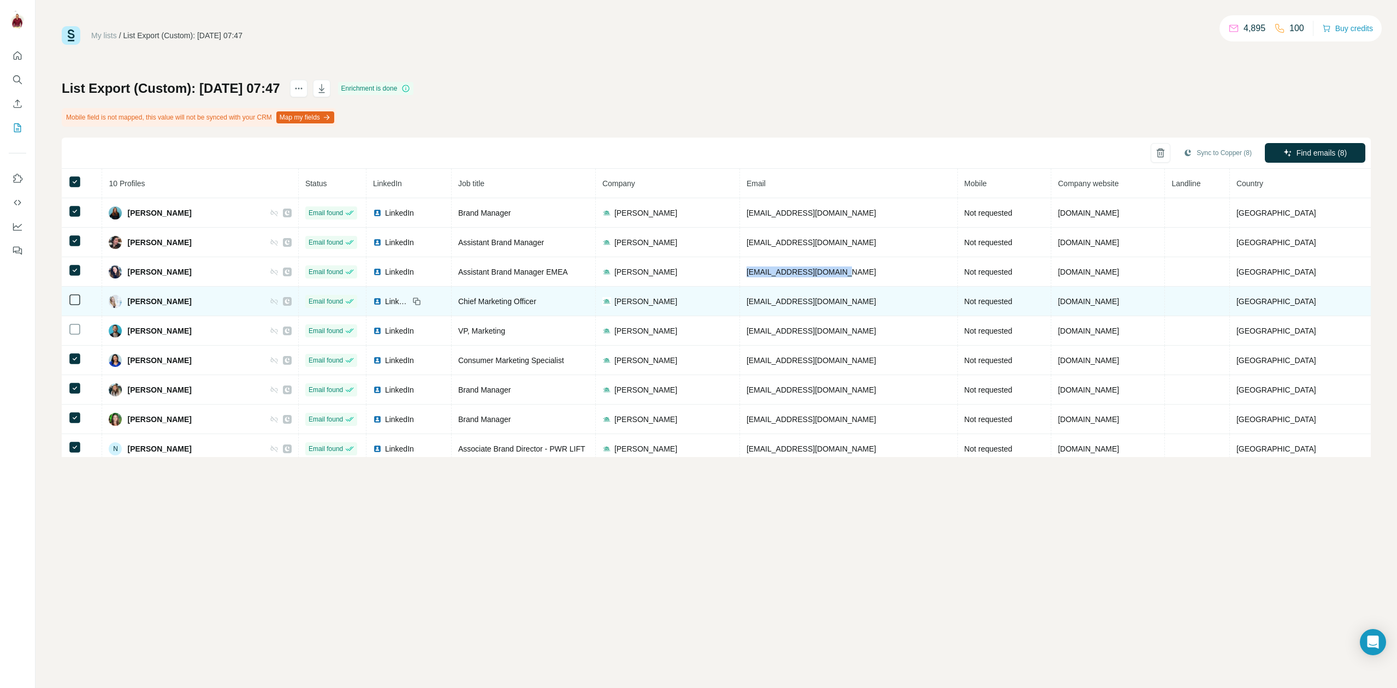
copy span "jhenderson@vitacoco.com"
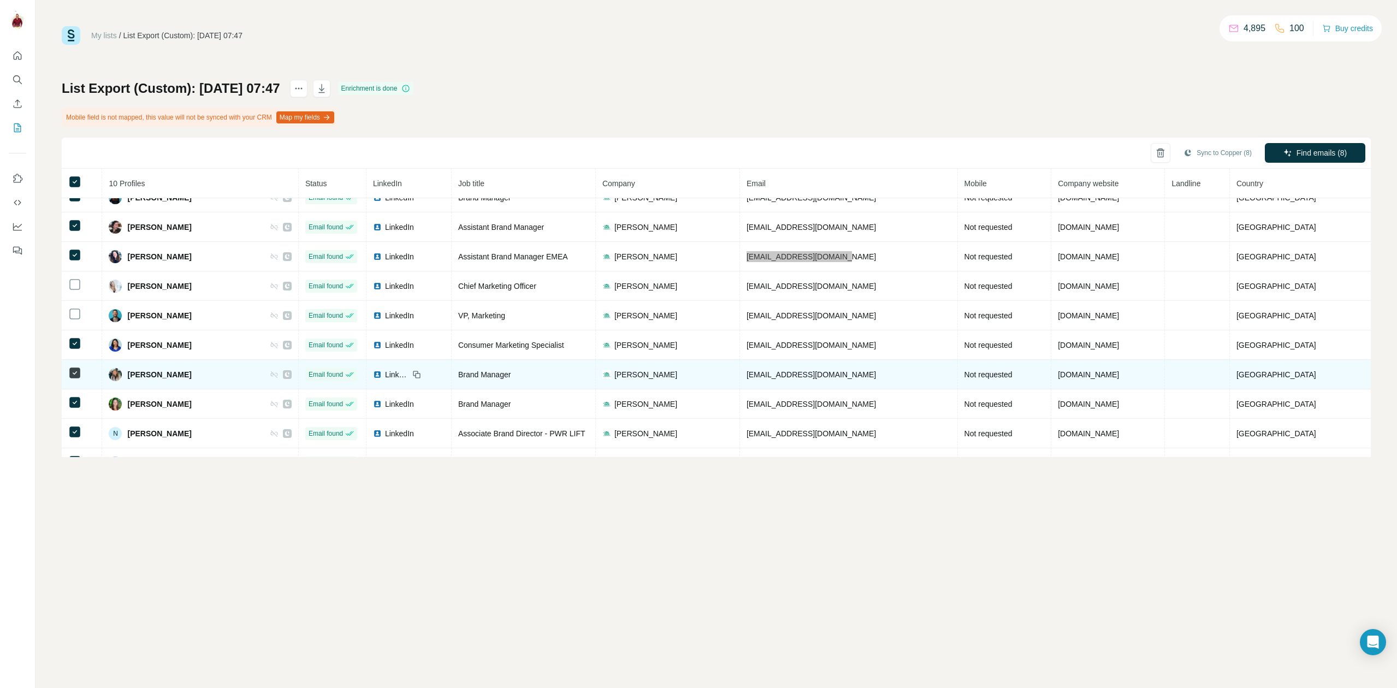
scroll to position [36, 0]
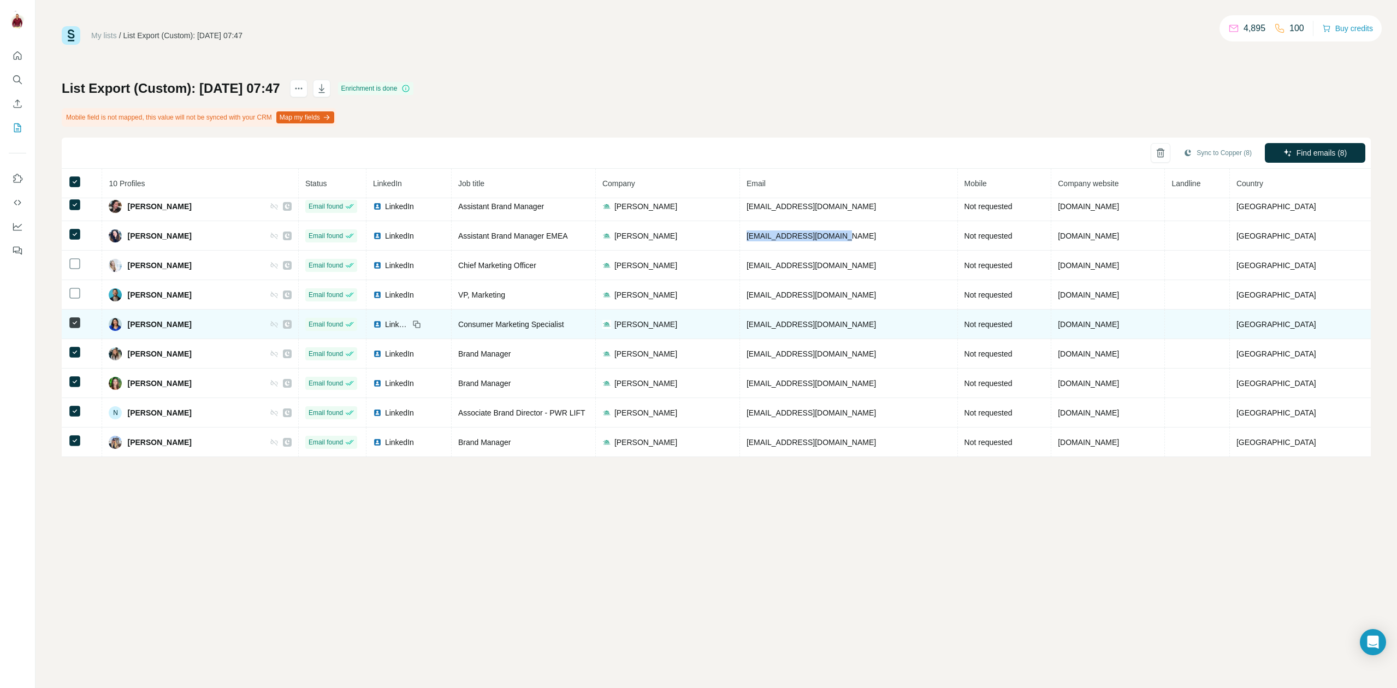
drag, startPoint x: 203, startPoint y: 324, endPoint x: 122, endPoint y: 329, distance: 81.0
click at [122, 329] on div "Jocelyn Calderon" at bounding box center [200, 324] width 182 height 13
copy div "Jocelyn Calderon"
drag, startPoint x: 848, startPoint y: 326, endPoint x: 751, endPoint y: 327, distance: 97.7
click at [751, 327] on td "jcalderon@vitacoco.com" at bounding box center [849, 324] width 218 height 29
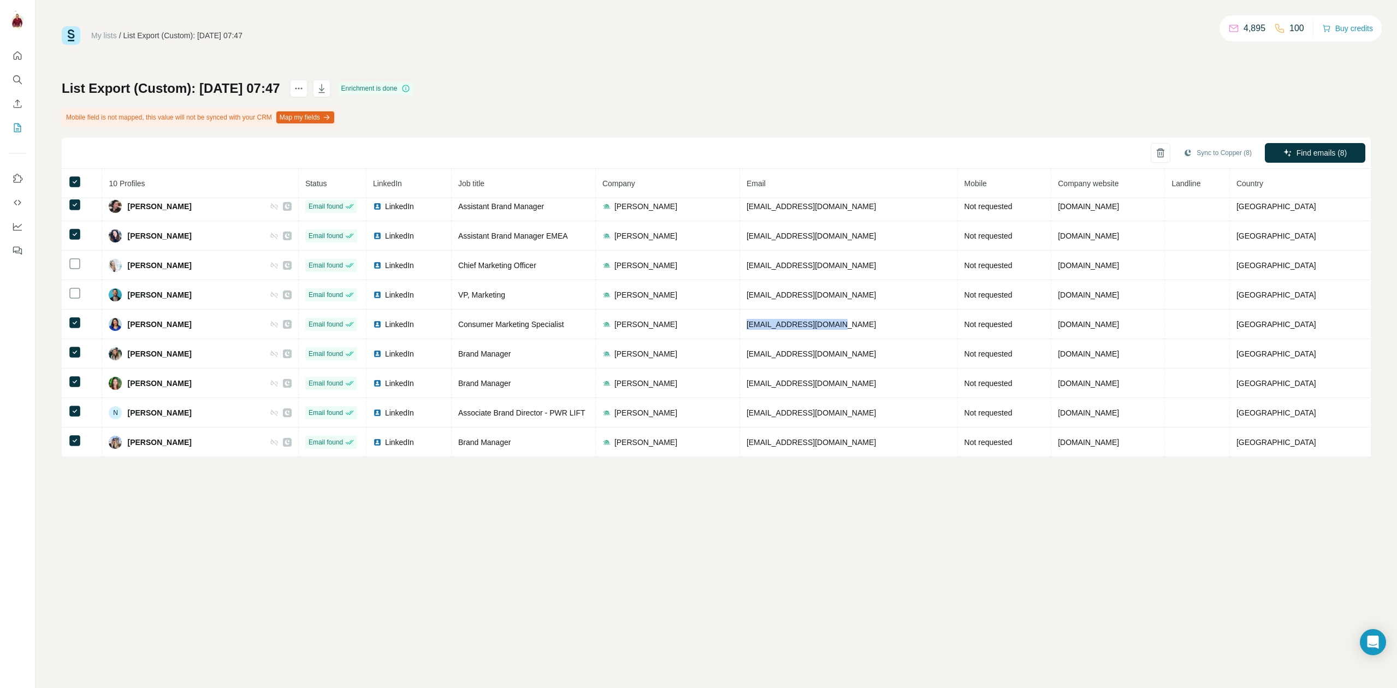
copy span "jcalderon@vitacoco.com"
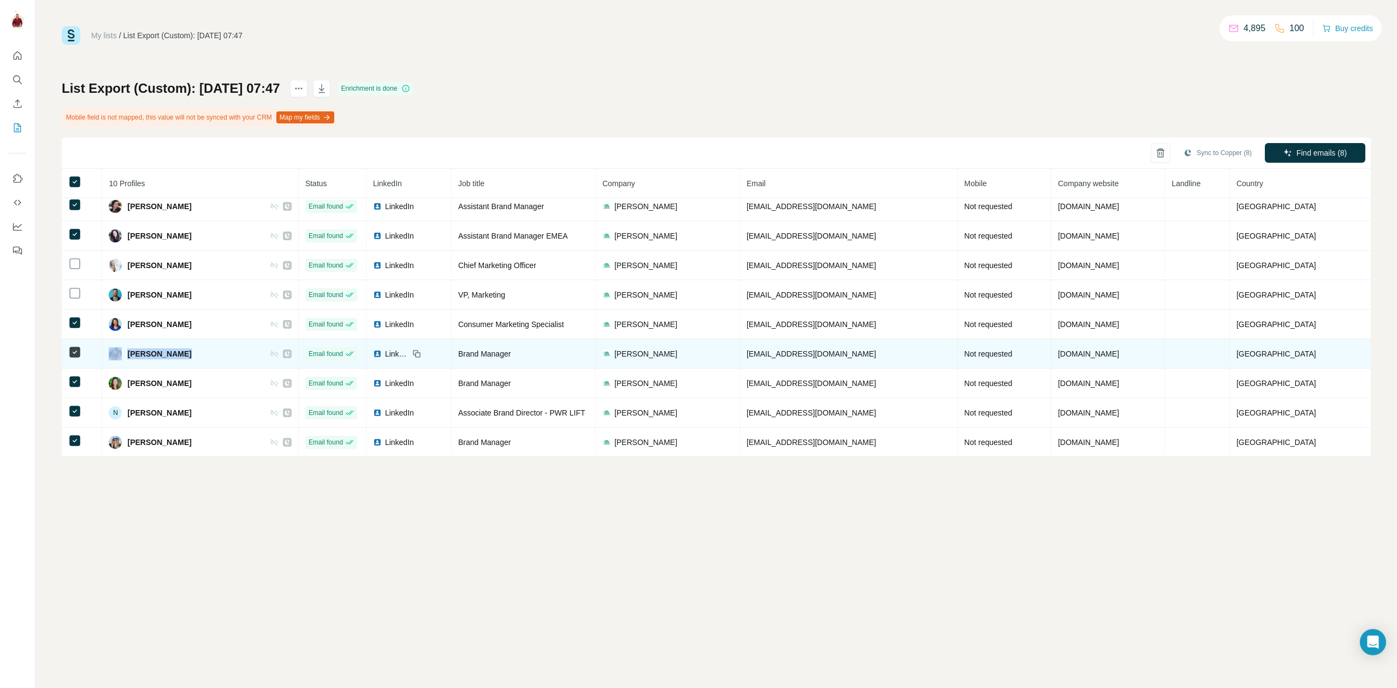
drag, startPoint x: 182, startPoint y: 357, endPoint x: 124, endPoint y: 357, distance: 57.9
click at [124, 357] on div "Katie Winslow" at bounding box center [200, 353] width 182 height 13
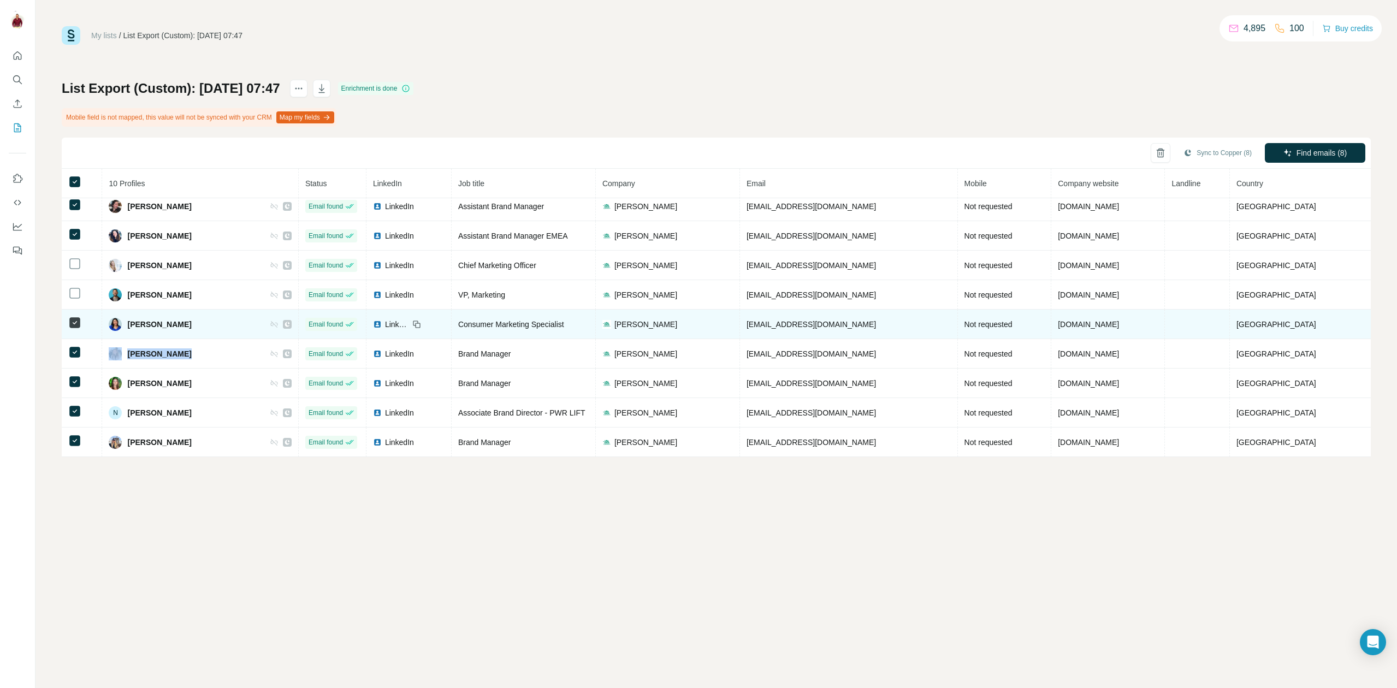
copy div "Katie Winslow"
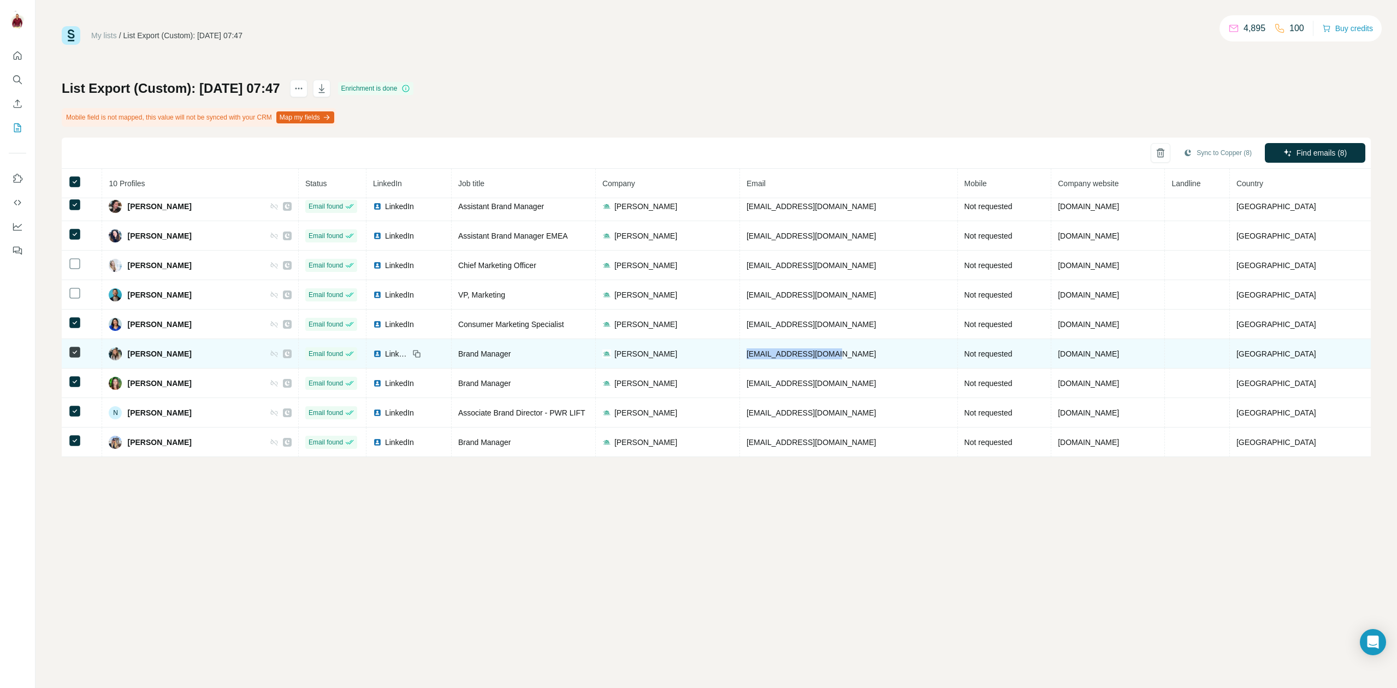
drag, startPoint x: 855, startPoint y: 356, endPoint x: 751, endPoint y: 352, distance: 104.4
click at [751, 352] on td "kwinslow@vitacoco.com" at bounding box center [849, 353] width 218 height 29
copy span "kwinslow@vitacoco.com"
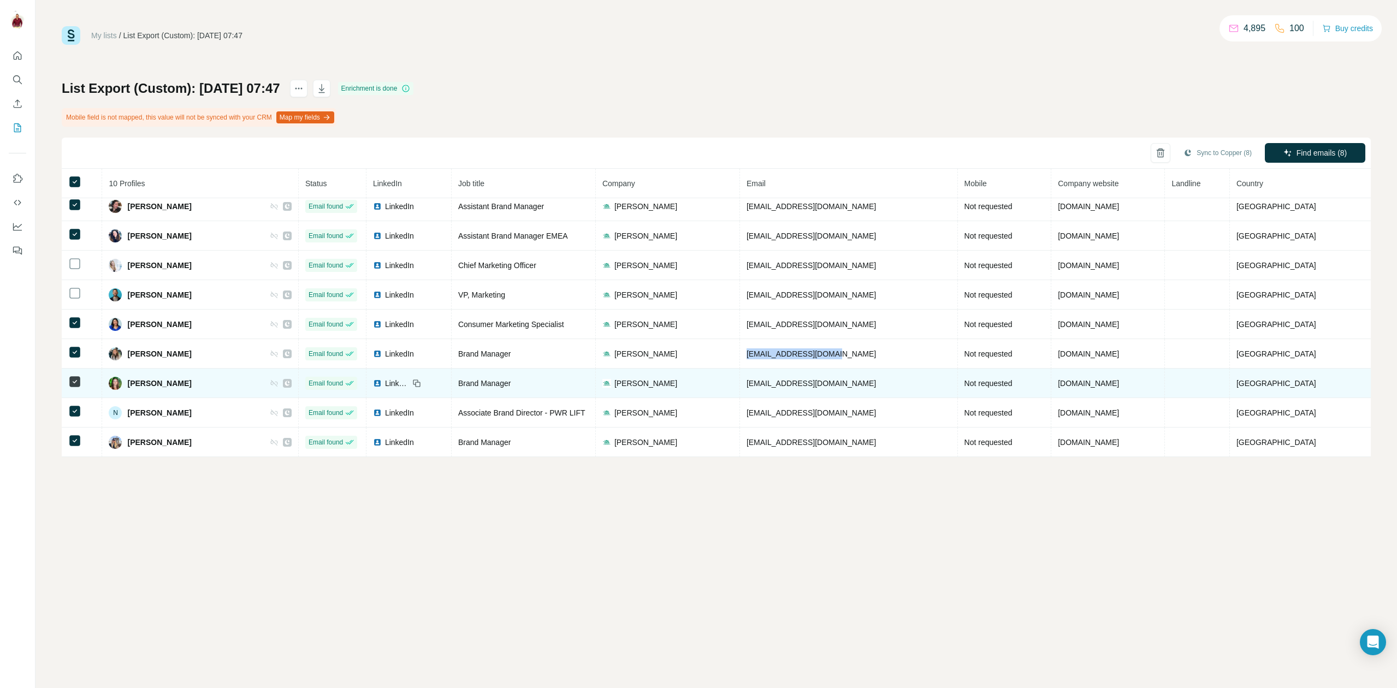
drag, startPoint x: 194, startPoint y: 383, endPoint x: 127, endPoint y: 384, distance: 66.6
click at [127, 384] on div "Kristina Volta" at bounding box center [200, 383] width 182 height 13
drag, startPoint x: 837, startPoint y: 385, endPoint x: 746, endPoint y: 383, distance: 91.2
click at [746, 383] on td "kvolta@vitacoco.com" at bounding box center [849, 383] width 218 height 29
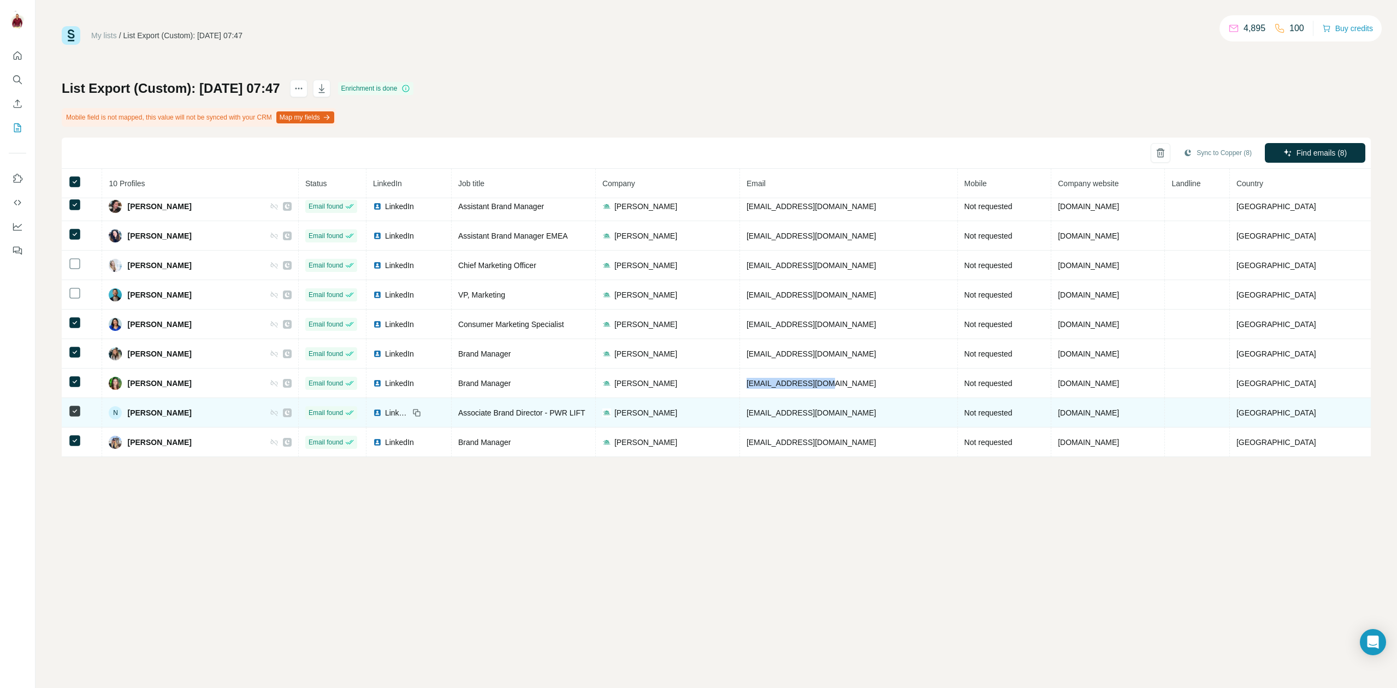
drag, startPoint x: 195, startPoint y: 409, endPoint x: 129, endPoint y: 416, distance: 65.8
click at [129, 416] on div "N Nicholas Killeen" at bounding box center [200, 412] width 182 height 13
drag, startPoint x: 828, startPoint y: 412, endPoint x: 753, endPoint y: 412, distance: 74.8
click at [753, 412] on td "nkilleen@vitacoco.com" at bounding box center [849, 412] width 218 height 29
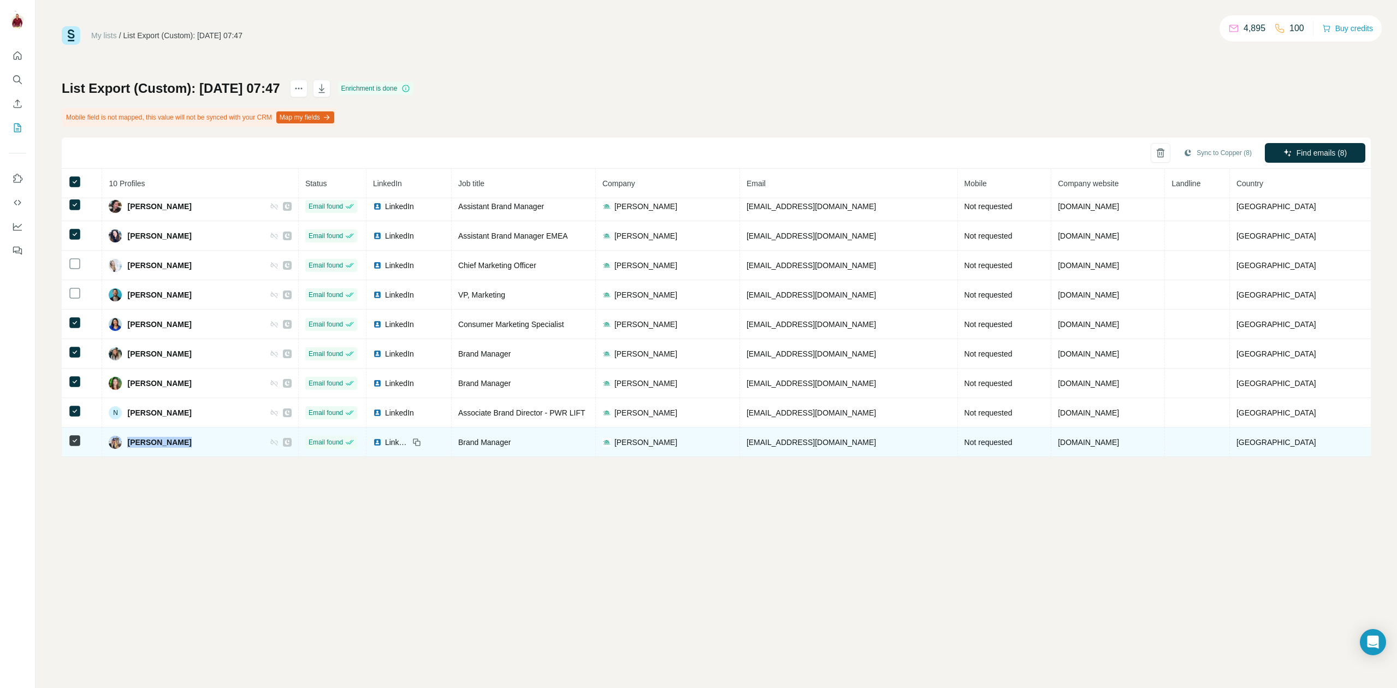
drag, startPoint x: 194, startPoint y: 444, endPoint x: 127, endPoint y: 444, distance: 66.6
click at [127, 444] on div "Olivia Spence" at bounding box center [200, 442] width 182 height 13
drag, startPoint x: 832, startPoint y: 442, endPoint x: 749, endPoint y: 441, distance: 83.0
click at [749, 441] on td "ospence@vitacoco.com" at bounding box center [849, 442] width 218 height 29
